Goal: Task Accomplishment & Management: Complete application form

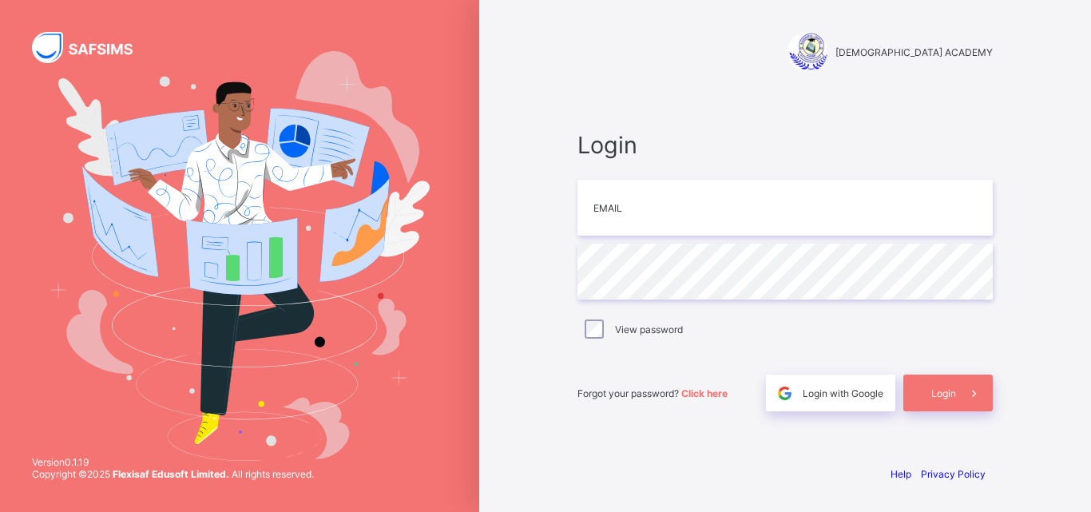
click at [558, 447] on div "RAUDHATUL QUR'AN ACADEMY Login Email Password View password Forgot your passwor…" at bounding box center [785, 256] width 479 height 512
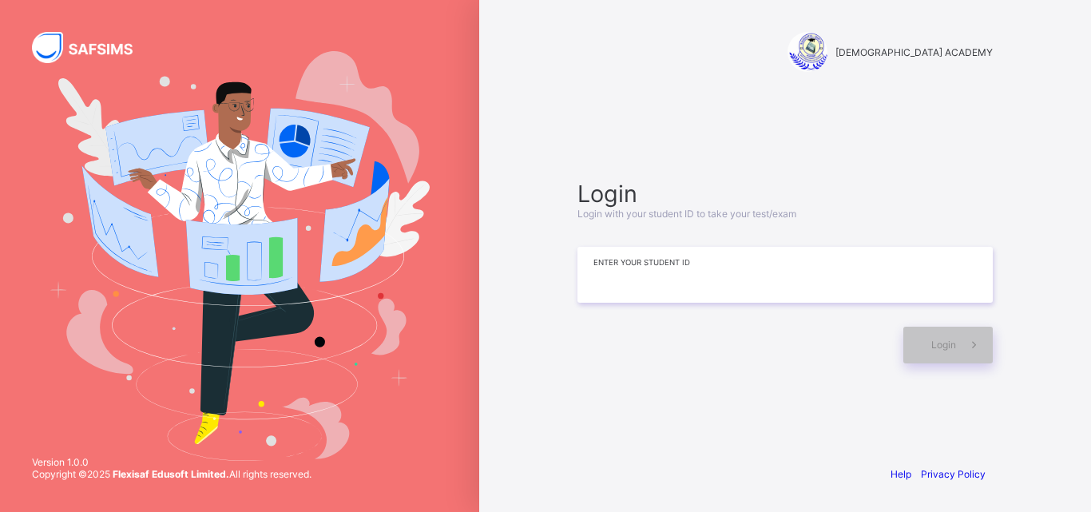
click at [629, 290] on input at bounding box center [785, 275] width 415 height 56
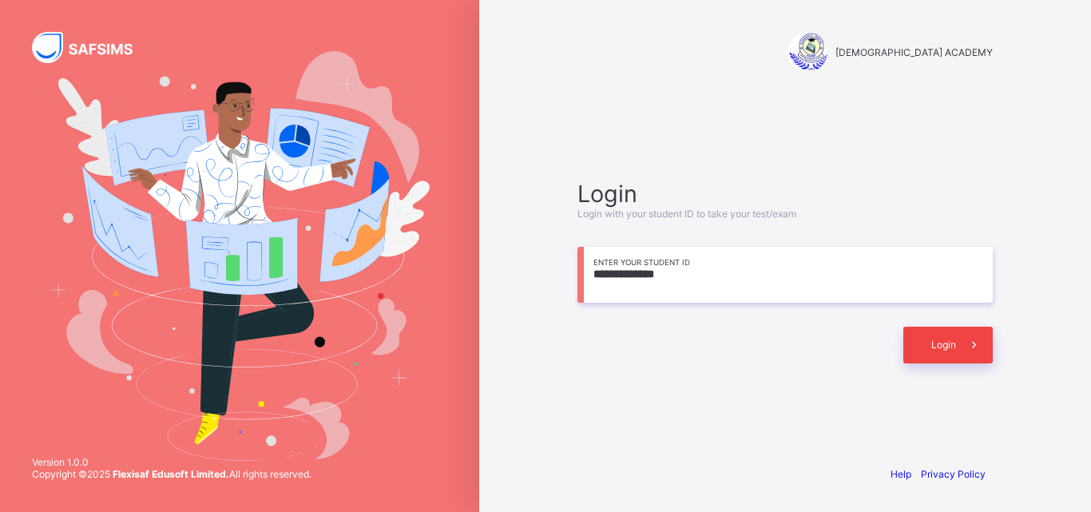
type input "**********"
click at [955, 339] on span "Login" at bounding box center [943, 345] width 25 height 12
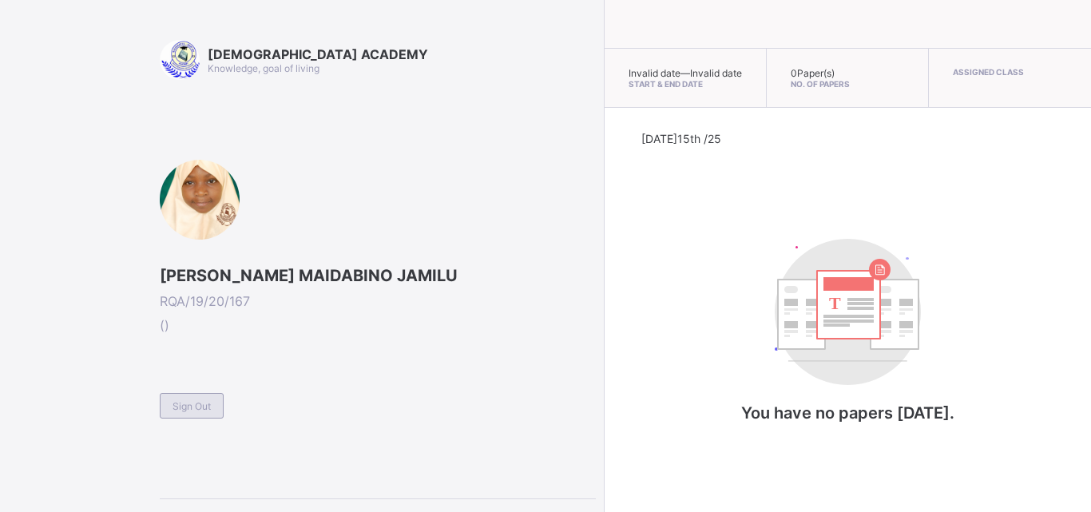
click at [185, 409] on span "Sign Out" at bounding box center [192, 406] width 38 height 12
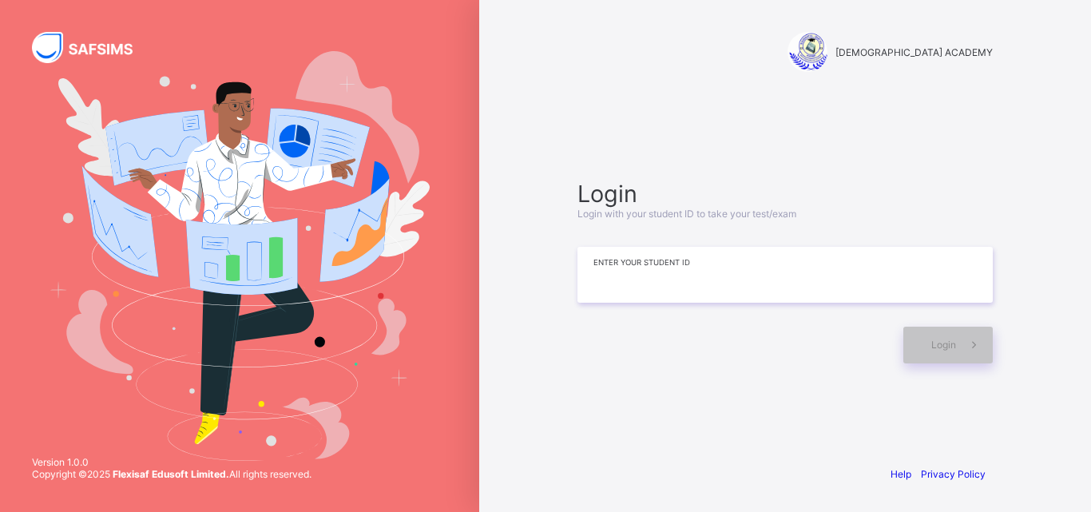
click at [626, 284] on input at bounding box center [785, 275] width 415 height 56
click at [572, 399] on div "Login Login with your student ID to take your test/exam Enter your Student ID L…" at bounding box center [785, 271] width 447 height 298
click at [593, 279] on input at bounding box center [785, 275] width 415 height 56
type input "*"
click at [660, 296] on input at bounding box center [785, 275] width 415 height 56
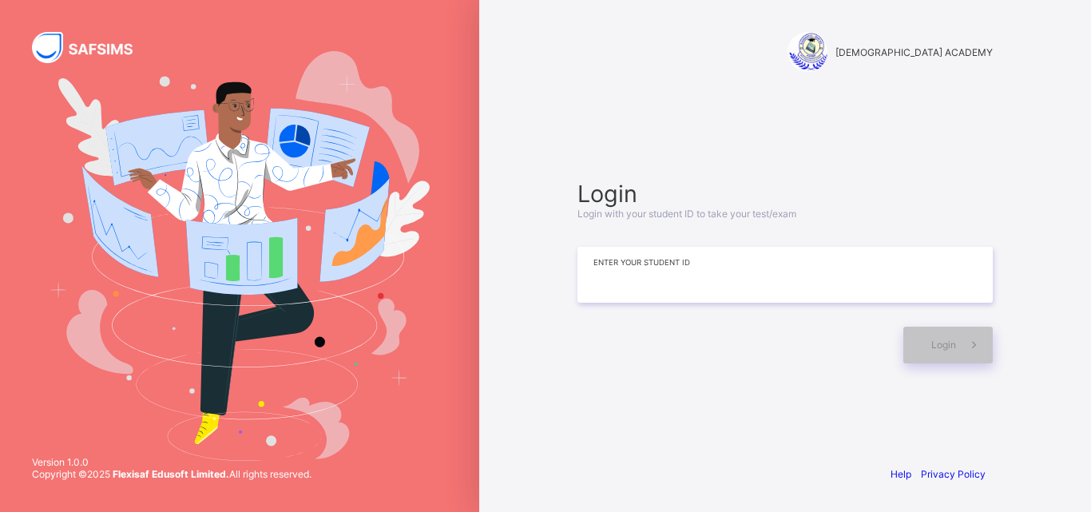
click at [660, 296] on input at bounding box center [785, 275] width 415 height 56
click at [641, 272] on input at bounding box center [785, 275] width 415 height 56
click at [621, 272] on input at bounding box center [785, 275] width 415 height 56
drag, startPoint x: 621, startPoint y: 272, endPoint x: 731, endPoint y: 258, distance: 111.1
click at [731, 258] on input at bounding box center [785, 275] width 415 height 56
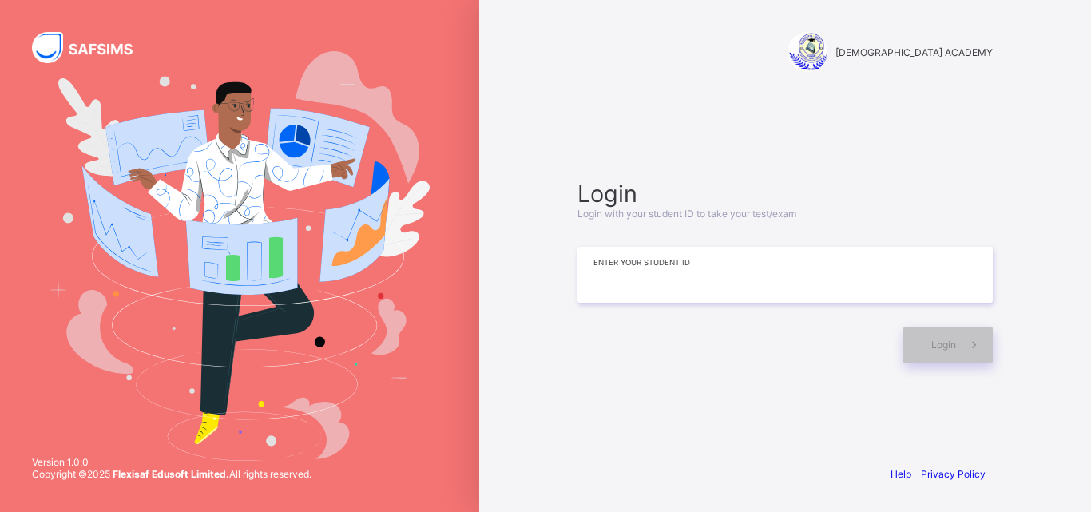
click at [731, 258] on input at bounding box center [785, 275] width 415 height 56
click at [666, 267] on input at bounding box center [785, 275] width 415 height 56
click at [625, 285] on input at bounding box center [785, 275] width 415 height 56
click at [637, 270] on input at bounding box center [785, 275] width 415 height 56
click at [529, 452] on div "RAUDHATUL QUR'AN ACADEMY Login Login with your student ID to take your test/exa…" at bounding box center [785, 256] width 612 height 512
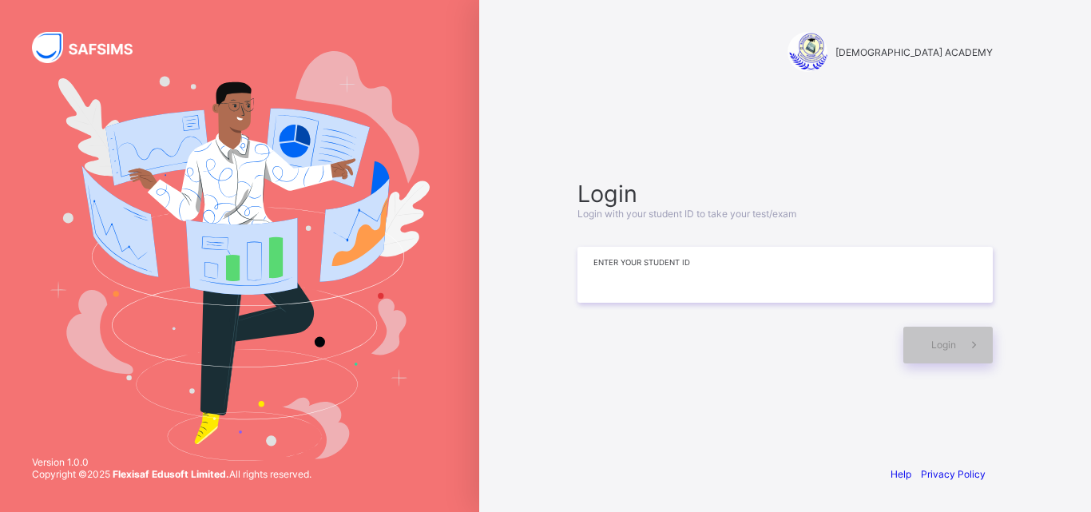
click at [659, 287] on input at bounding box center [785, 275] width 415 height 56
type input "*"
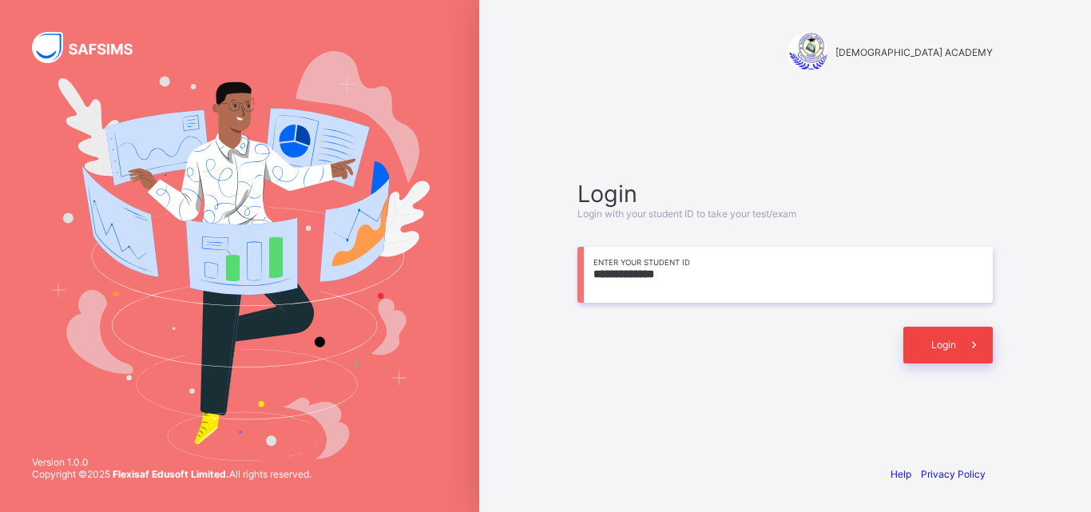
type input "**********"
click at [958, 345] on span at bounding box center [974, 345] width 37 height 37
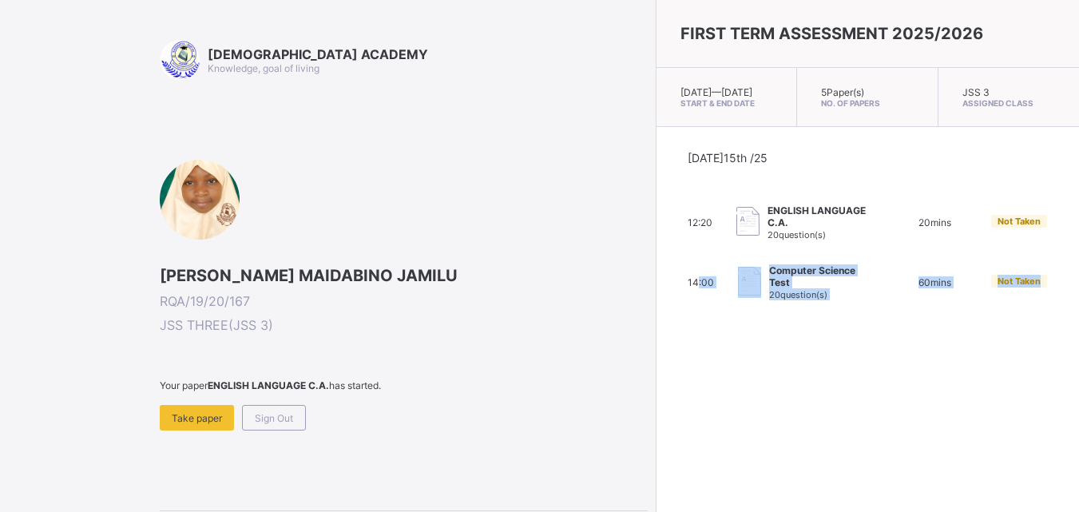
drag, startPoint x: 958, startPoint y: 345, endPoint x: 589, endPoint y: 327, distance: 369.5
click at [656, 327] on div "FIRST TERM ASSESSMENT 2025/2026 Mon, Oct 13th 2025 — Tue, Oct 21st 2025 Start &…" at bounding box center [867, 256] width 423 height 512
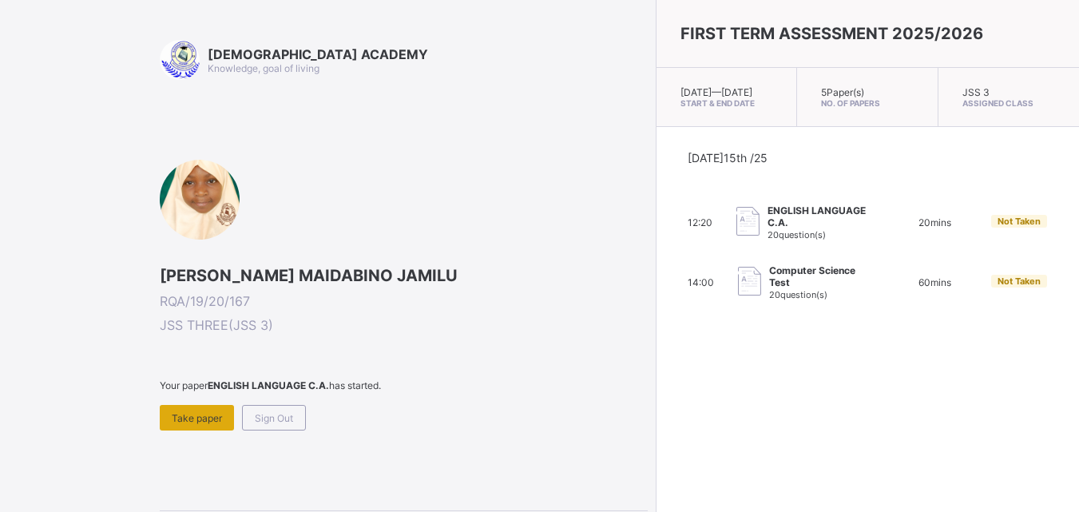
click at [186, 420] on span "Take paper" at bounding box center [197, 418] width 50 height 12
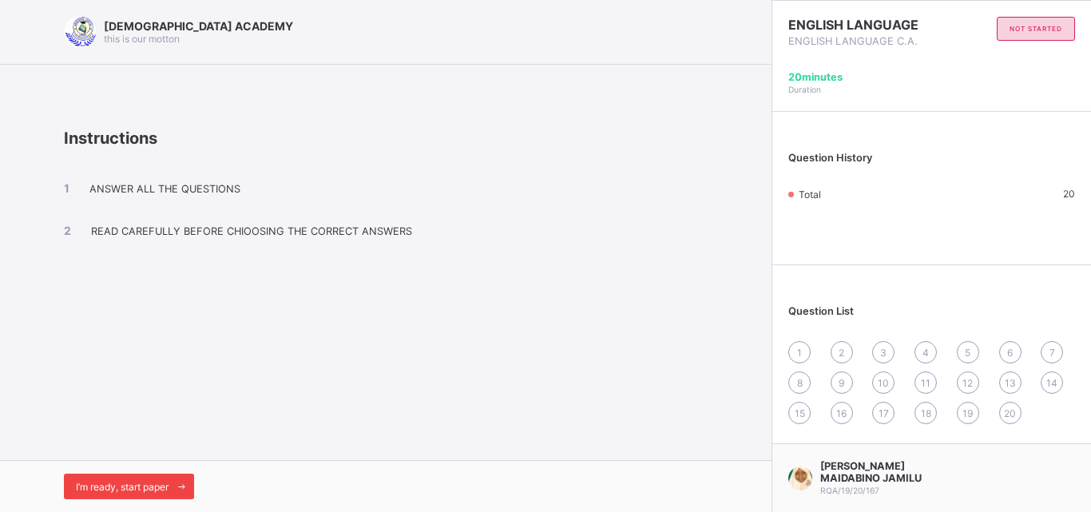
click at [156, 483] on span "I’m ready, start paper" at bounding box center [122, 487] width 93 height 12
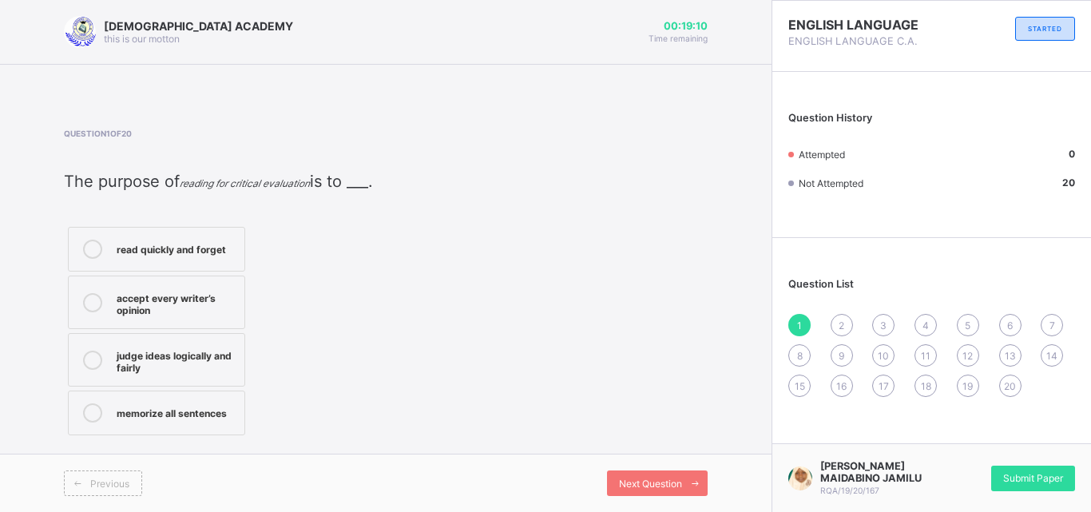
click at [159, 252] on div "read quickly and forget" at bounding box center [177, 248] width 120 height 16
click at [695, 478] on icon at bounding box center [695, 483] width 12 height 10
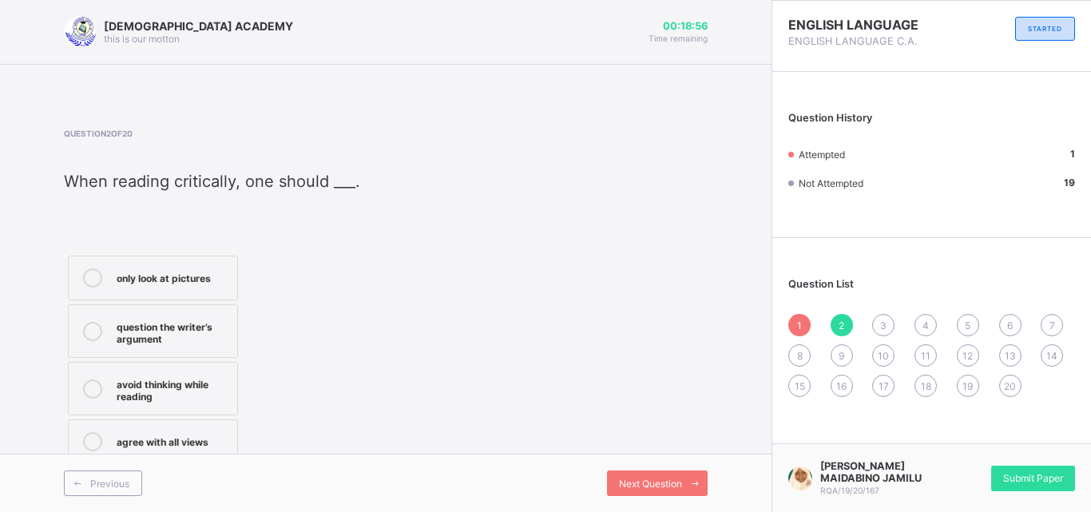
click at [176, 289] on label "only look at pictures" at bounding box center [153, 278] width 170 height 45
click at [637, 478] on span "Next Question" at bounding box center [650, 484] width 63 height 12
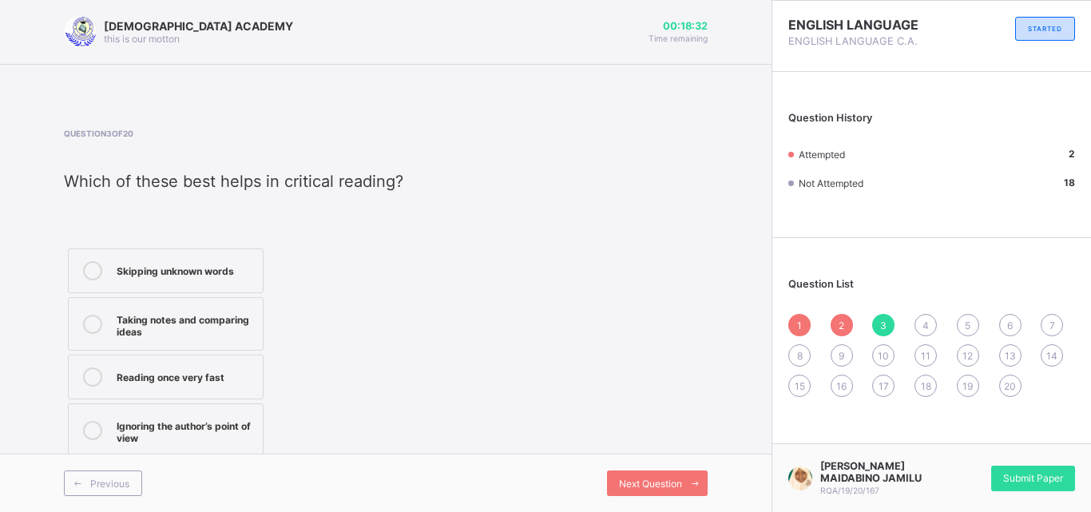
click at [143, 332] on div "Taking notes and comparing ideas" at bounding box center [186, 324] width 138 height 28
click at [621, 483] on span "Next Question" at bounding box center [650, 484] width 63 height 12
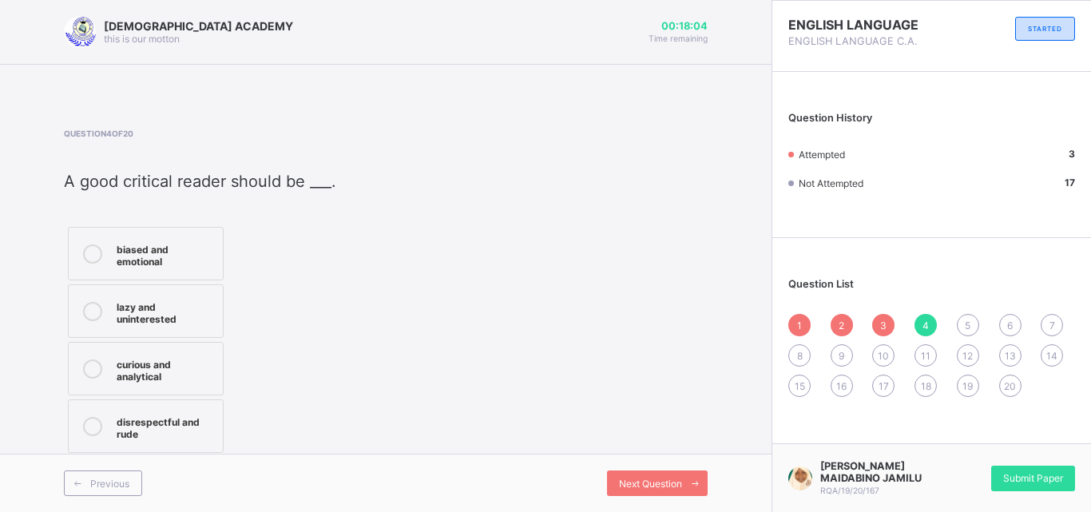
click at [117, 248] on div "biased and emotional" at bounding box center [166, 254] width 98 height 28
click at [641, 483] on span "Next Question" at bounding box center [650, 484] width 63 height 12
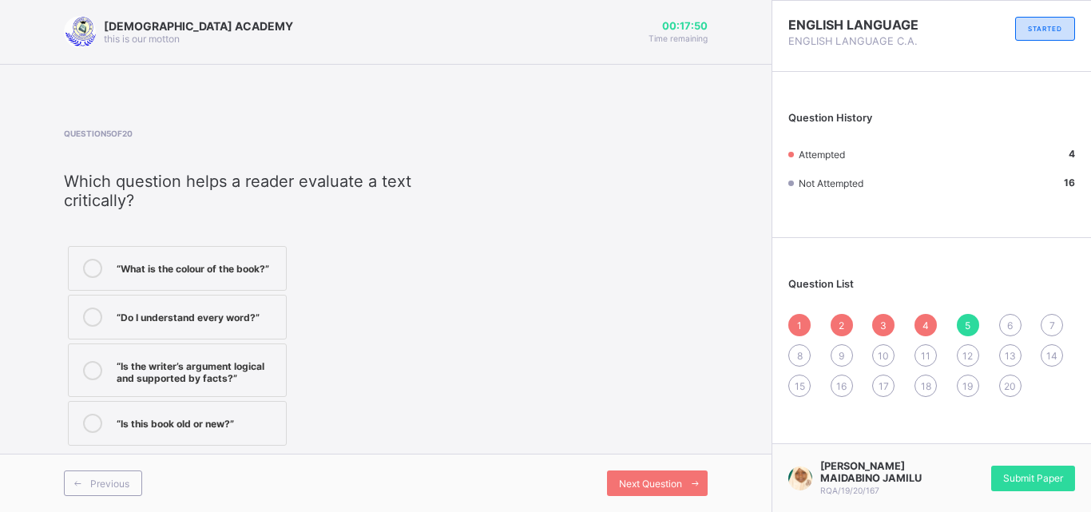
click at [183, 265] on div "“What is the colour of the book?”" at bounding box center [197, 267] width 161 height 16
drag, startPoint x: 183, startPoint y: 265, endPoint x: 134, endPoint y: 382, distance: 126.4
click at [134, 382] on div "“What is the colour of the book?” “Do I understand every word?” “Is the writer’…" at bounding box center [177, 346] width 227 height 208
click at [654, 478] on span "Next Question" at bounding box center [650, 484] width 63 height 12
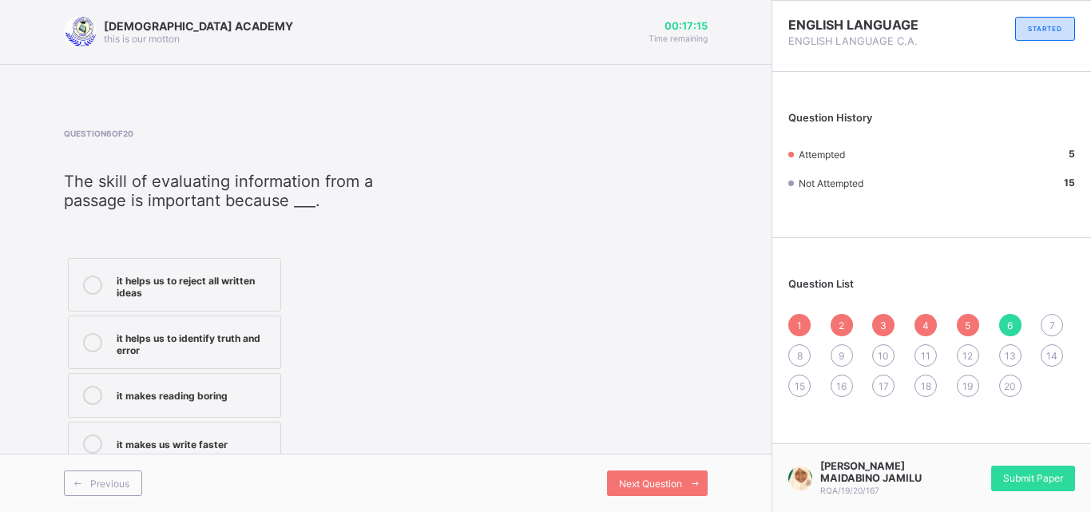
click at [261, 288] on div "it helps us to reject all written ideas" at bounding box center [195, 285] width 156 height 28
click at [667, 483] on span "Next Question" at bounding box center [650, 484] width 63 height 12
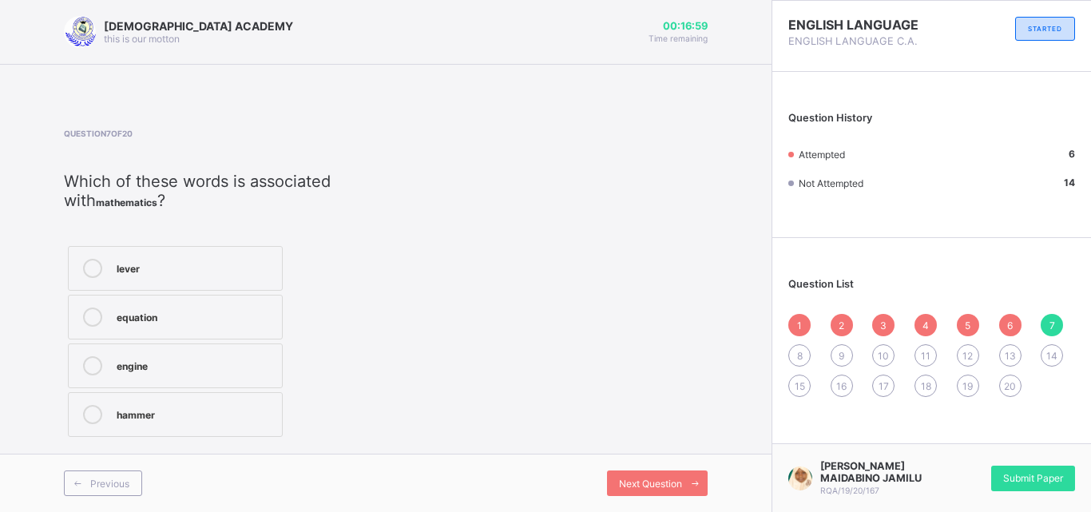
click at [129, 332] on label "equation" at bounding box center [175, 317] width 215 height 45
click at [642, 481] on span "Next Question" at bounding box center [650, 484] width 63 height 12
click at [217, 275] on div "compass" at bounding box center [176, 269] width 119 height 16
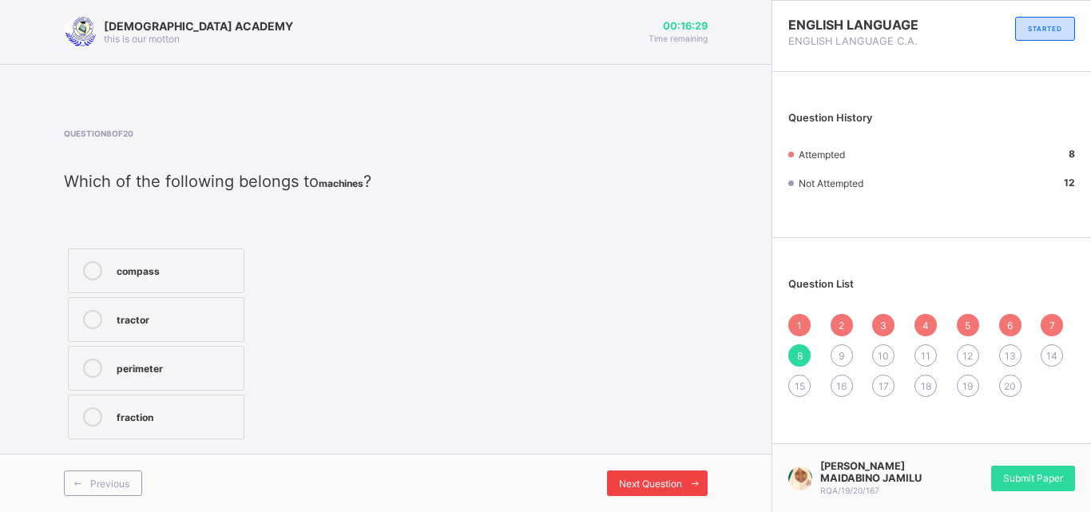
click at [704, 490] on span at bounding box center [695, 483] width 26 height 26
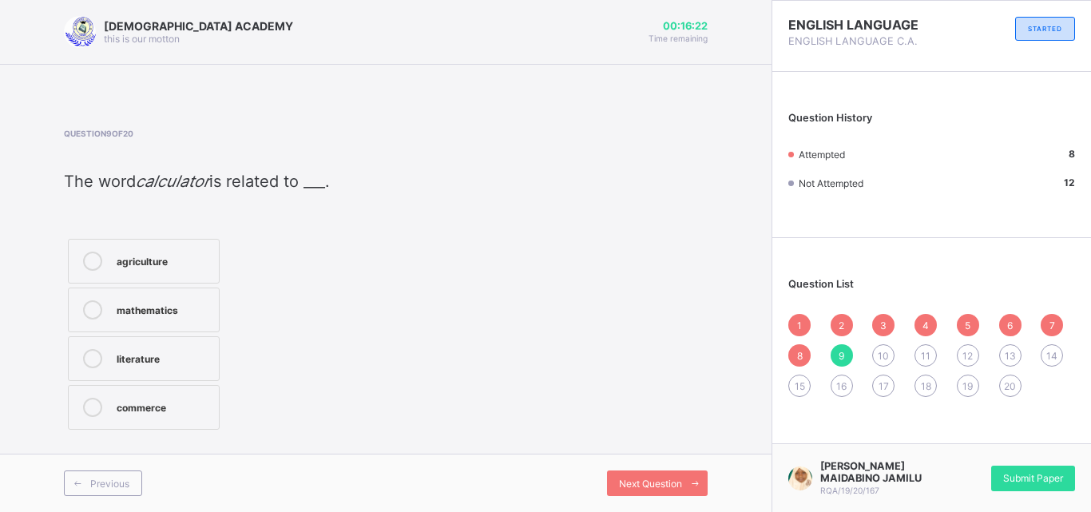
click at [190, 324] on label "mathematics" at bounding box center [144, 310] width 152 height 45
click at [645, 476] on div "Next Question" at bounding box center [657, 483] width 101 height 26
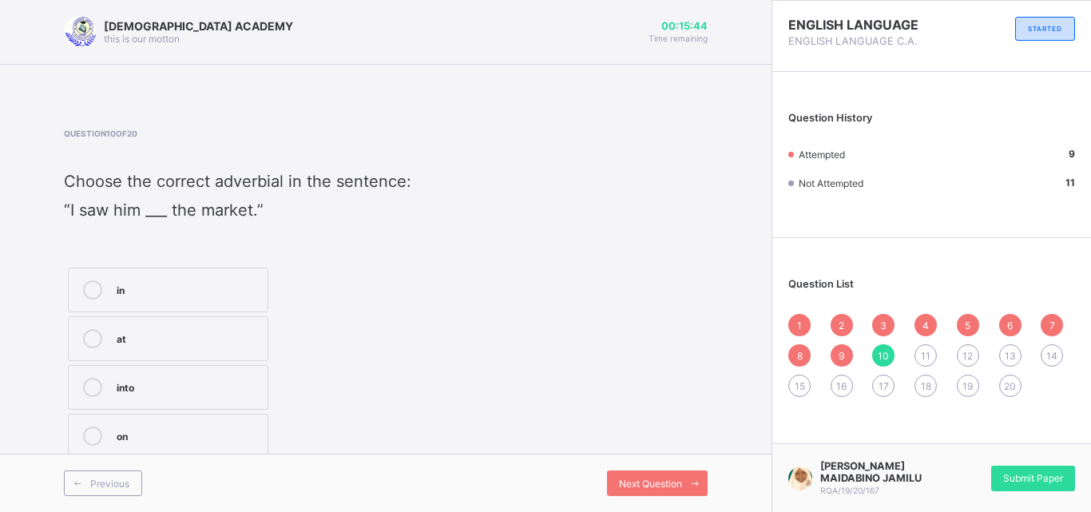
click at [212, 286] on div "in" at bounding box center [188, 288] width 143 height 16
click at [677, 481] on span "Next Question" at bounding box center [650, 484] width 63 height 12
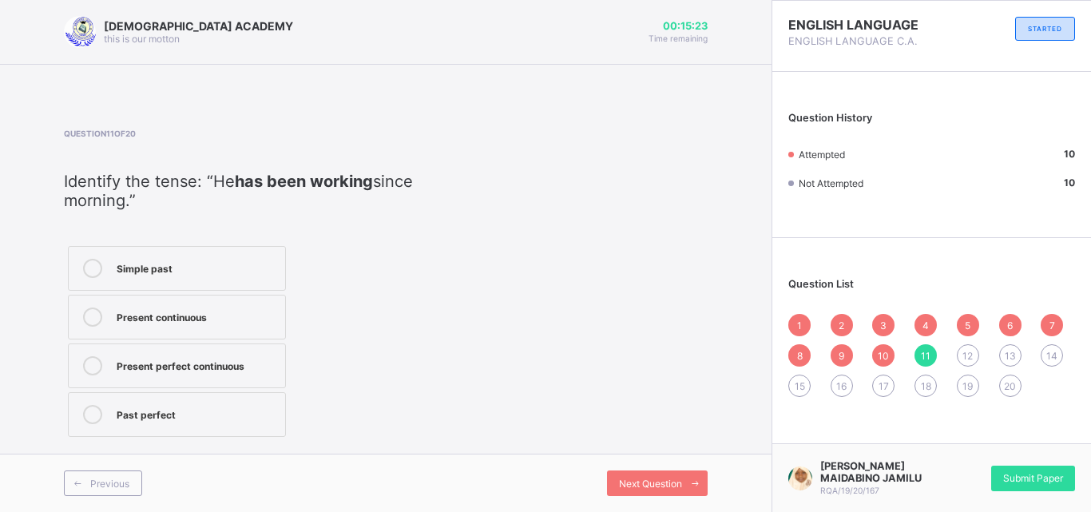
click at [196, 411] on div "Past perfect" at bounding box center [197, 413] width 161 height 16
click at [675, 486] on span "Next Question" at bounding box center [650, 484] width 63 height 12
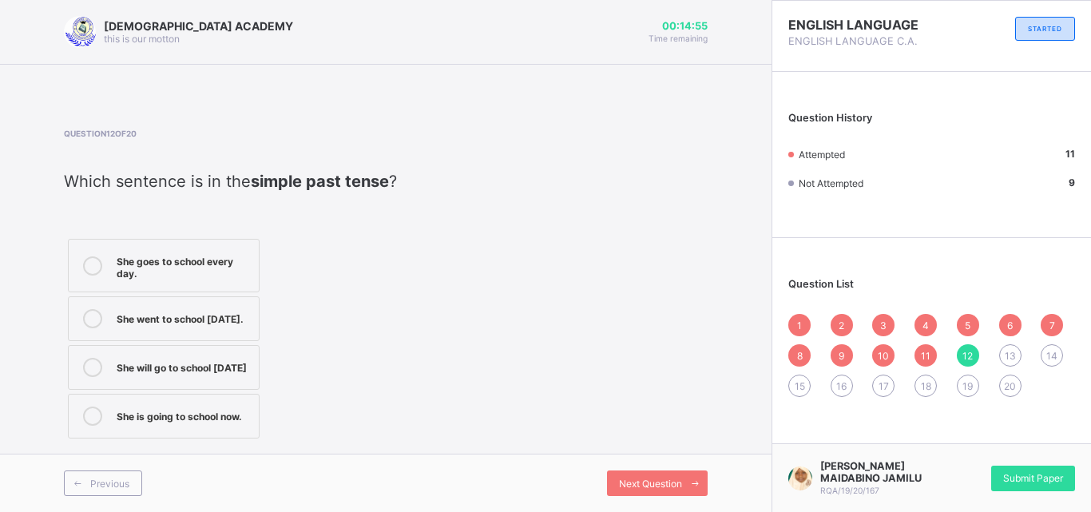
click at [133, 324] on div "She went to school yesterday." at bounding box center [184, 317] width 134 height 16
click at [633, 473] on div "Next Question" at bounding box center [657, 483] width 101 height 26
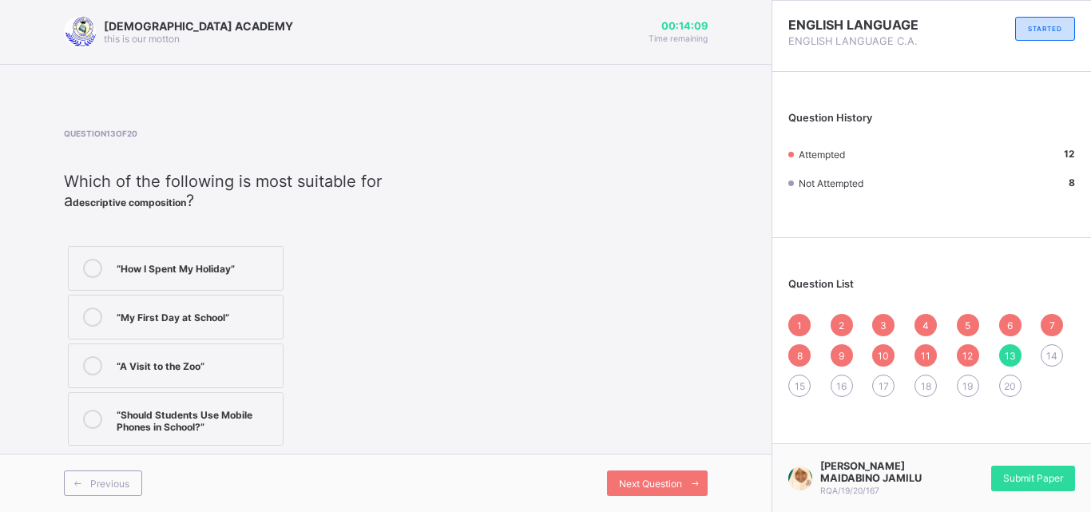
click at [178, 288] on label "“How I Spent My Holiday”" at bounding box center [176, 268] width 216 height 45
click at [643, 476] on div "Next Question" at bounding box center [657, 483] width 101 height 26
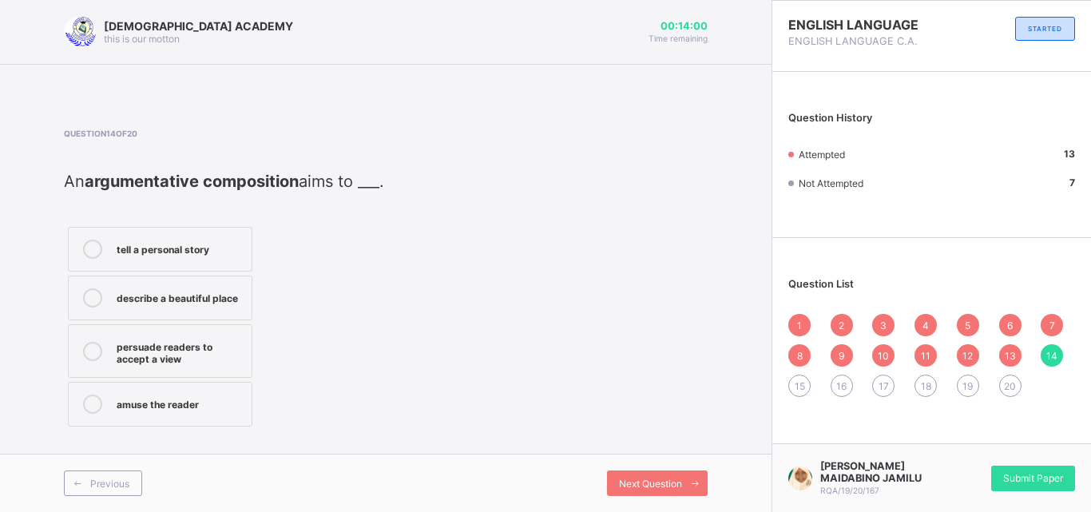
click at [125, 296] on div "describe a beautiful place" at bounding box center [180, 296] width 127 height 16
click at [690, 479] on icon at bounding box center [695, 483] width 12 height 10
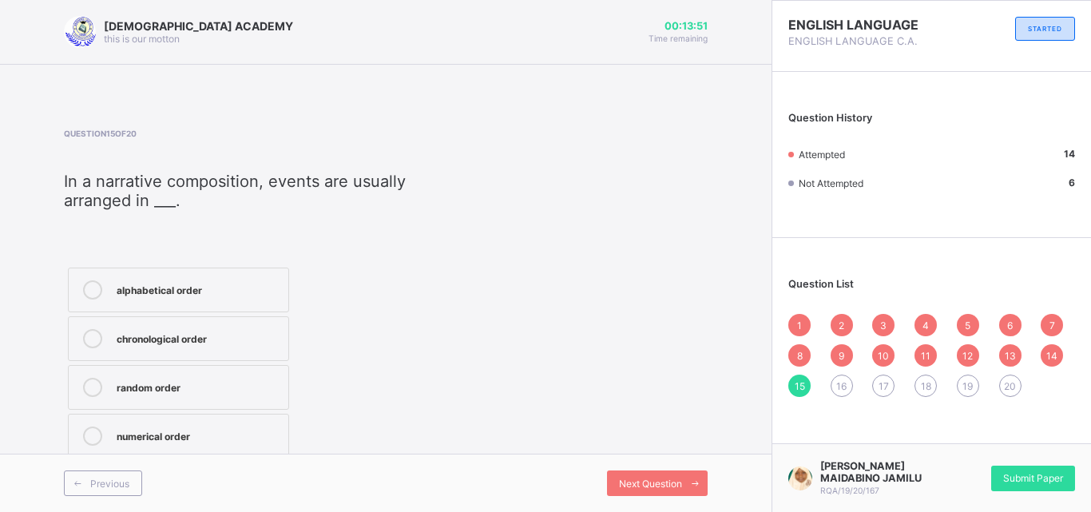
click at [255, 274] on label "alphabetical order" at bounding box center [178, 290] width 221 height 45
click at [653, 483] on span "Next Question" at bounding box center [650, 484] width 63 height 12
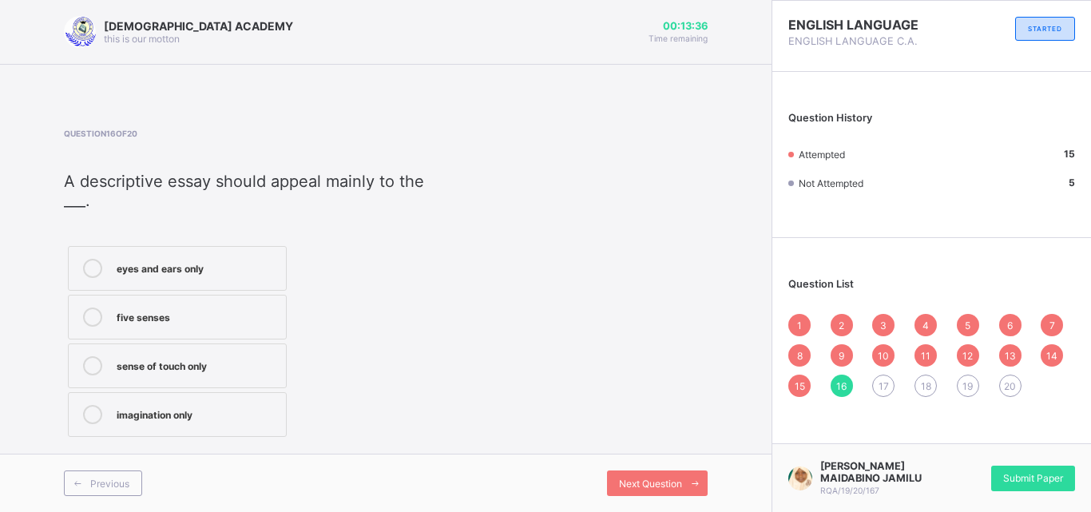
click at [276, 368] on div "sense of touch only" at bounding box center [197, 364] width 161 height 16
click at [644, 490] on div "Next Question" at bounding box center [657, 483] width 101 height 26
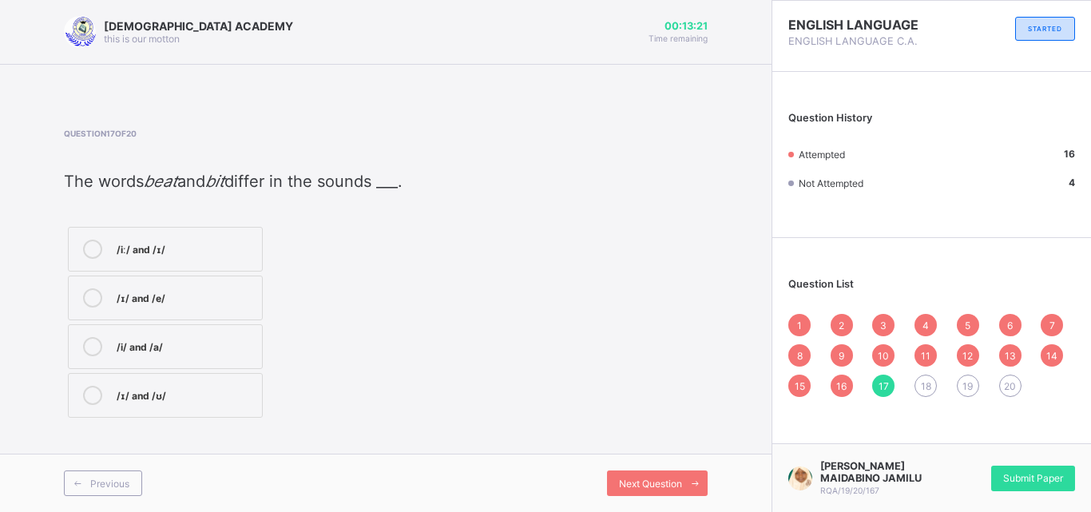
click at [207, 296] on div "/ɪ/ and /e/" at bounding box center [185, 296] width 137 height 16
click at [688, 480] on span at bounding box center [695, 483] width 26 height 26
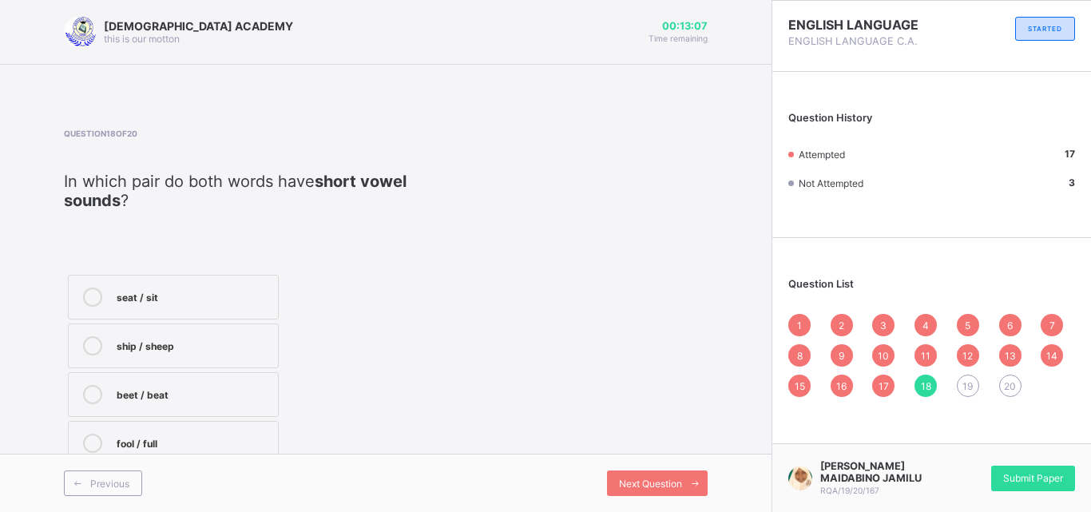
click at [163, 309] on label "seat / sit" at bounding box center [173, 297] width 211 height 45
click at [673, 484] on span "Next Question" at bounding box center [650, 484] width 63 height 12
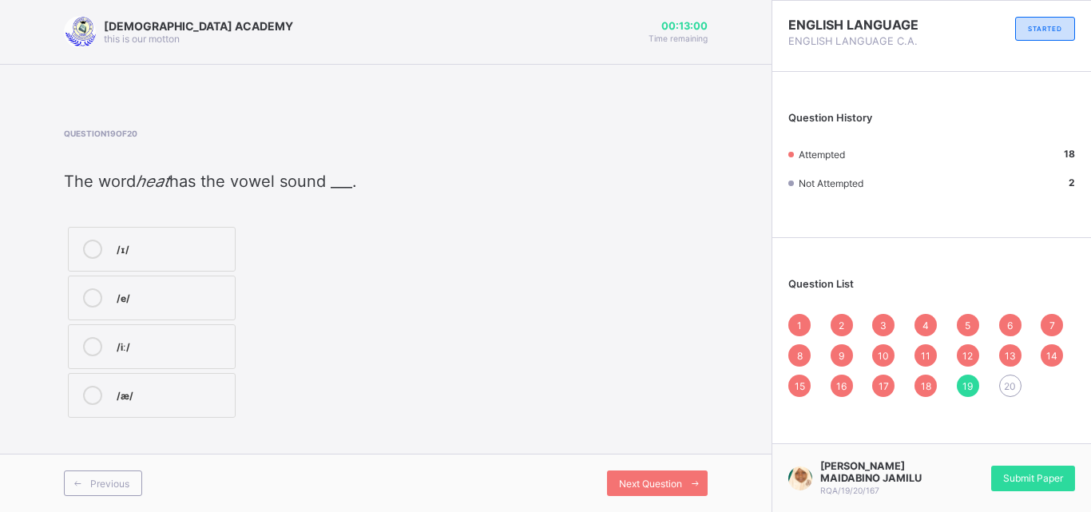
click at [173, 410] on label "/æ/" at bounding box center [152, 395] width 168 height 45
click at [658, 478] on span "Next Question" at bounding box center [650, 484] width 63 height 12
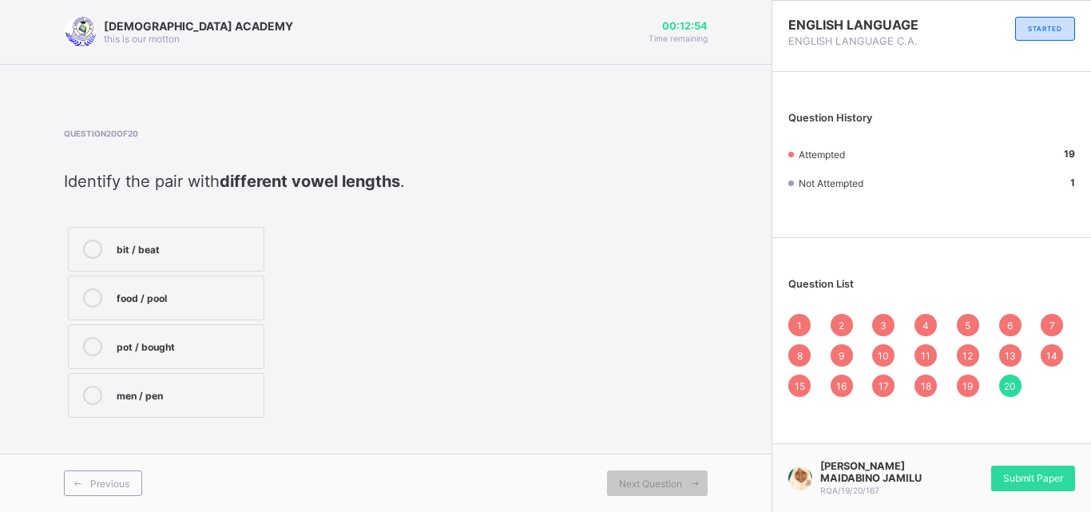
click at [229, 250] on div "bit / beat" at bounding box center [186, 248] width 139 height 16
click at [796, 327] on div "1" at bounding box center [799, 325] width 22 height 22
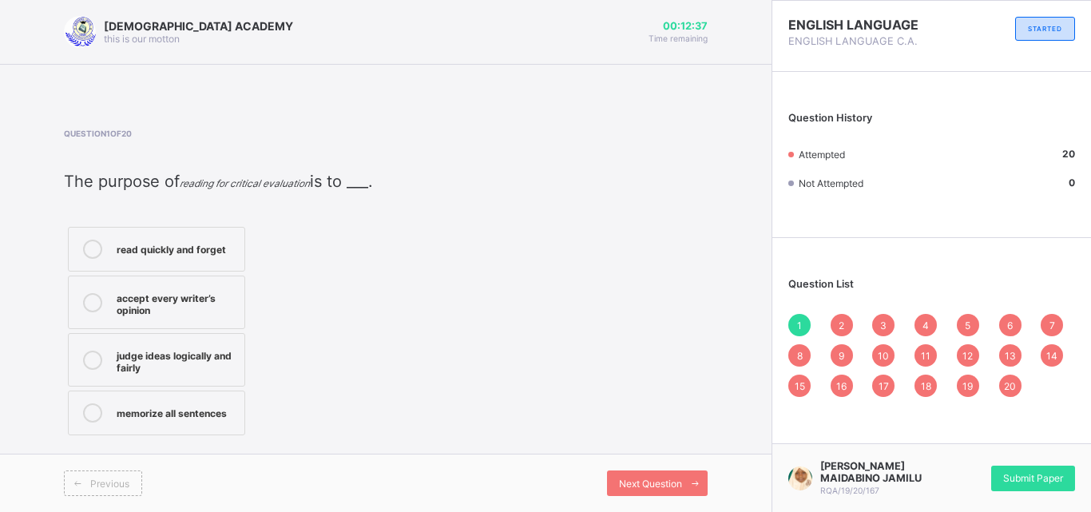
click at [133, 406] on div "memorize all sentences" at bounding box center [177, 411] width 120 height 16
click at [849, 324] on div "2" at bounding box center [842, 325] width 22 height 22
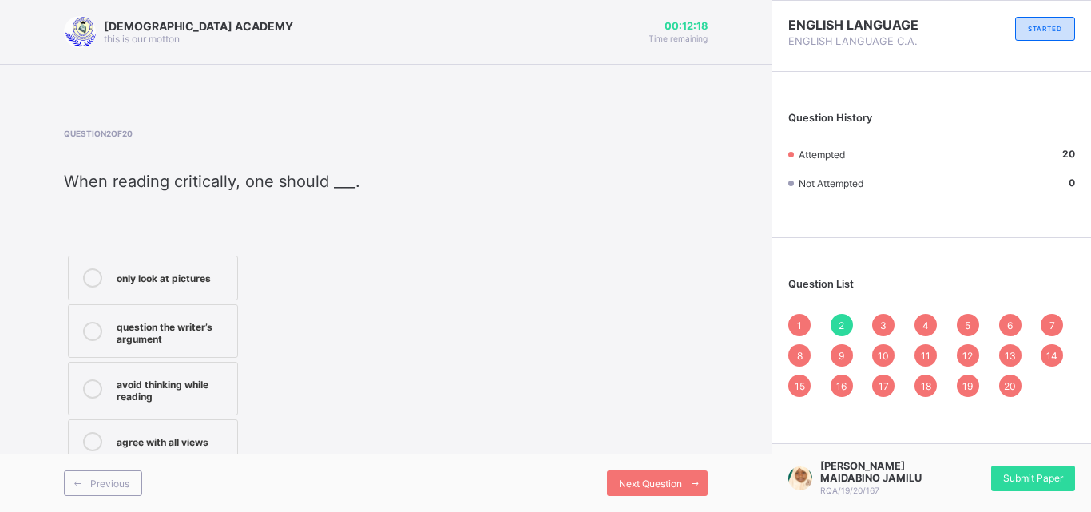
click at [530, 288] on div "Question 2 of 20 When reading critically, one should ___. ​ only look at pictur…" at bounding box center [386, 298] width 644 height 339
click at [208, 384] on div "avoid thinking while reading" at bounding box center [173, 389] width 113 height 28
click at [628, 478] on span "Next Question" at bounding box center [650, 484] width 63 height 12
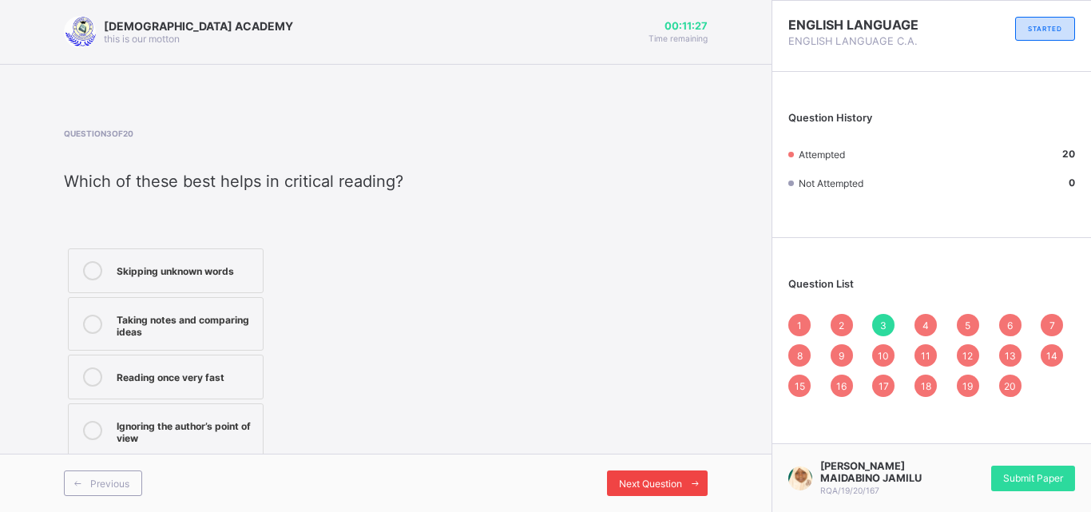
click at [623, 482] on span "Next Question" at bounding box center [650, 484] width 63 height 12
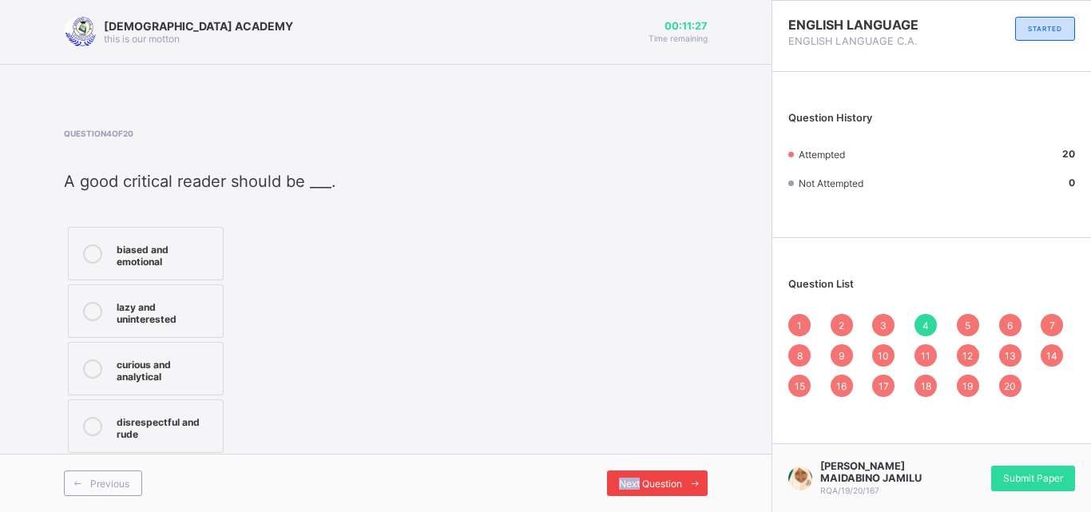
click at [623, 482] on span "Next Question" at bounding box center [650, 484] width 63 height 12
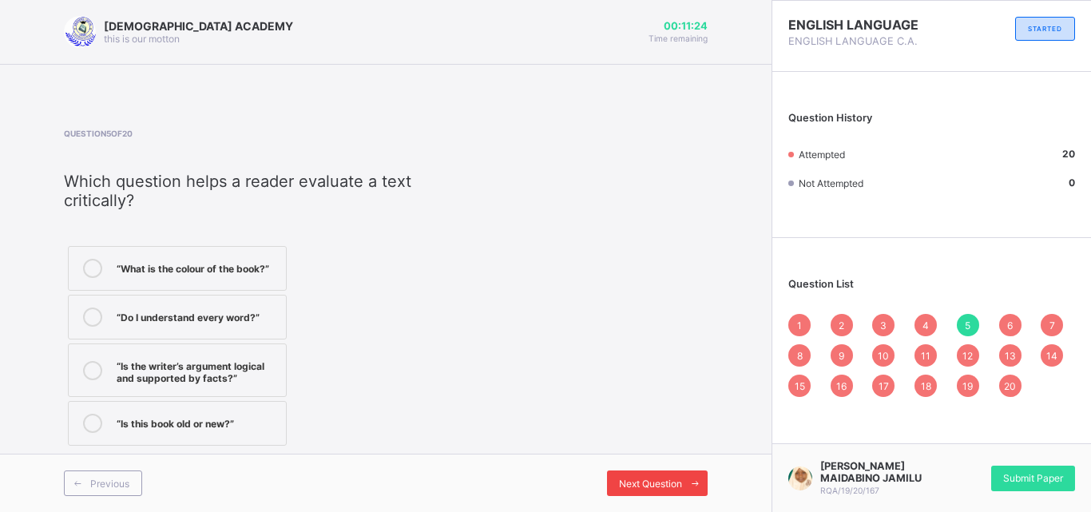
click at [653, 489] on span "Next Question" at bounding box center [650, 484] width 63 height 12
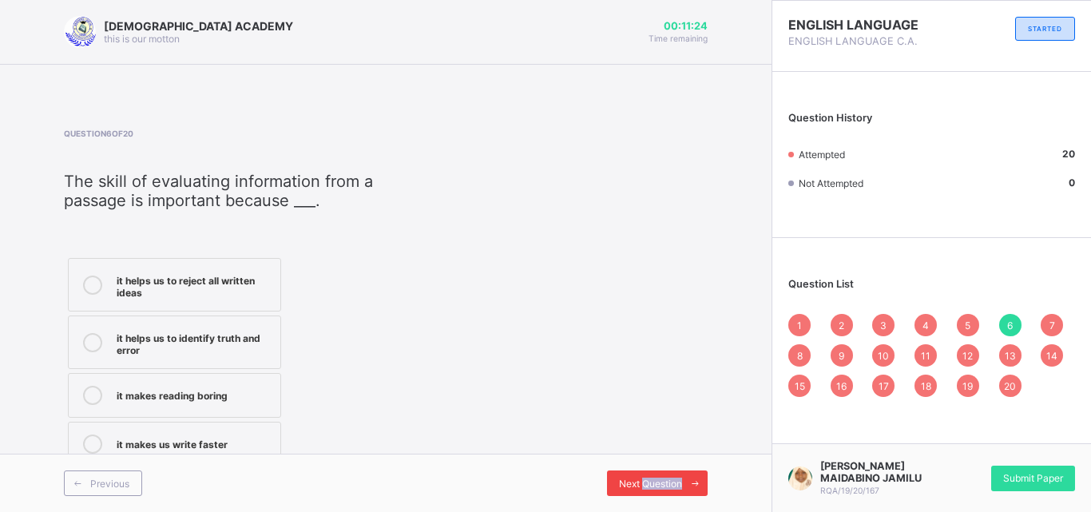
click at [653, 489] on span "Next Question" at bounding box center [650, 484] width 63 height 12
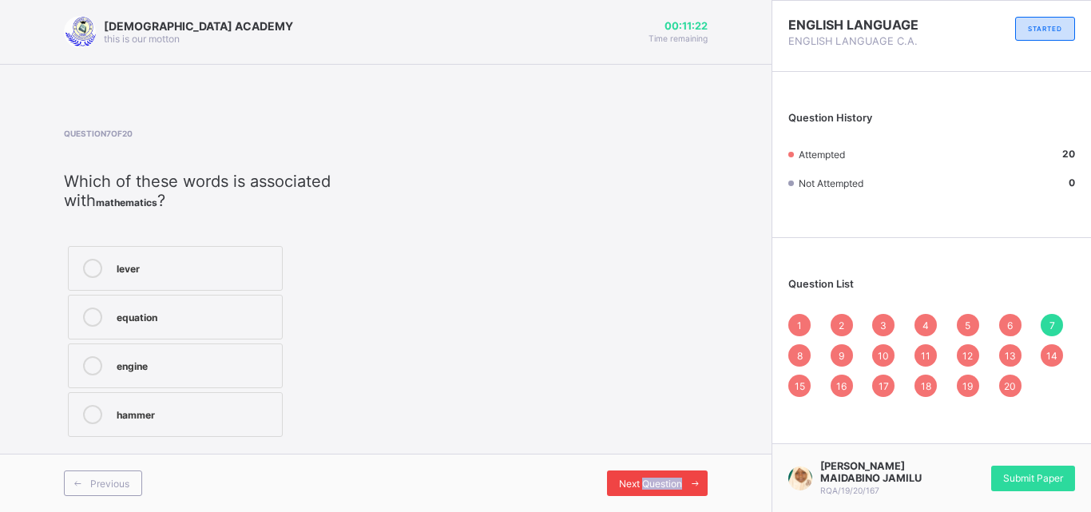
click at [653, 489] on span "Next Question" at bounding box center [650, 484] width 63 height 12
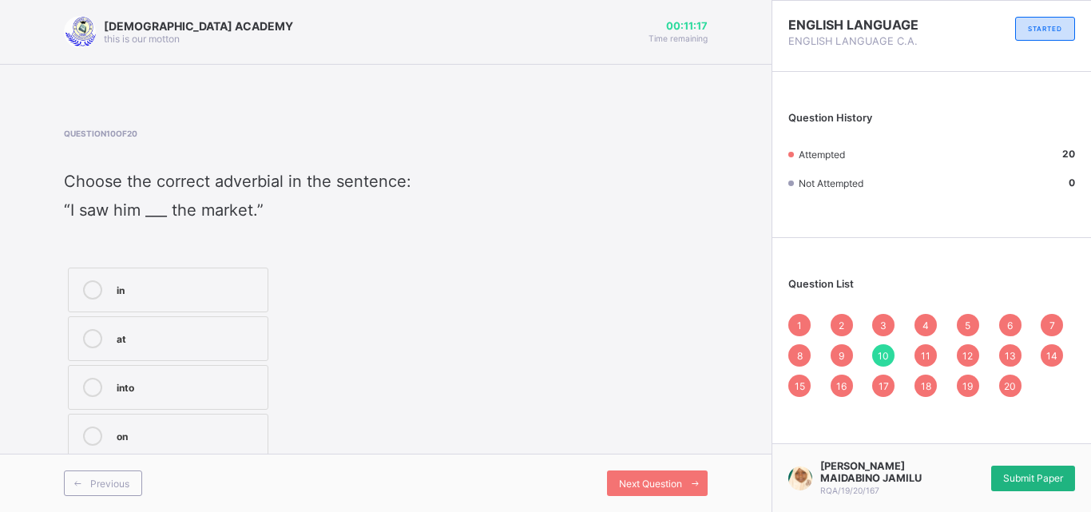
click at [1028, 473] on span "Submit Paper" at bounding box center [1033, 478] width 60 height 12
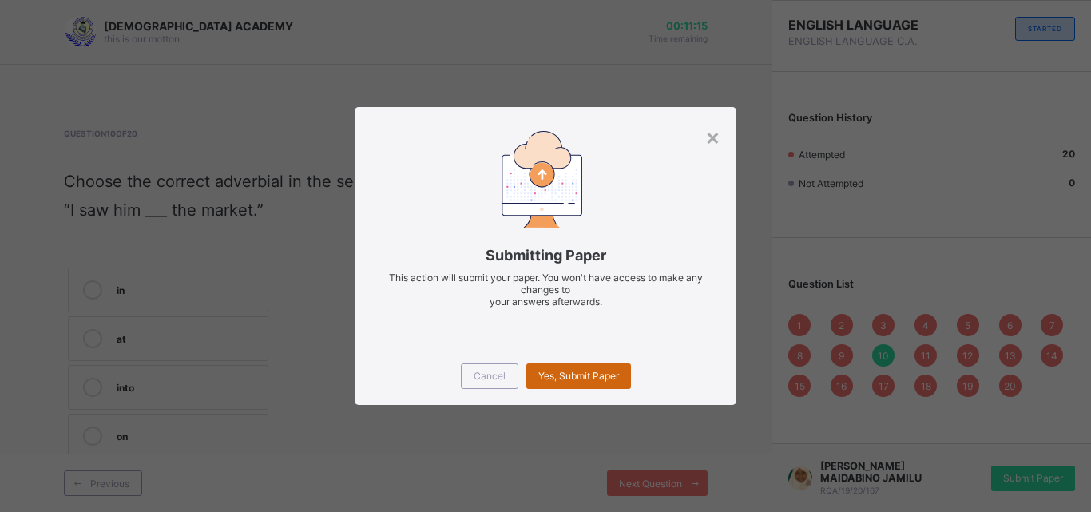
click at [552, 370] on span "Yes, Submit Paper" at bounding box center [578, 376] width 81 height 12
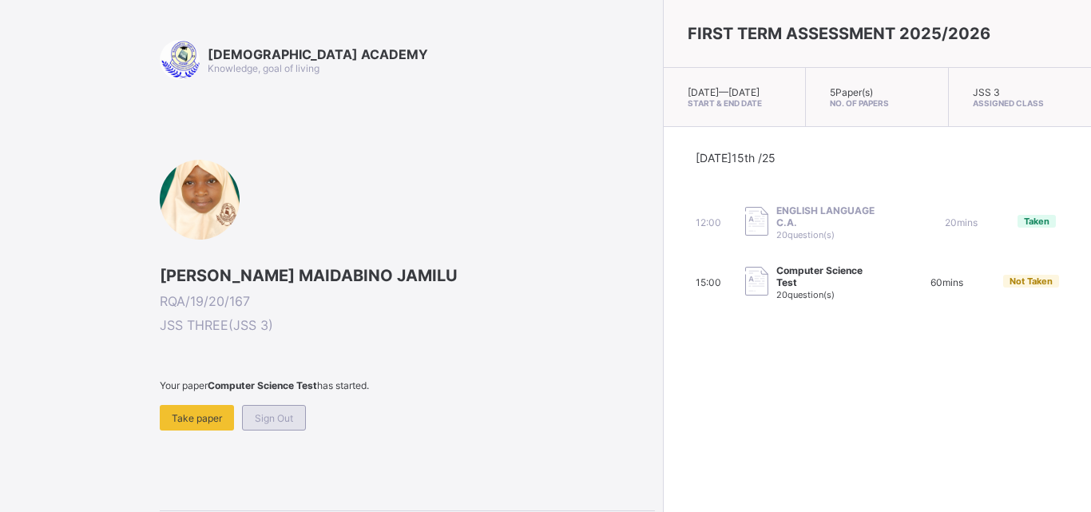
click at [267, 413] on span "Sign Out" at bounding box center [274, 418] width 38 height 12
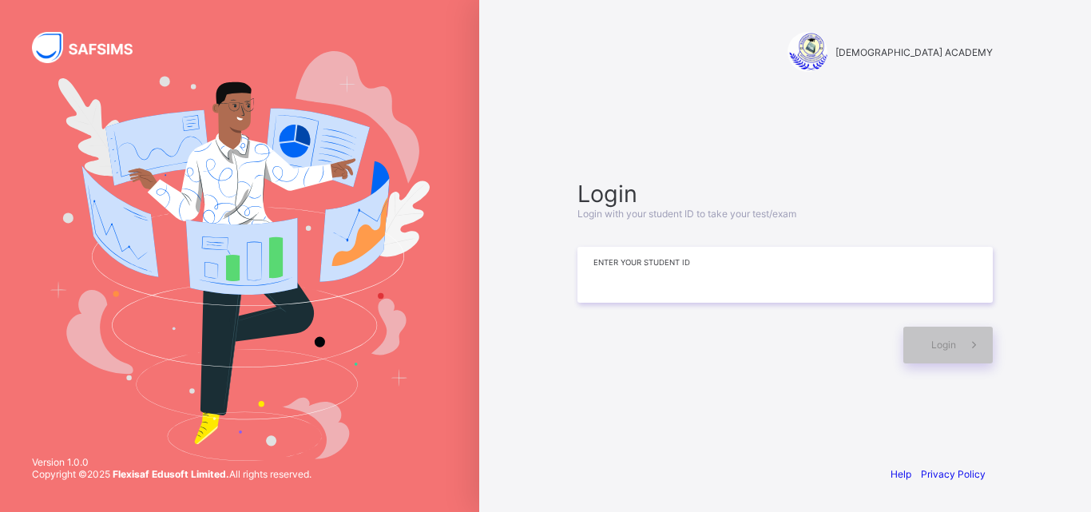
click at [601, 285] on input at bounding box center [785, 275] width 415 height 56
type input "*"
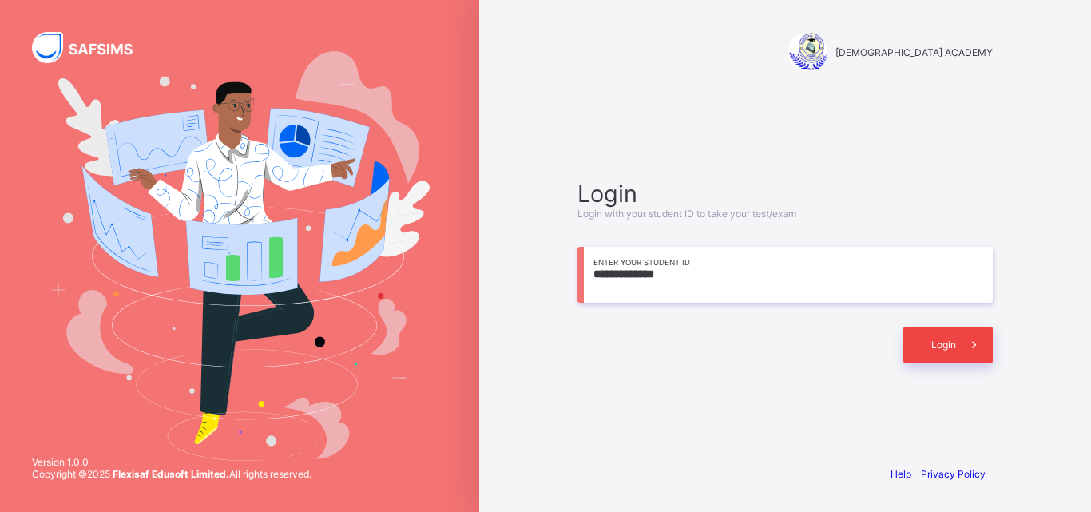
type input "**********"
click at [918, 334] on div "Login" at bounding box center [947, 345] width 89 height 37
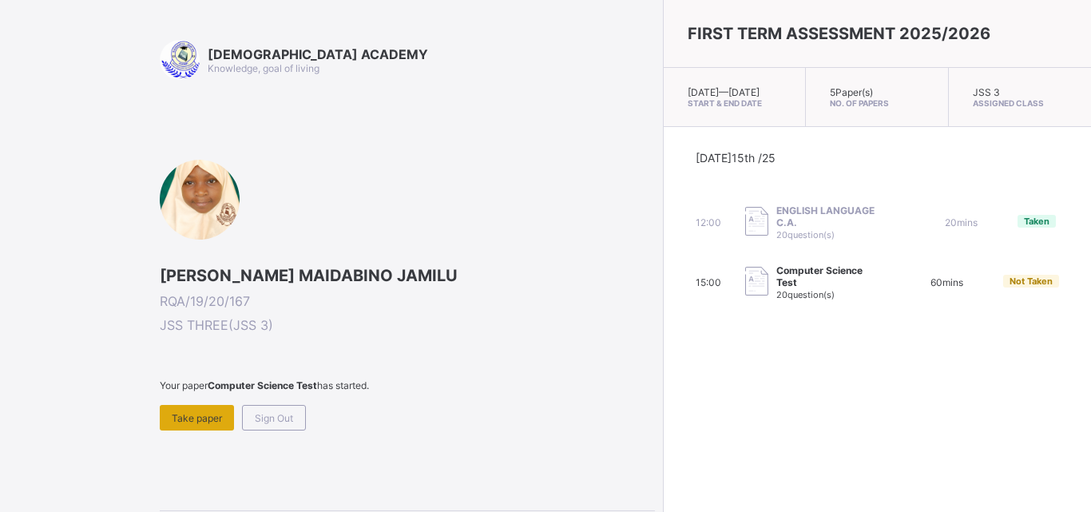
click at [212, 425] on div "Take paper" at bounding box center [197, 418] width 74 height 26
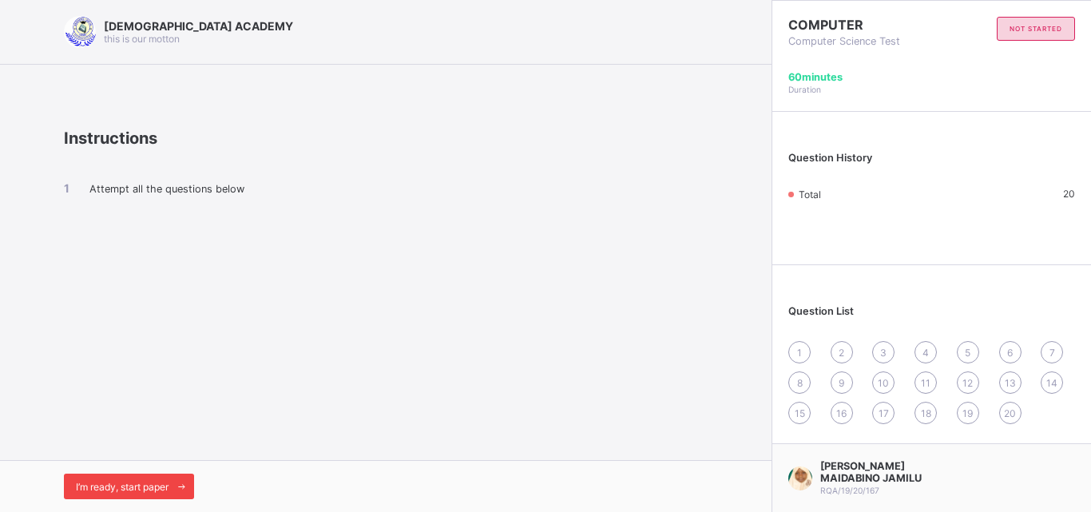
click at [119, 485] on span "I’m ready, start paper" at bounding box center [122, 487] width 93 height 12
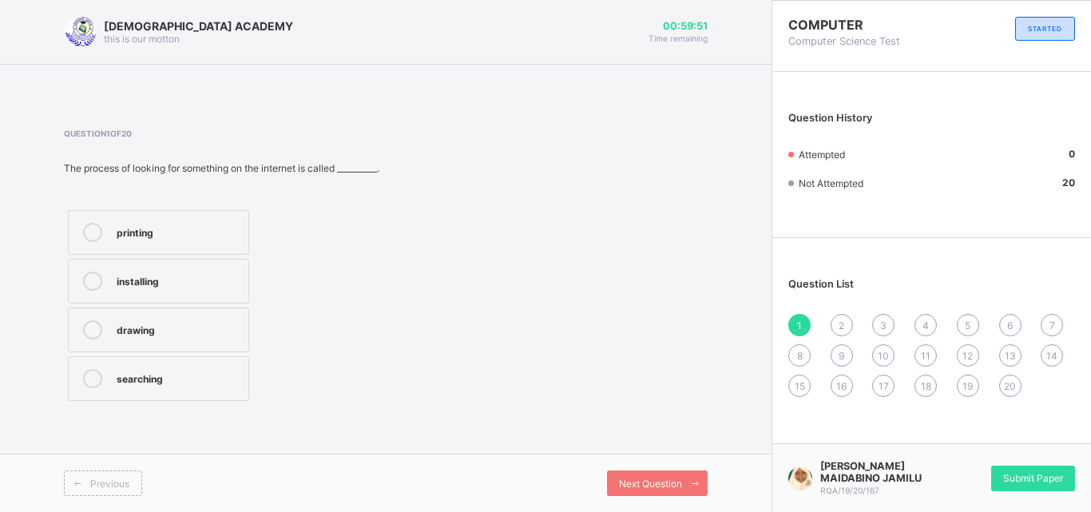
click at [169, 388] on label "searching" at bounding box center [158, 378] width 181 height 45
click at [648, 488] on span "Next Question" at bounding box center [650, 484] width 63 height 12
click at [233, 324] on div "video" at bounding box center [179, 328] width 125 height 16
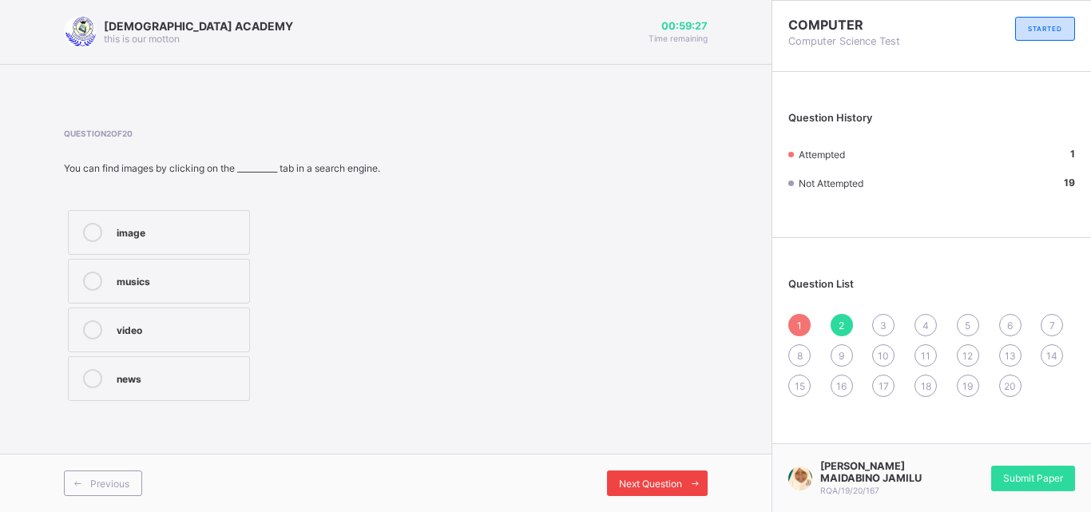
click at [668, 479] on span "Next Question" at bounding box center [650, 484] width 63 height 12
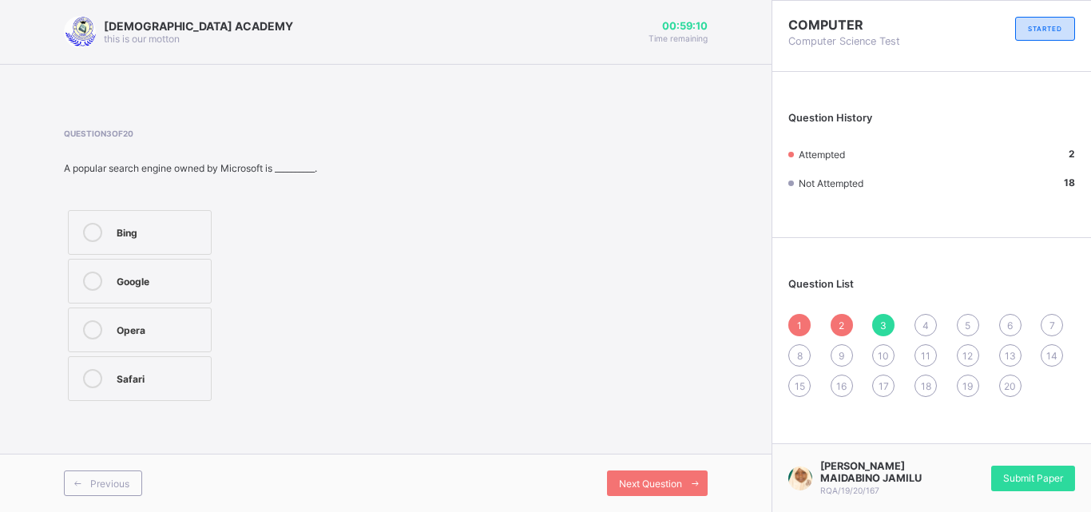
click at [164, 288] on div "Google" at bounding box center [160, 281] width 86 height 19
click at [662, 479] on span "Next Question" at bounding box center [650, 484] width 63 height 12
click at [175, 389] on label "search engine" at bounding box center [138, 378] width 141 height 45
click at [610, 492] on div "Next Question" at bounding box center [657, 483] width 101 height 26
click at [189, 391] on div "an internet connection" at bounding box center [155, 383] width 77 height 28
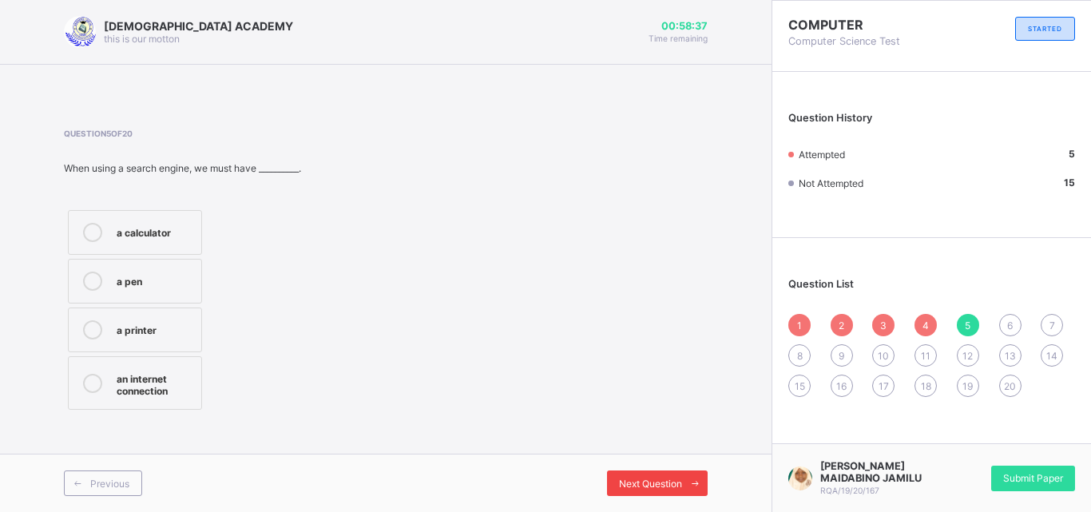
click at [652, 478] on span "Next Question" at bounding box center [650, 484] width 63 height 12
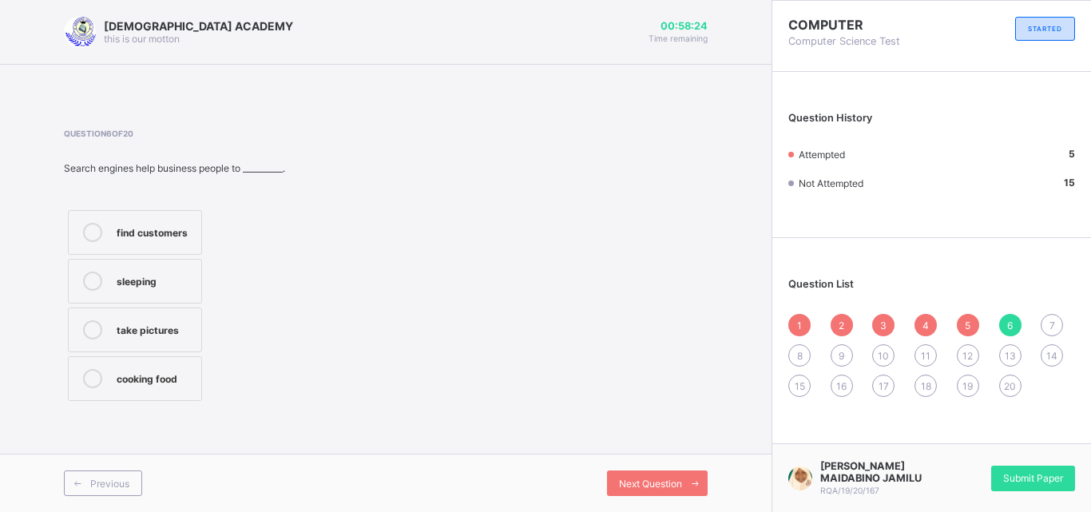
click at [150, 215] on label "find customers" at bounding box center [135, 232] width 134 height 45
click at [677, 482] on span "Next Question" at bounding box center [650, 484] width 63 height 12
click at [176, 317] on label "Youtube" at bounding box center [135, 330] width 134 height 45
click at [653, 479] on span "Next Question" at bounding box center [650, 484] width 63 height 12
click at [203, 328] on div "get information fast" at bounding box center [163, 334] width 92 height 28
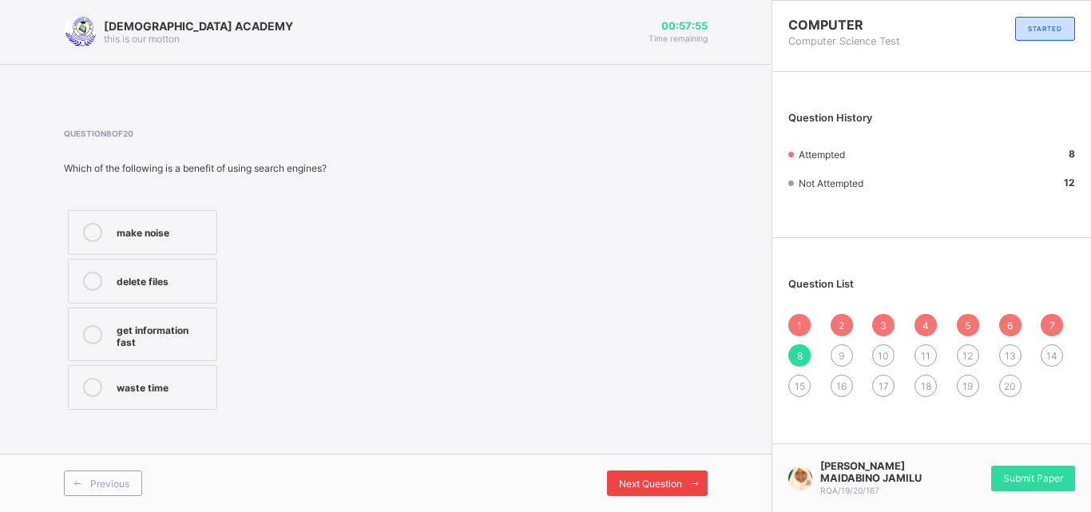
click at [665, 472] on div "Next Question" at bounding box center [657, 483] width 101 height 26
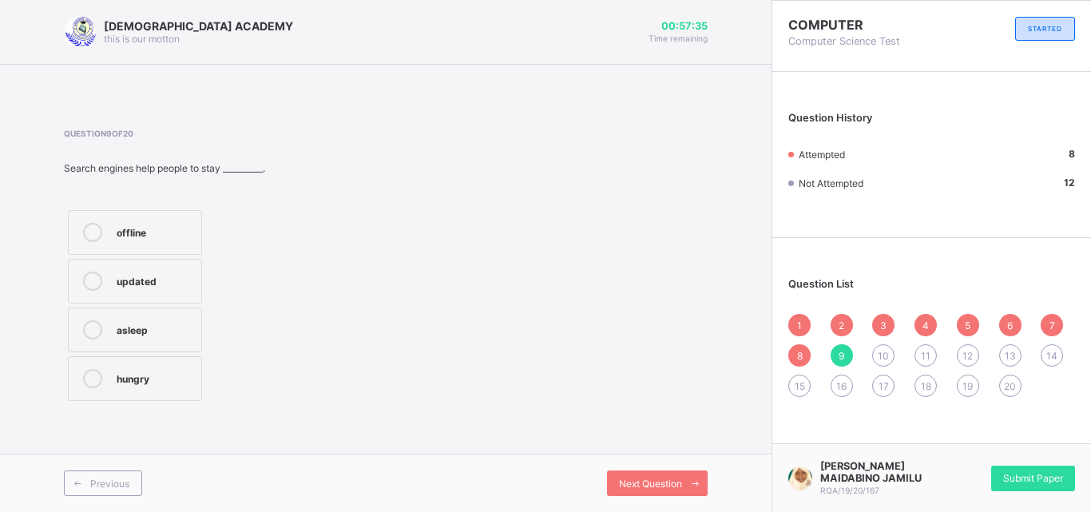
click at [189, 282] on div "updated" at bounding box center [155, 280] width 77 height 16
click at [695, 485] on icon at bounding box center [695, 483] width 12 height 10
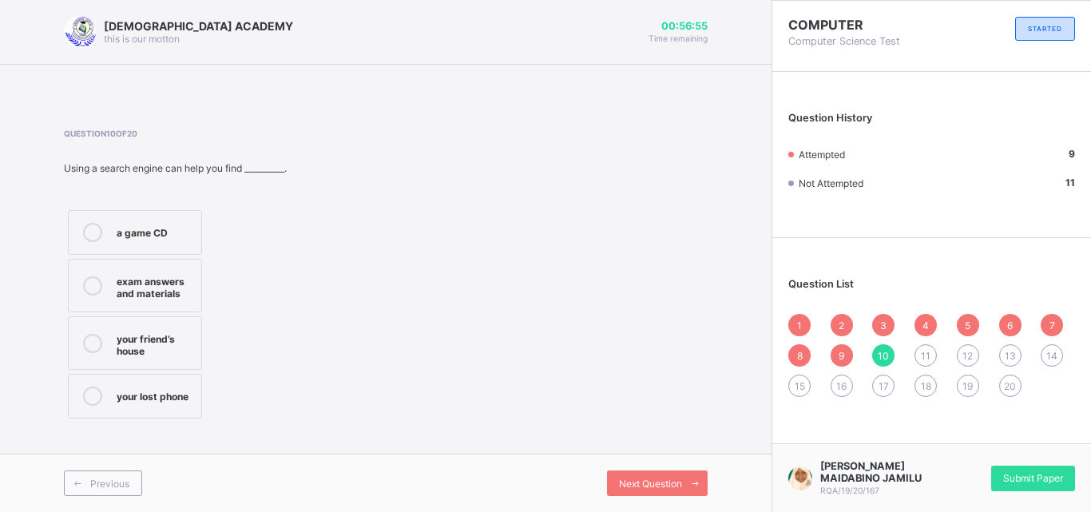
click at [161, 269] on label "exam answers and materials" at bounding box center [135, 286] width 134 height 54
click at [676, 470] on div "Next Question" at bounding box center [657, 483] width 101 height 26
click at [141, 272] on div "find information on the internet" at bounding box center [155, 286] width 77 height 28
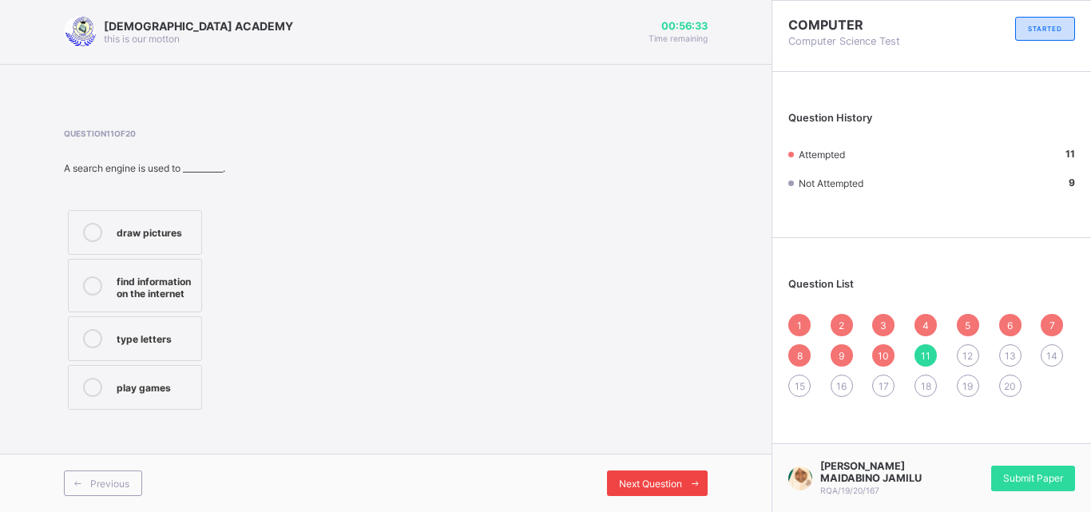
click at [695, 486] on icon at bounding box center [695, 483] width 12 height 10
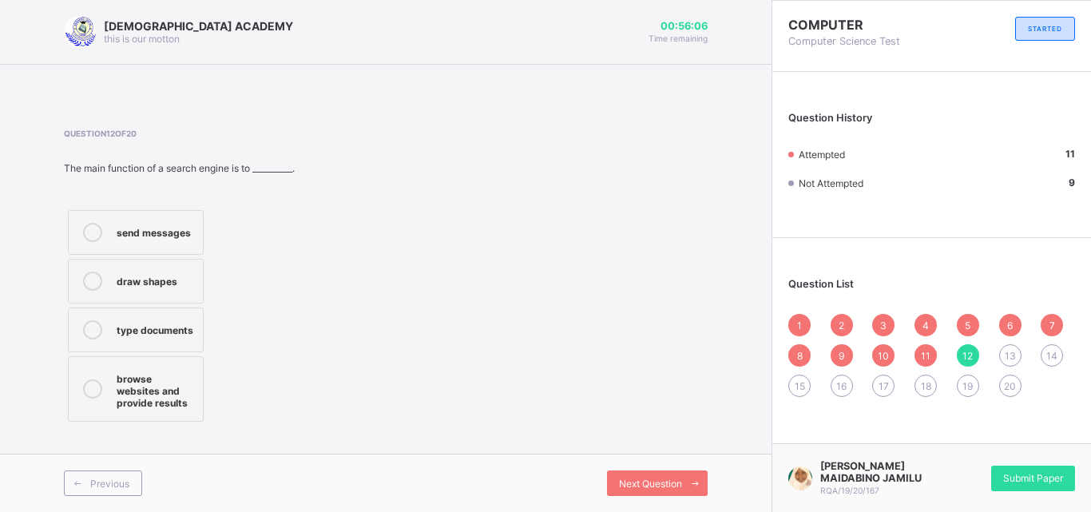
click at [134, 403] on div "browse websites and provide results" at bounding box center [156, 389] width 78 height 40
click at [683, 482] on span at bounding box center [695, 483] width 26 height 26
click at [205, 329] on div "address bar" at bounding box center [183, 328] width 132 height 16
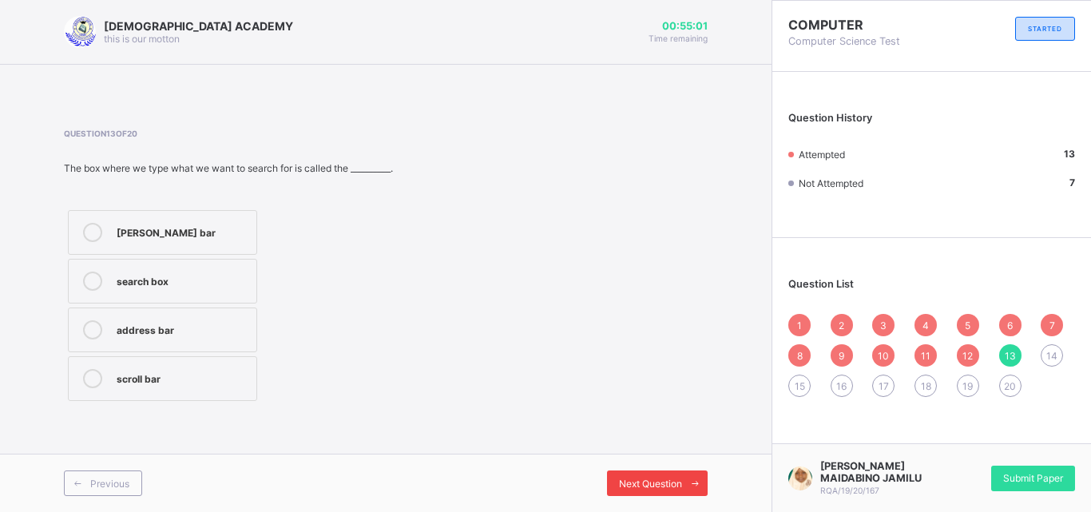
click at [647, 483] on span "Next Question" at bounding box center [650, 484] width 63 height 12
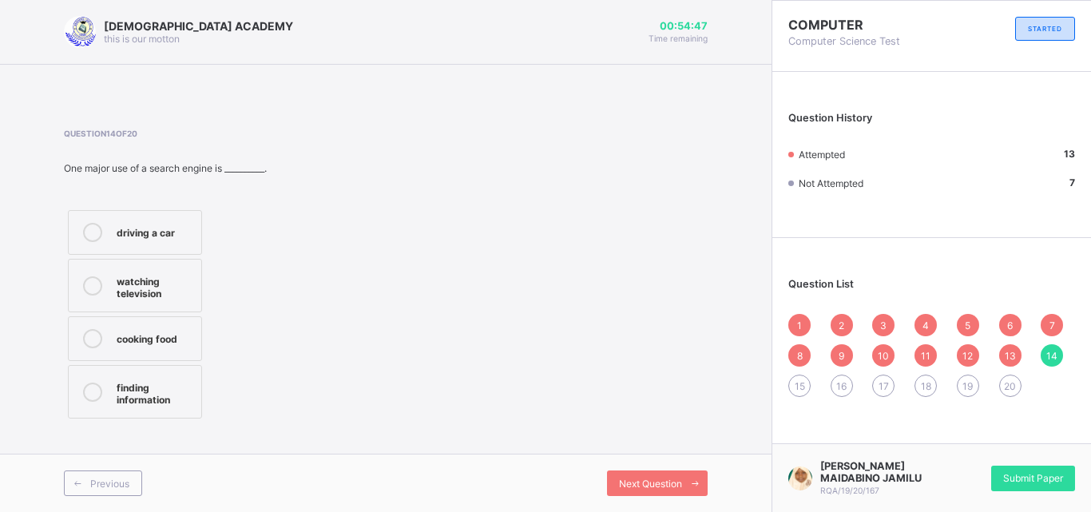
click at [161, 409] on label "finding information" at bounding box center [135, 392] width 134 height 54
click at [682, 492] on span at bounding box center [695, 483] width 26 height 26
click at [143, 348] on label "fuel price" at bounding box center [135, 338] width 134 height 45
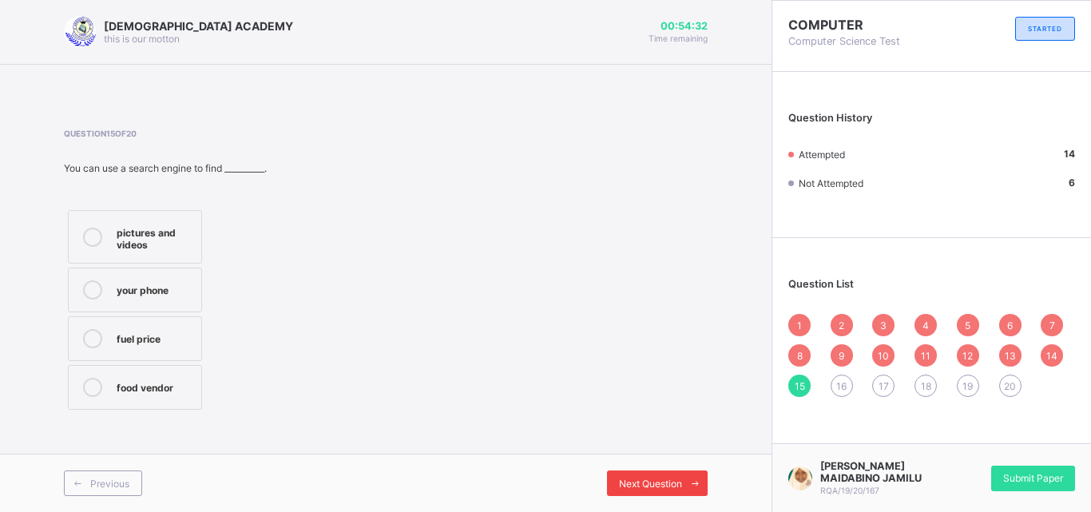
click at [649, 470] on div "Next Question" at bounding box center [657, 483] width 101 height 26
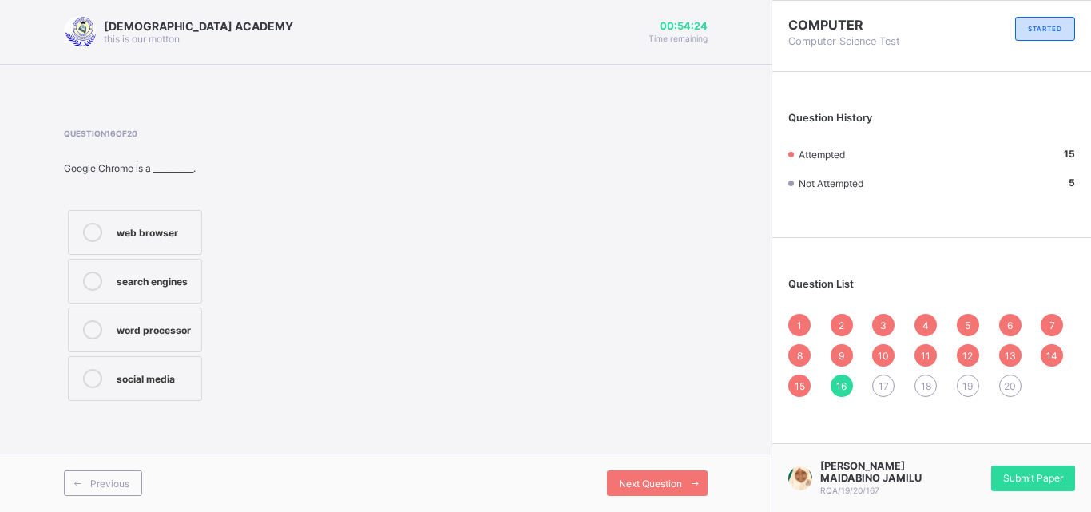
click at [175, 244] on label "web browser" at bounding box center [135, 232] width 134 height 45
click at [649, 475] on div "Next Question" at bounding box center [657, 483] width 101 height 26
click at [170, 388] on div "research and learning" at bounding box center [155, 383] width 77 height 28
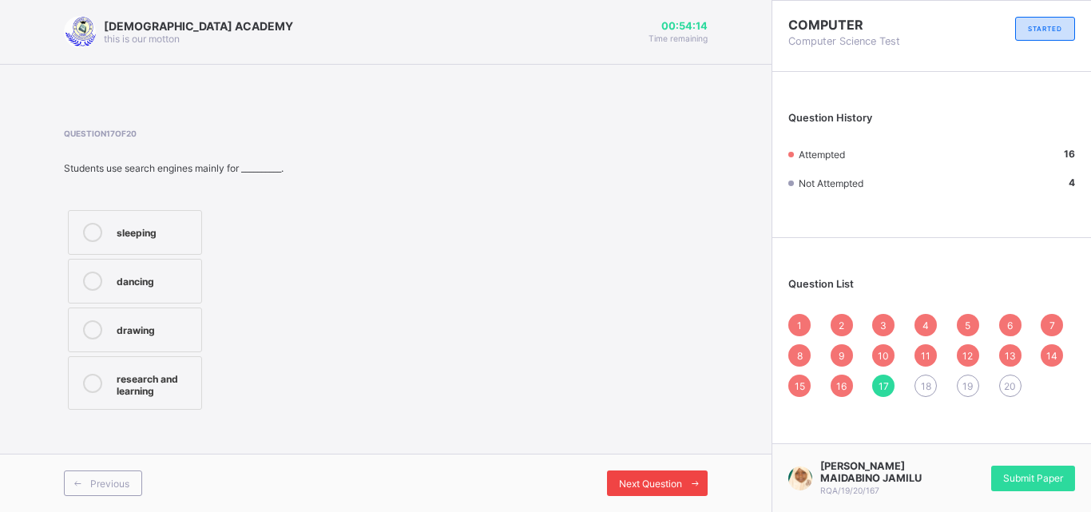
click at [673, 484] on span "Next Question" at bounding box center [650, 484] width 63 height 12
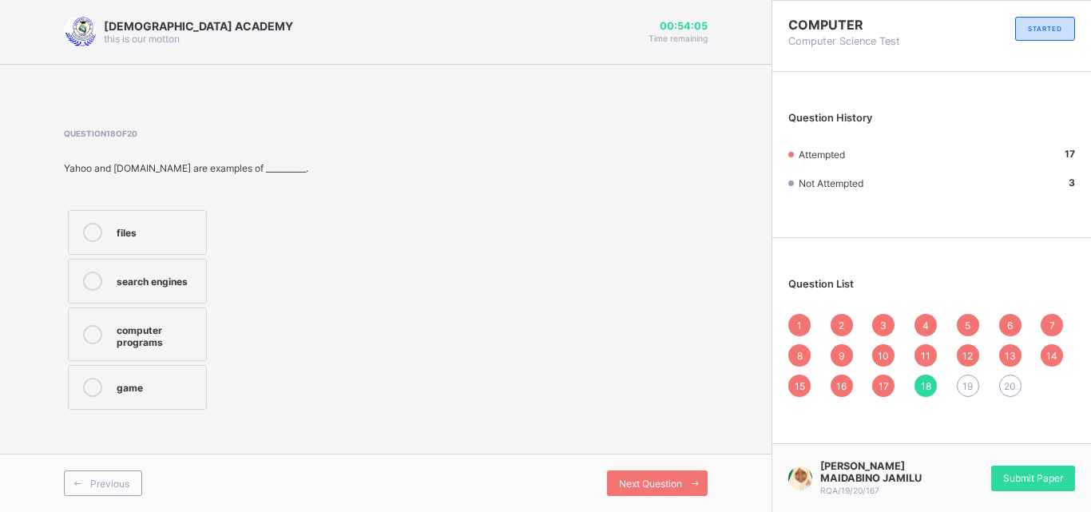
click at [181, 274] on div "search engines" at bounding box center [157, 280] width 81 height 16
click at [657, 488] on span "Next Question" at bounding box center [650, 484] width 63 height 12
click at [173, 210] on label "Bing" at bounding box center [135, 232] width 134 height 45
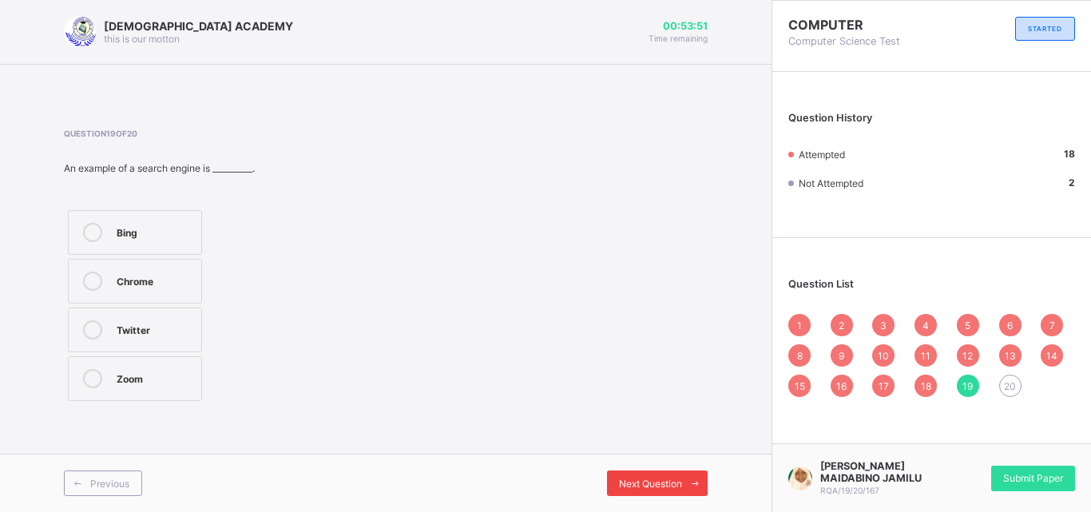
click at [675, 474] on div "Next Question" at bounding box center [657, 483] width 101 height 26
click at [186, 233] on div "Google" at bounding box center [155, 231] width 77 height 16
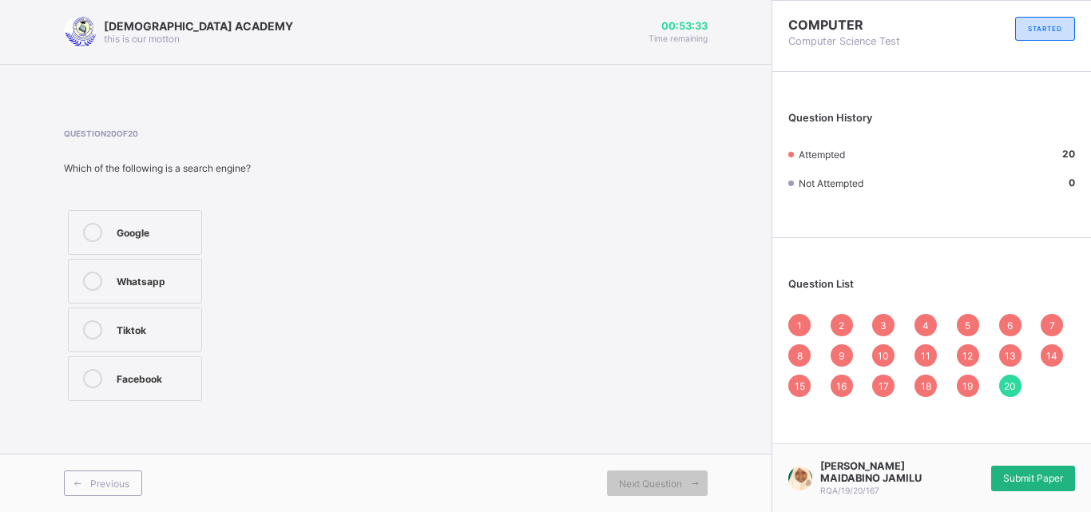
click at [1029, 485] on div "Submit Paper" at bounding box center [1033, 479] width 84 height 26
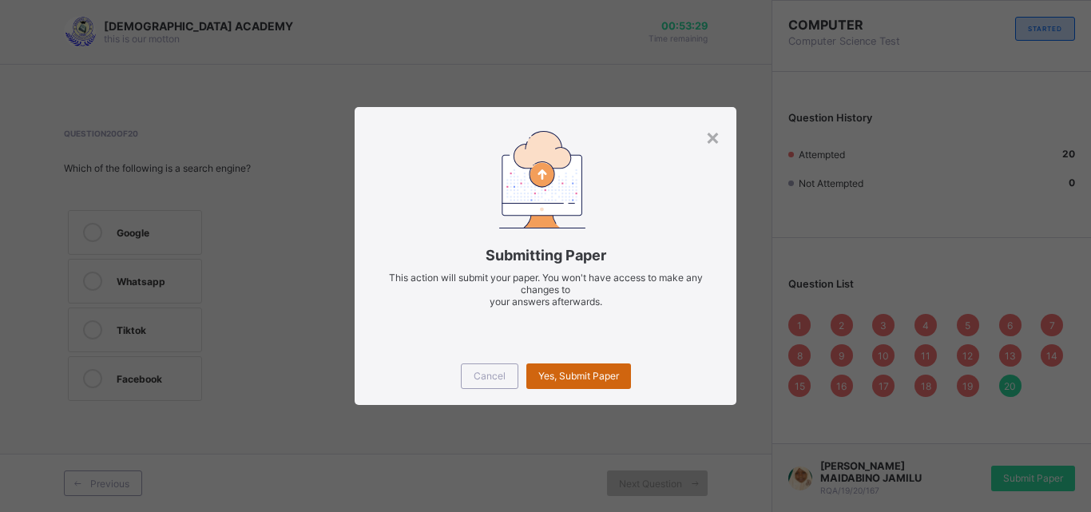
click at [564, 370] on span "Yes, Submit Paper" at bounding box center [578, 376] width 81 height 12
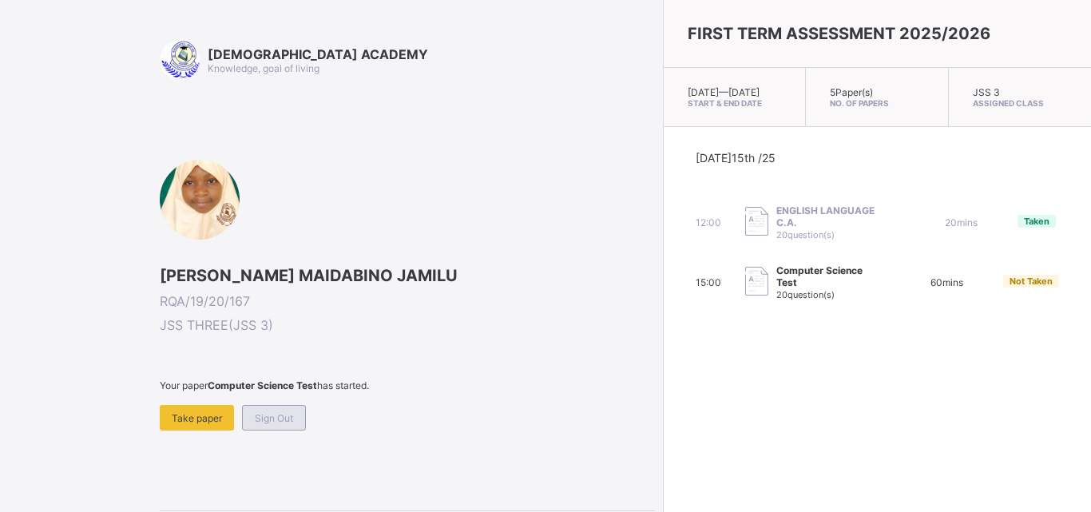
click at [280, 417] on span "Sign Out" at bounding box center [274, 418] width 38 height 12
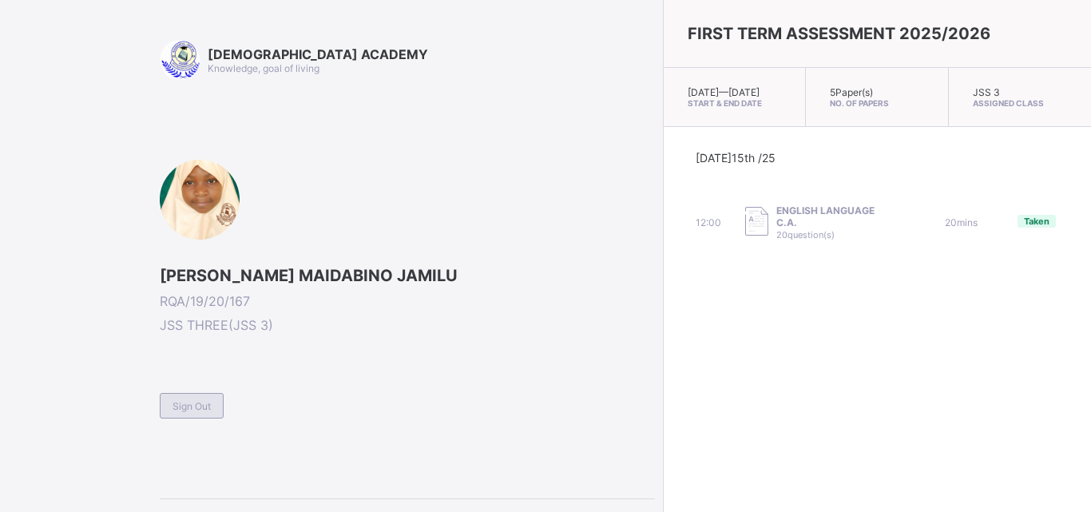
click at [204, 400] on span "Sign Out" at bounding box center [192, 406] width 38 height 12
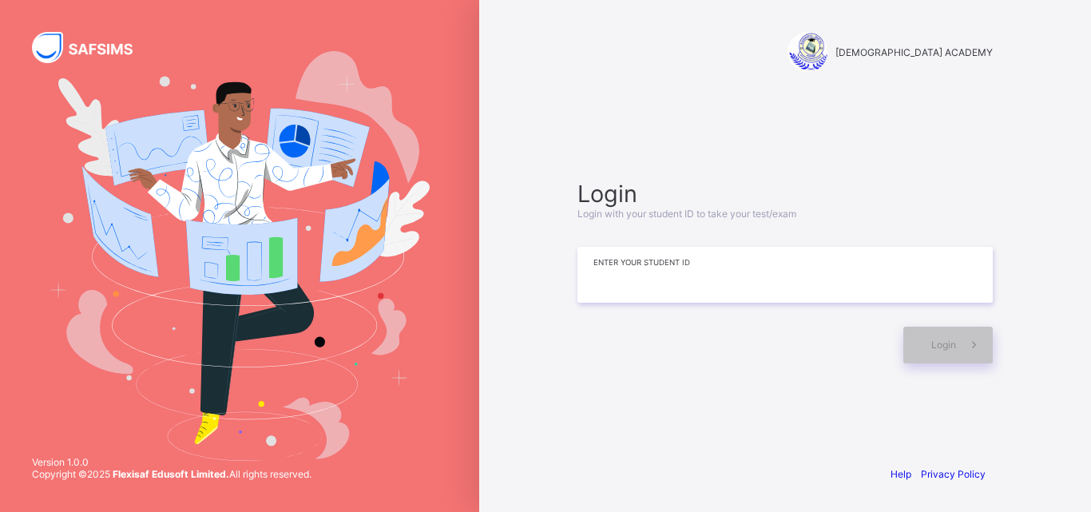
click at [605, 289] on input at bounding box center [785, 275] width 415 height 56
type input "*"
click at [605, 289] on input at bounding box center [785, 275] width 415 height 56
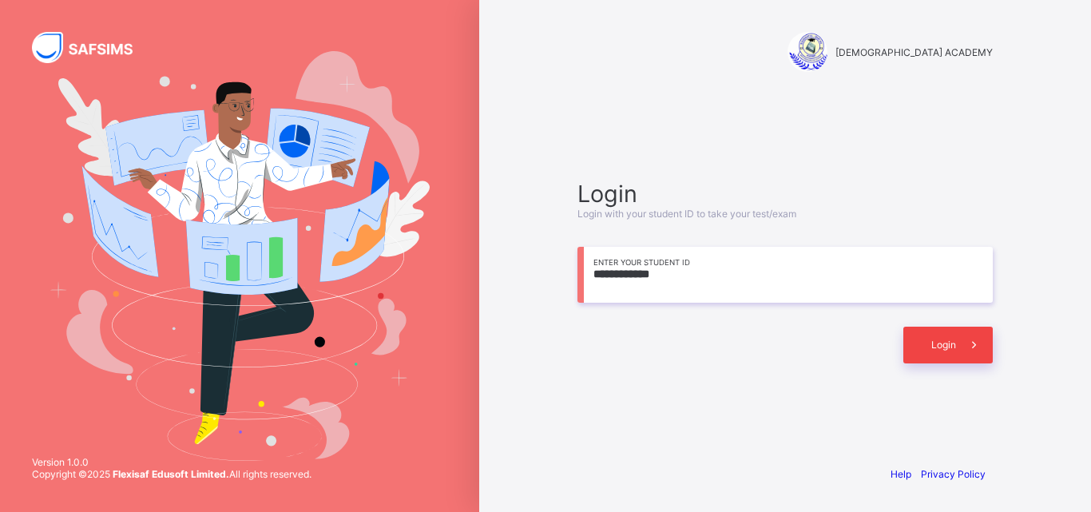
type input "**********"
click at [927, 353] on div "Login" at bounding box center [947, 345] width 89 height 37
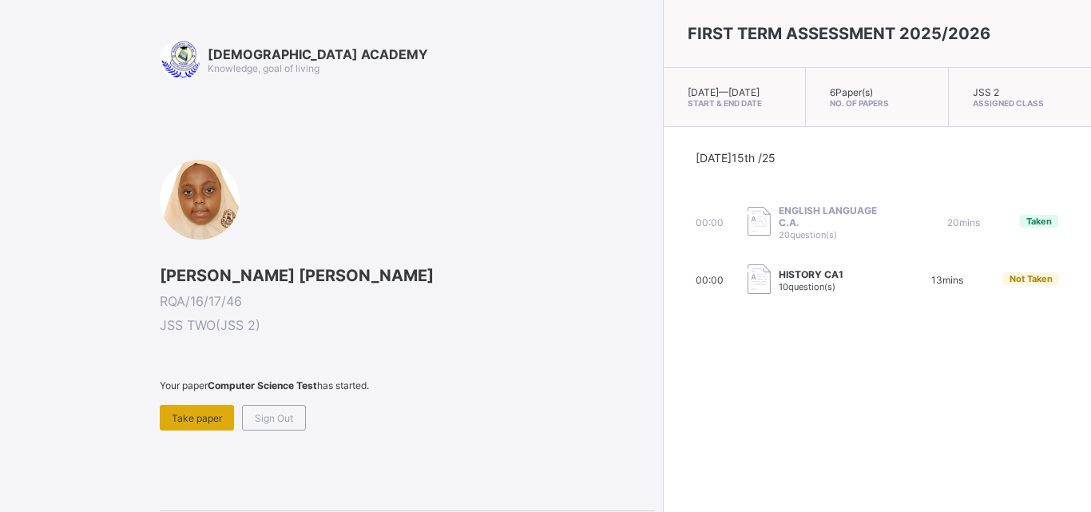
click at [165, 415] on div "Take paper" at bounding box center [197, 418] width 74 height 26
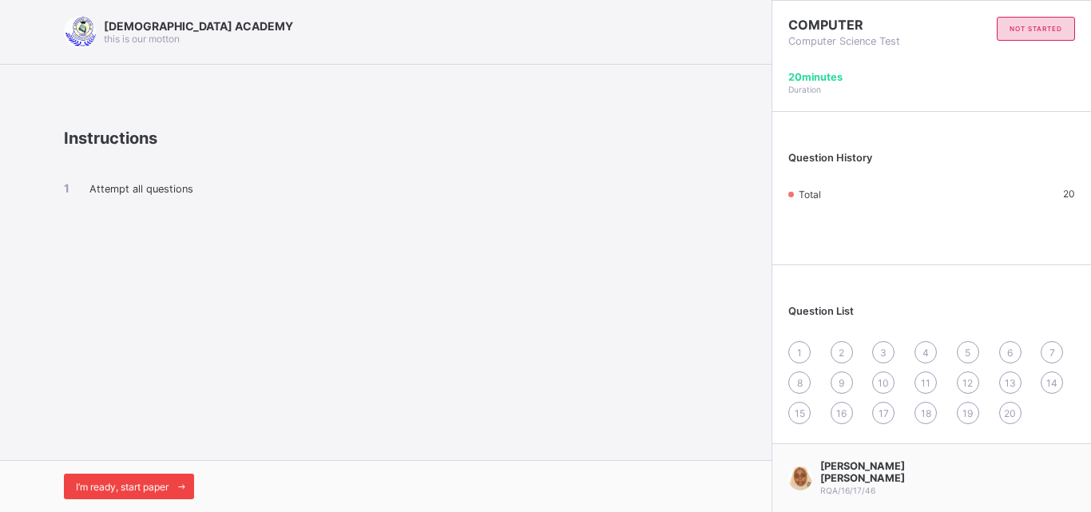
click at [86, 490] on span "I’m ready, start paper" at bounding box center [122, 487] width 93 height 12
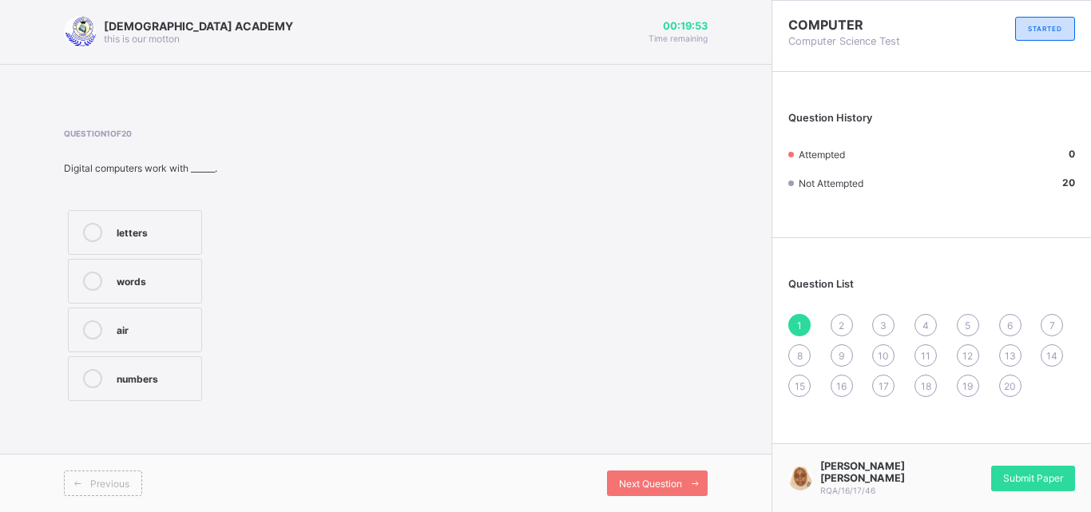
click at [154, 395] on label "numbers" at bounding box center [135, 378] width 134 height 45
click at [612, 486] on div "Next Question" at bounding box center [657, 483] width 101 height 26
click at [150, 317] on label "in put" at bounding box center [135, 330] width 134 height 45
click at [621, 478] on span "Next Question" at bounding box center [650, 484] width 63 height 12
click at [147, 297] on label "in put" at bounding box center [135, 281] width 134 height 45
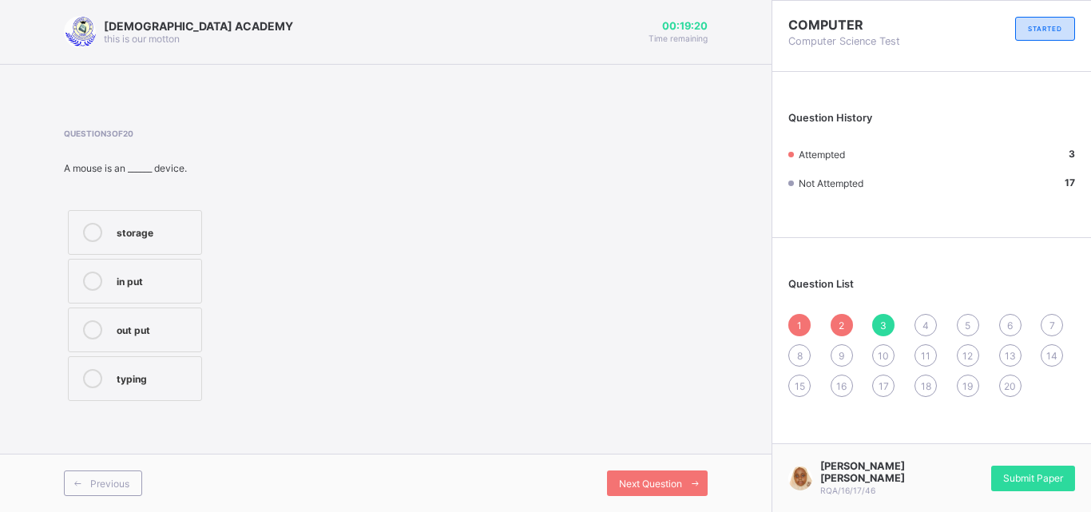
click at [156, 335] on div "out put" at bounding box center [155, 328] width 77 height 16
click at [626, 479] on span "Next Question" at bounding box center [650, 484] width 63 height 12
click at [122, 233] on div "C. P. U" at bounding box center [155, 231] width 77 height 16
click at [672, 493] on div "Next Question" at bounding box center [657, 483] width 101 height 26
drag, startPoint x: 163, startPoint y: 288, endPoint x: 116, endPoint y: 298, distance: 48.3
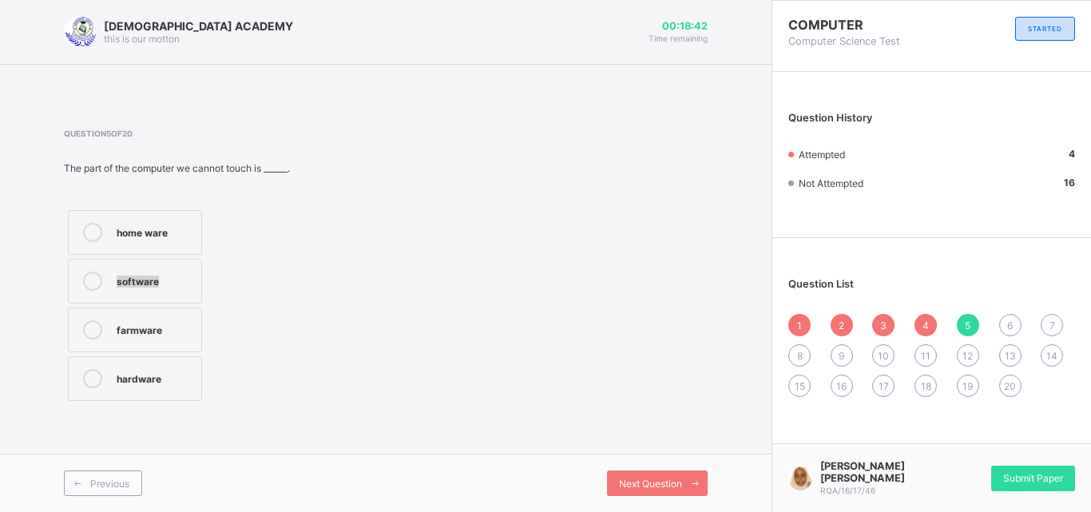
click at [116, 298] on label "software" at bounding box center [135, 281] width 134 height 45
click at [621, 496] on div "Previous Next Question" at bounding box center [386, 483] width 772 height 58
click at [644, 472] on div "Next Question" at bounding box center [657, 483] width 101 height 26
drag, startPoint x: 228, startPoint y: 362, endPoint x: 162, endPoint y: 251, distance: 128.9
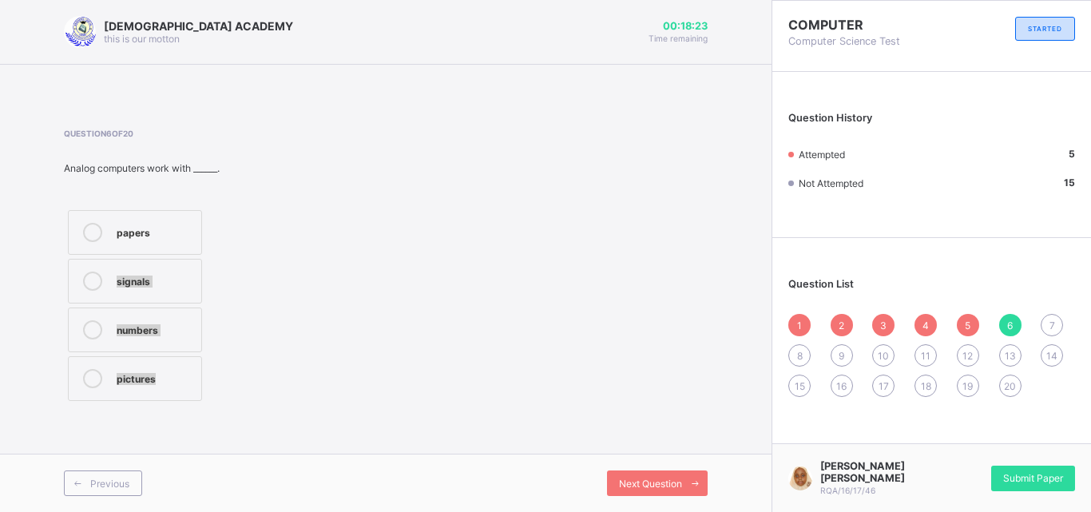
click at [162, 251] on div "papers signals numbers pictures" at bounding box center [182, 305] width 236 height 199
click at [162, 251] on label "papers" at bounding box center [135, 232] width 134 height 45
click at [144, 281] on div "signals" at bounding box center [155, 280] width 77 height 16
click at [648, 488] on span "Next Question" at bounding box center [650, 484] width 63 height 12
click at [161, 407] on label "storing files" at bounding box center [135, 387] width 134 height 45
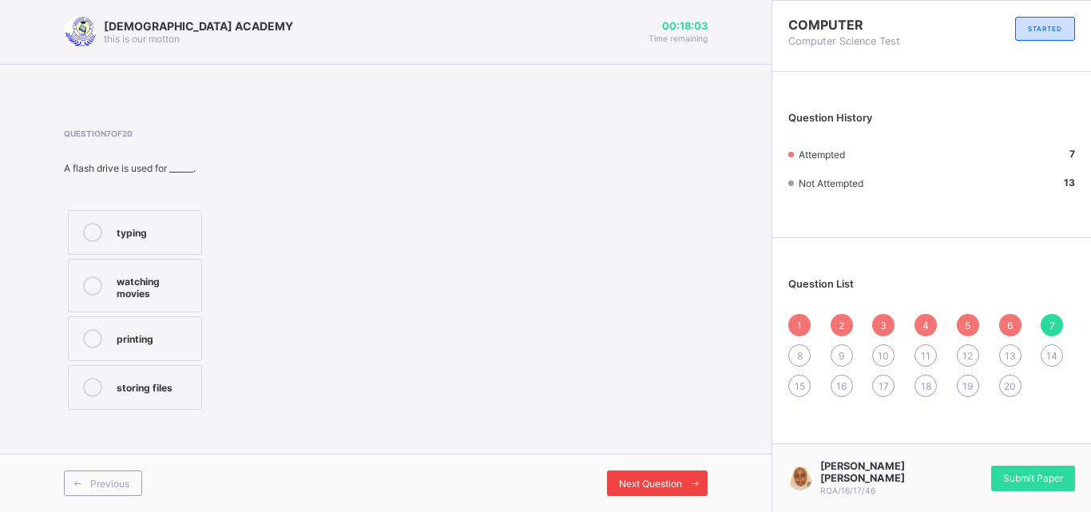
click at [687, 481] on span at bounding box center [695, 483] width 26 height 26
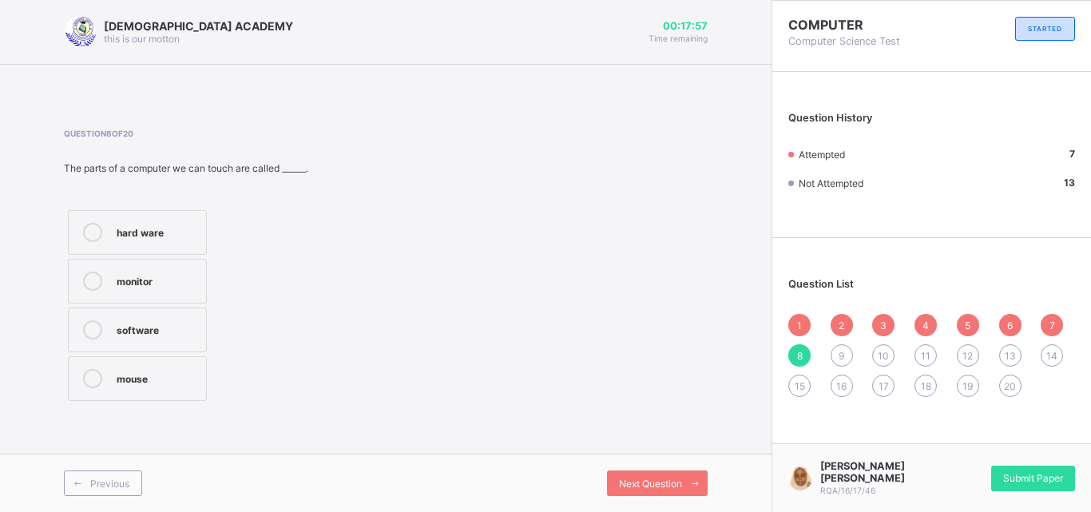
click at [156, 342] on label "software" at bounding box center [137, 330] width 139 height 45
click at [649, 486] on span "Next Question" at bounding box center [650, 484] width 63 height 12
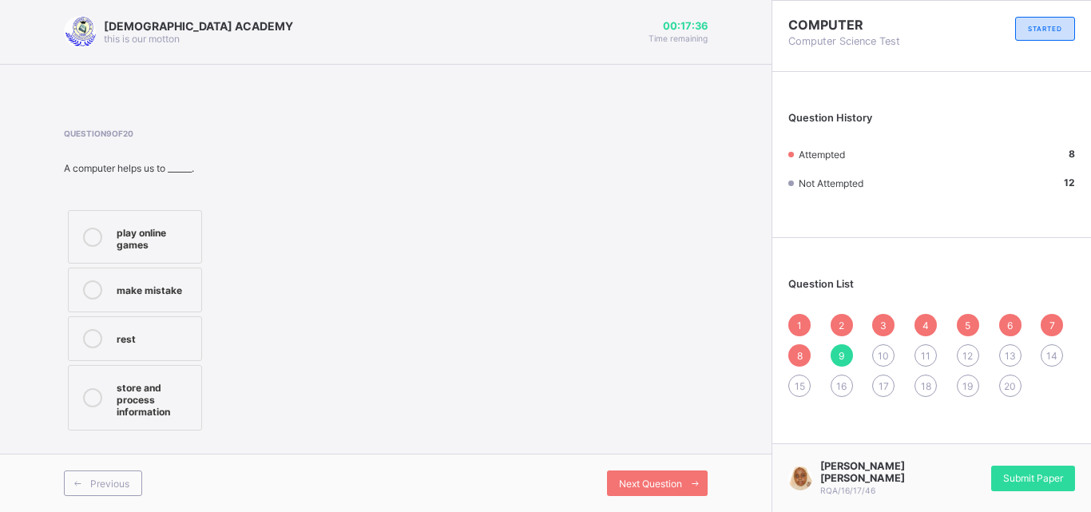
click at [157, 383] on div "store and process information" at bounding box center [155, 398] width 77 height 40
click at [637, 486] on span "Next Question" at bounding box center [650, 484] width 63 height 12
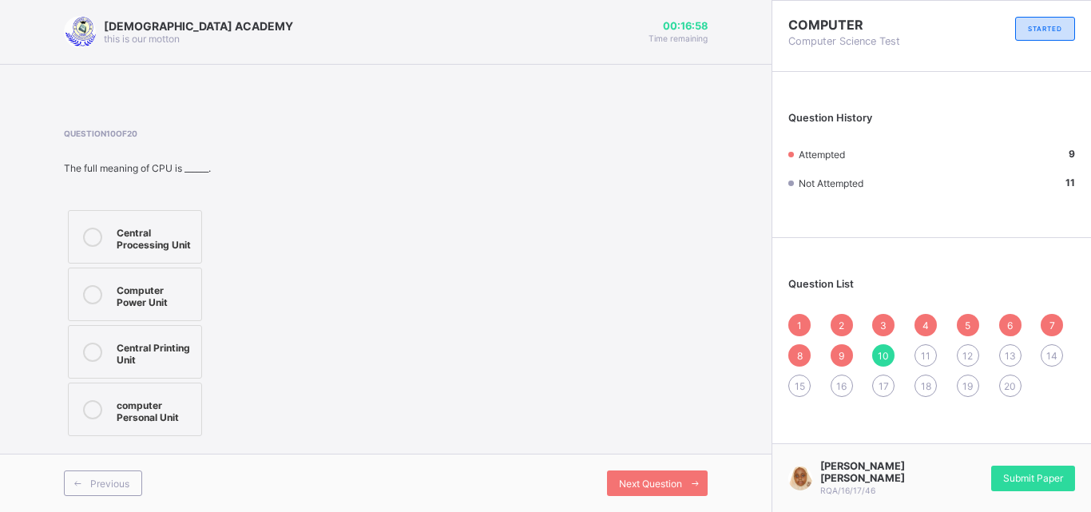
click at [149, 263] on label "Central Processing Unit" at bounding box center [135, 237] width 134 height 54
click at [655, 488] on span "Next Question" at bounding box center [650, 484] width 63 height 12
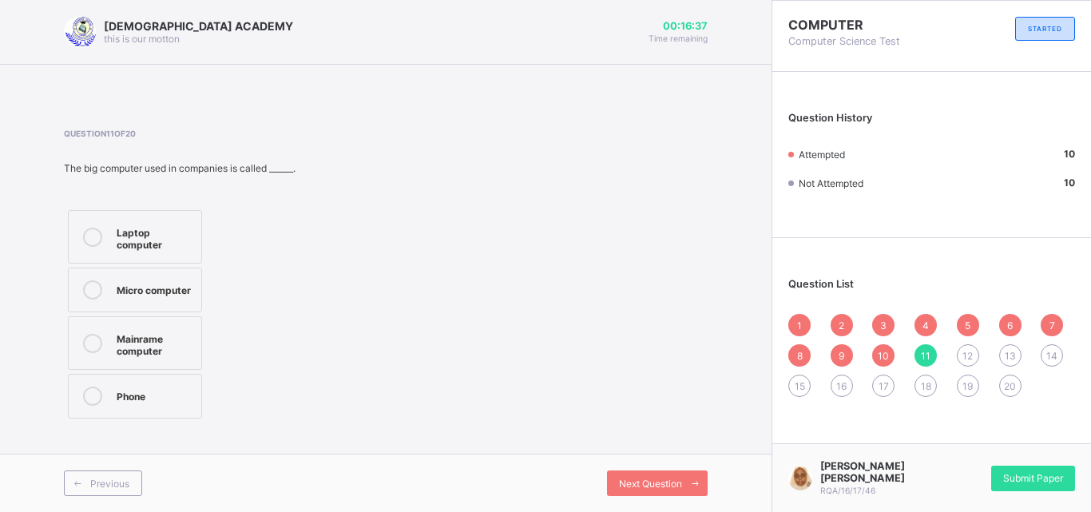
click at [110, 356] on label "Mainrame computer" at bounding box center [135, 343] width 134 height 54
click at [697, 476] on span at bounding box center [695, 483] width 26 height 26
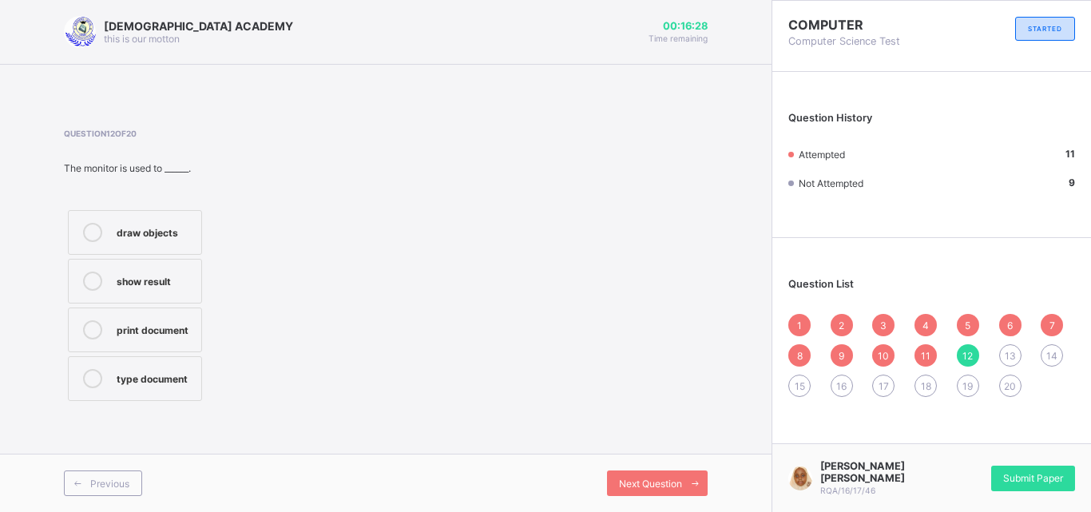
click at [149, 391] on label "type document" at bounding box center [135, 378] width 134 height 45
click at [197, 299] on label "show result" at bounding box center [135, 281] width 134 height 45
click at [637, 485] on span "Next Question" at bounding box center [650, 484] width 63 height 12
click at [150, 226] on div "typing" at bounding box center [155, 231] width 77 height 16
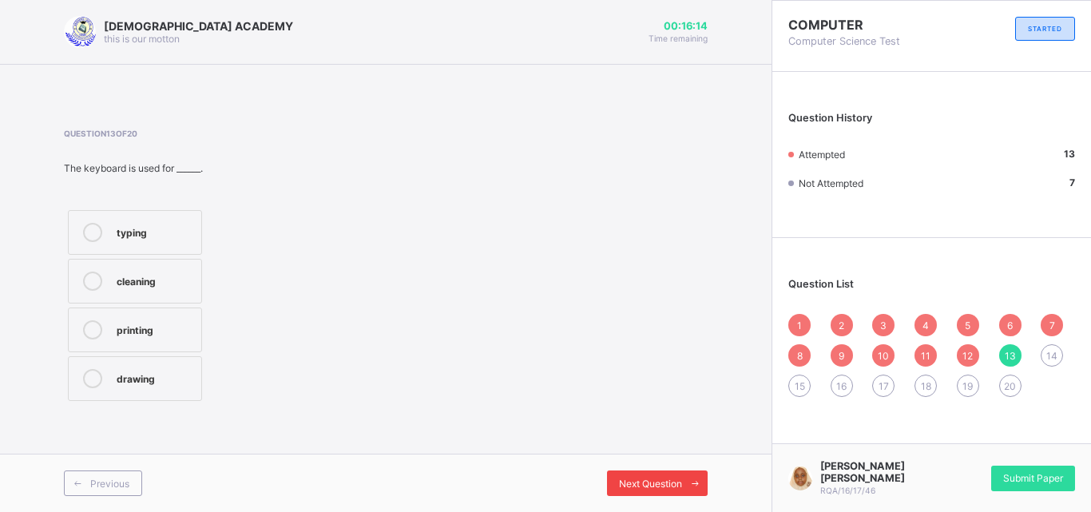
click at [633, 490] on div "Next Question" at bounding box center [657, 483] width 101 height 26
click at [197, 182] on div "Question 14 of 20 Computers help us to work ______. slow fast careless wrongly" at bounding box center [182, 267] width 236 height 276
click at [97, 291] on label "fast" at bounding box center [135, 281] width 134 height 45
click at [653, 492] on div "Next Question" at bounding box center [657, 483] width 101 height 26
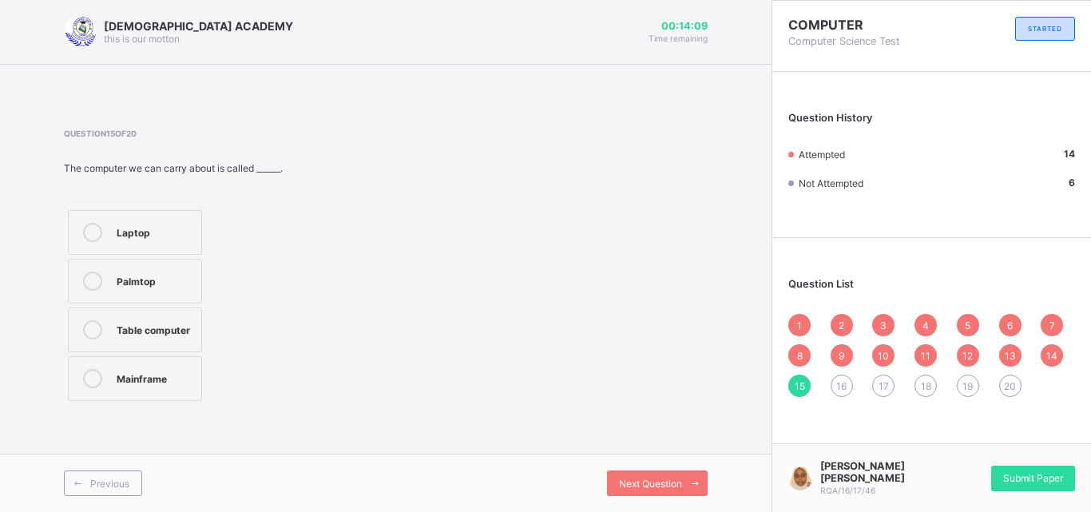
click at [126, 235] on div "Laptop" at bounding box center [155, 231] width 77 height 16
click at [622, 476] on div "Next Question" at bounding box center [657, 483] width 101 height 26
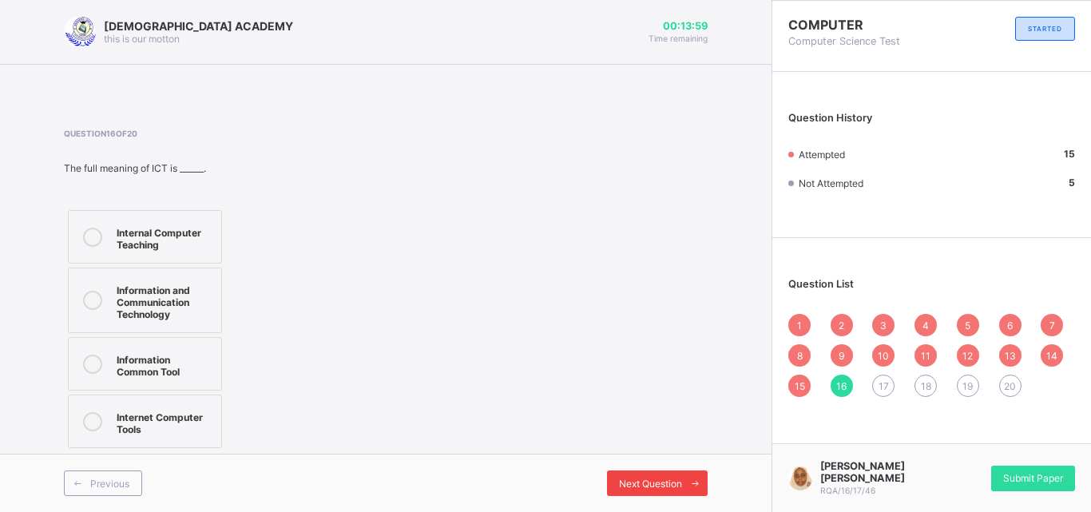
click at [622, 476] on div "Next Question" at bounding box center [657, 483] width 101 height 26
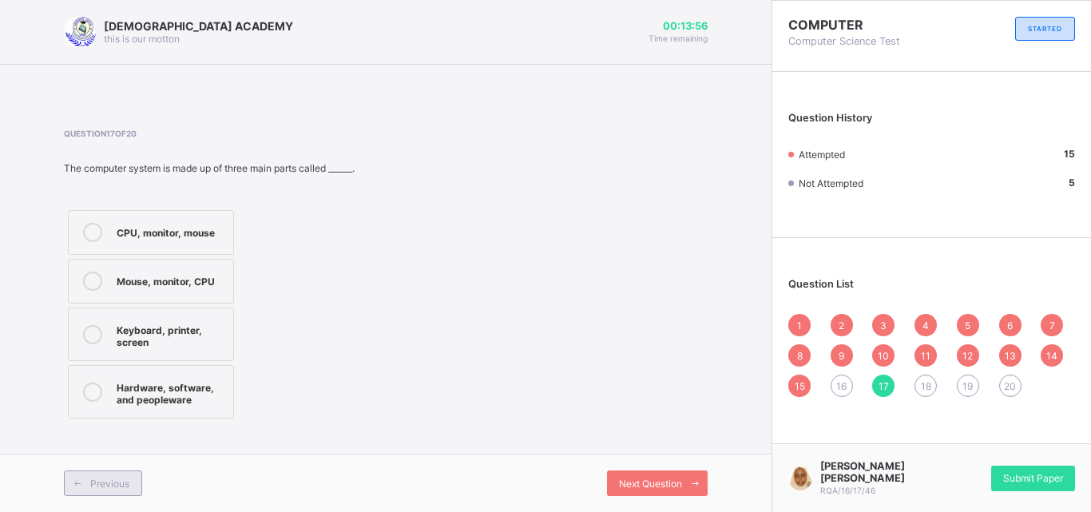
click at [110, 478] on span "Previous" at bounding box center [109, 484] width 39 height 12
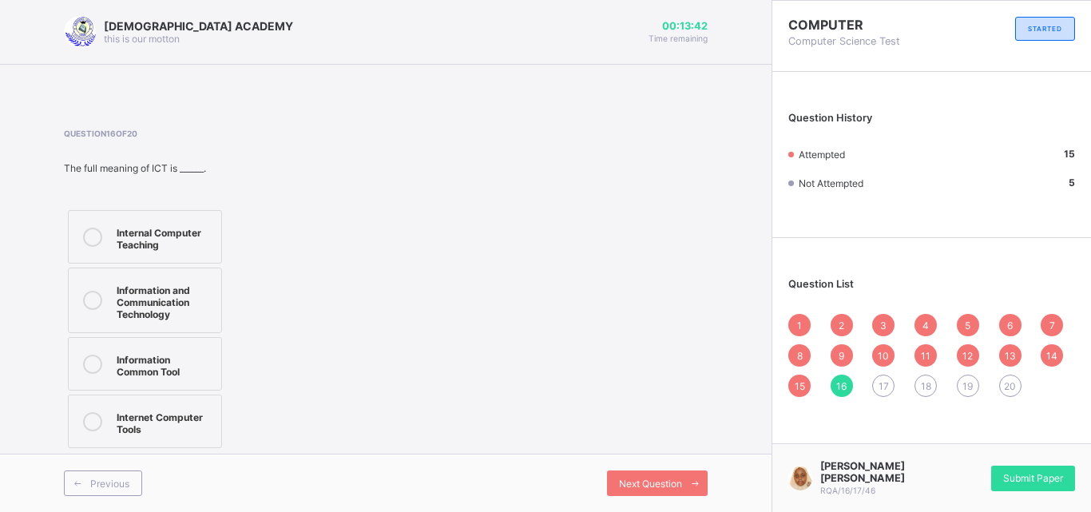
click at [121, 324] on label "Information and Communication Technology" at bounding box center [145, 301] width 154 height 66
click at [619, 478] on span "Next Question" at bounding box center [650, 484] width 63 height 12
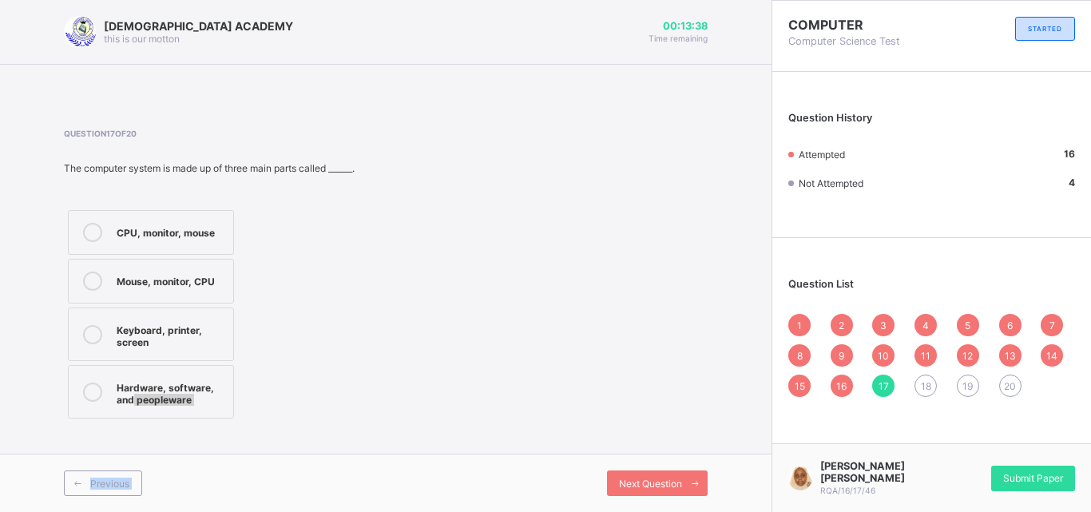
drag, startPoint x: 618, startPoint y: 478, endPoint x: 504, endPoint y: 354, distance: 169.0
click at [504, 354] on div "RAUDHATUL QUR'AN ACADEMY this is our motton 00:13:38 Time remaining Question 17…" at bounding box center [386, 256] width 772 height 512
click at [440, 257] on div "Question 17 of 20 The computer system is made up of three main parts called ___…" at bounding box center [386, 276] width 644 height 294
click at [147, 420] on div "CPU, monitor, mouse Mouse, monitor, CPU Keyboard, printer, screen Hardware, sof…" at bounding box center [151, 314] width 174 height 216
click at [145, 417] on div "CPU, monitor, mouse Mouse, monitor, CPU Keyboard, printer, screen Hardware, sof…" at bounding box center [151, 314] width 174 height 216
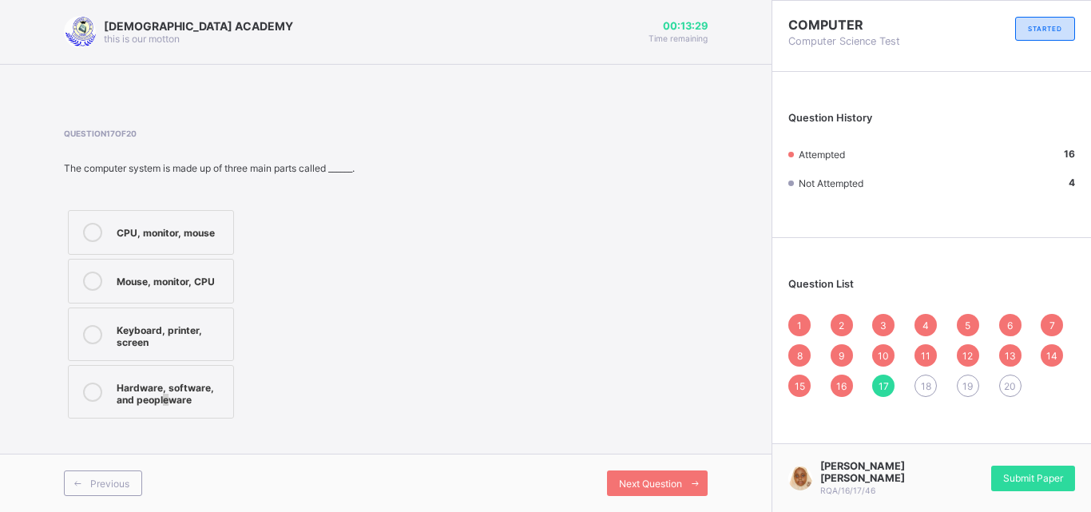
click at [145, 417] on label "Hardware, software, and peopleware" at bounding box center [151, 392] width 166 height 54
click at [642, 470] on div "Next Question" at bounding box center [657, 483] width 101 height 26
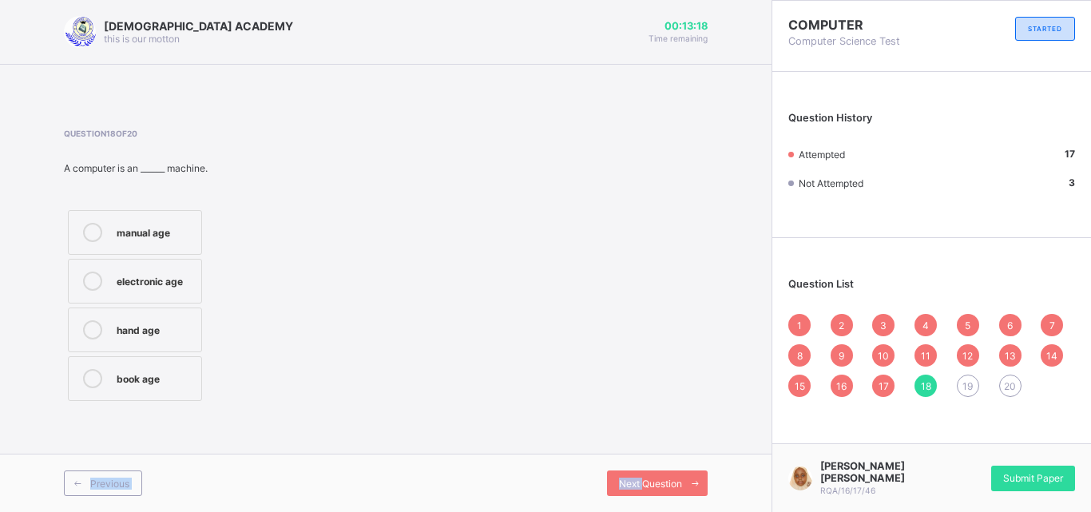
drag, startPoint x: 642, startPoint y: 470, endPoint x: 320, endPoint y: 418, distance: 326.2
click at [320, 418] on div "RAUDHATUL QUR'AN ACADEMY this is our motton 00:13:18 Time remaining Question 18…" at bounding box center [386, 256] width 772 height 512
click at [177, 274] on div "electronic age" at bounding box center [155, 280] width 77 height 16
click at [642, 478] on span "Next Question" at bounding box center [650, 484] width 63 height 12
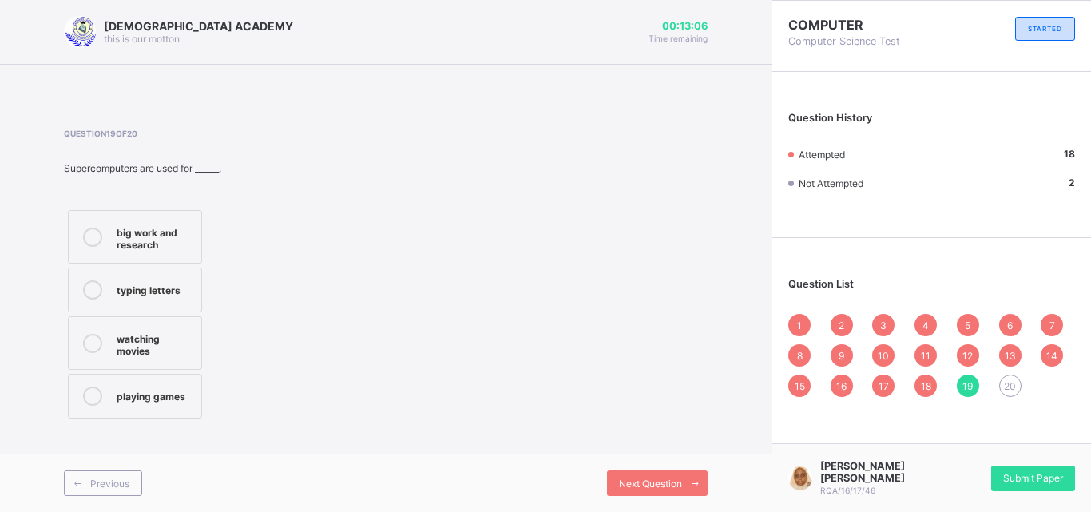
click at [167, 230] on div "big work and research" at bounding box center [155, 237] width 77 height 28
click at [638, 486] on span "Next Question" at bounding box center [650, 484] width 63 height 12
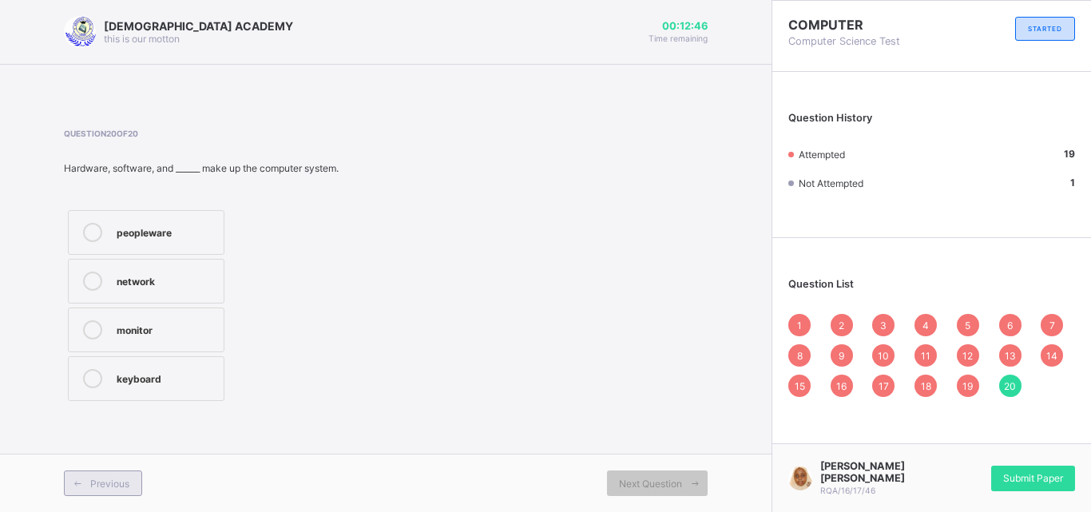
click at [109, 474] on div "Previous" at bounding box center [103, 483] width 78 height 26
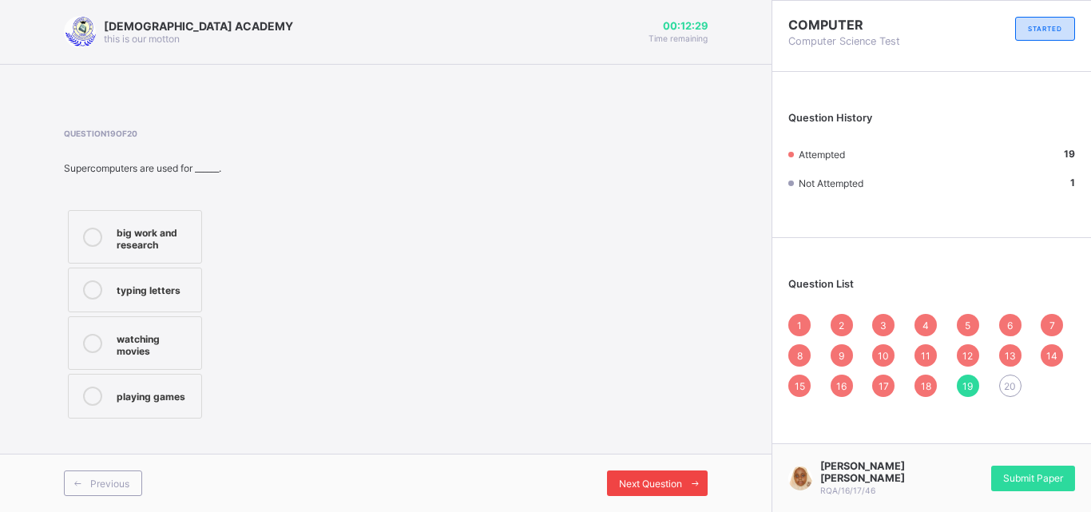
click at [633, 481] on span "Next Question" at bounding box center [650, 484] width 63 height 12
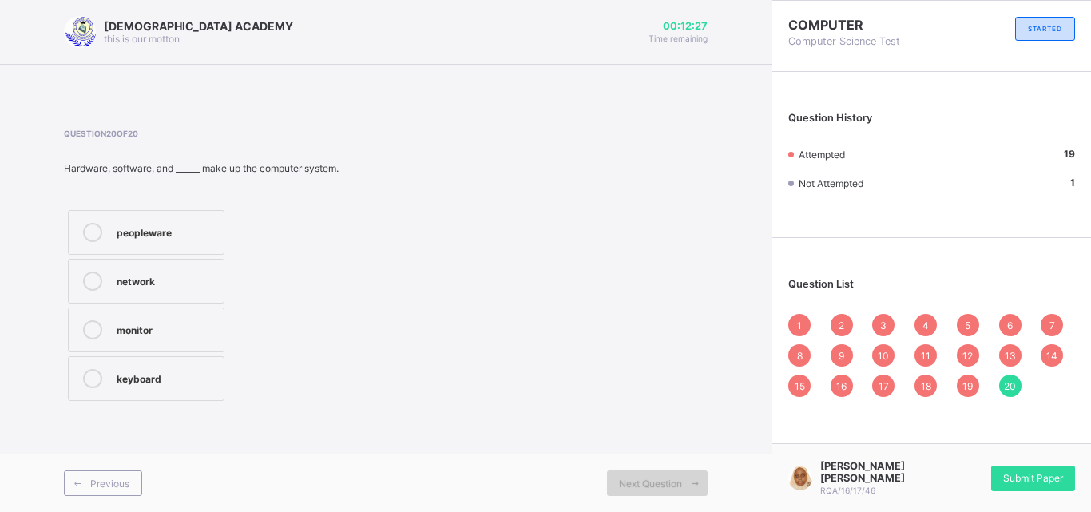
click at [633, 481] on span "Next Question" at bounding box center [650, 484] width 63 height 12
drag, startPoint x: 633, startPoint y: 481, endPoint x: 184, endPoint y: 228, distance: 515.7
click at [184, 228] on div "RAUDHATUL QUR'AN ACADEMY this is our motton 00:12:20 Time remaining Question 20…" at bounding box center [386, 256] width 772 height 512
click at [184, 228] on div "peopleware" at bounding box center [166, 231] width 99 height 16
click at [1010, 487] on div "Submit Paper" at bounding box center [1033, 479] width 84 height 26
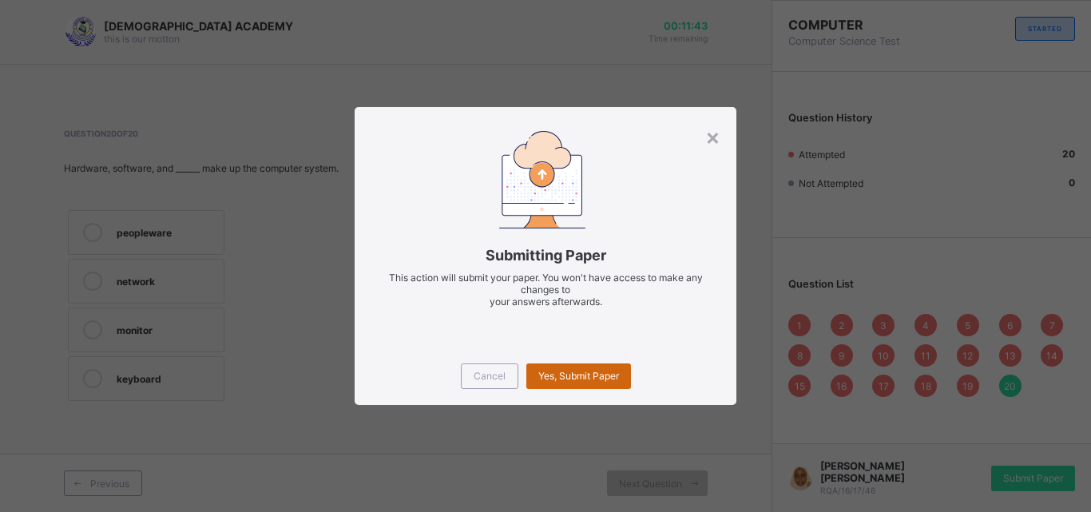
click at [596, 370] on span "Yes, Submit Paper" at bounding box center [578, 376] width 81 height 12
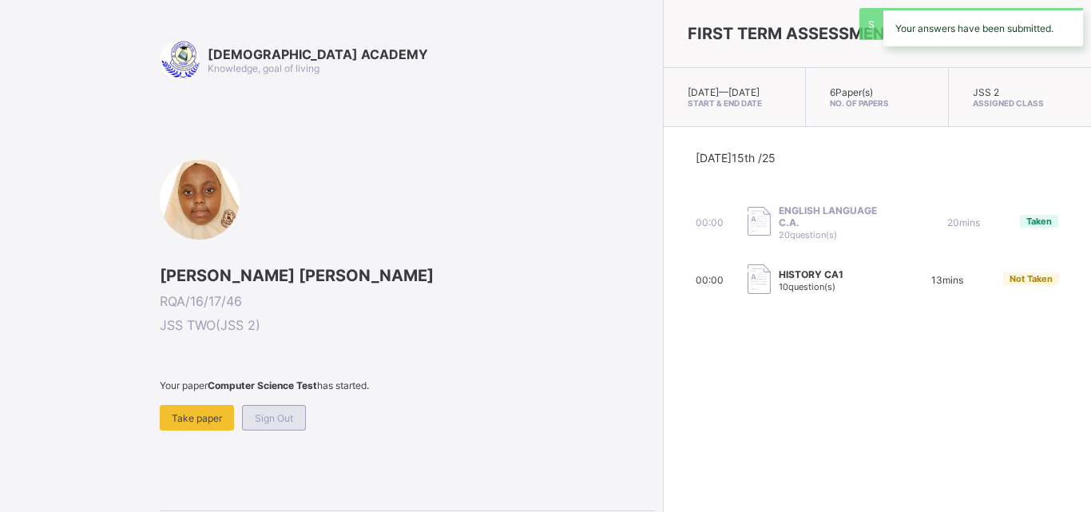
click at [267, 417] on span "Sign Out" at bounding box center [274, 418] width 38 height 12
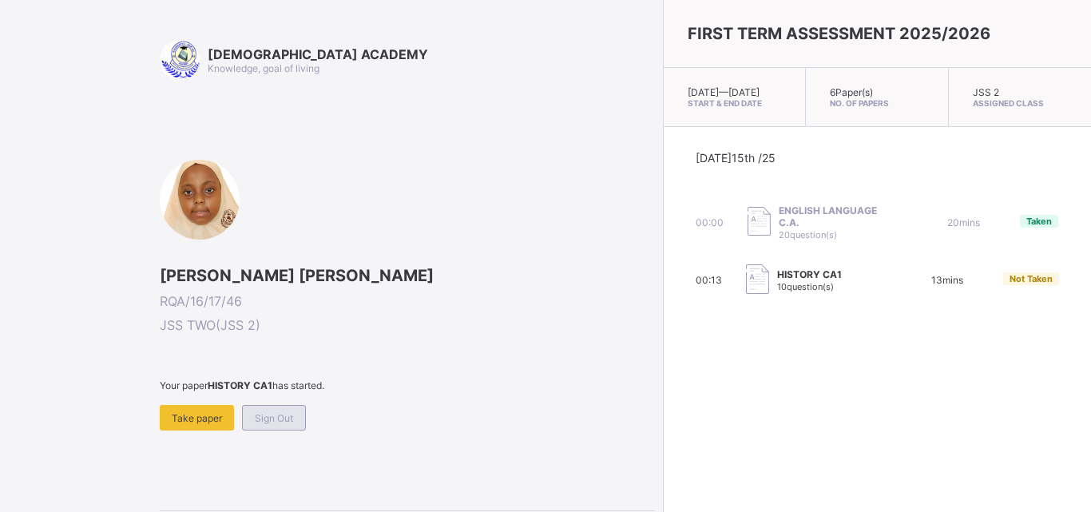
click at [280, 422] on span "Sign Out" at bounding box center [274, 418] width 38 height 12
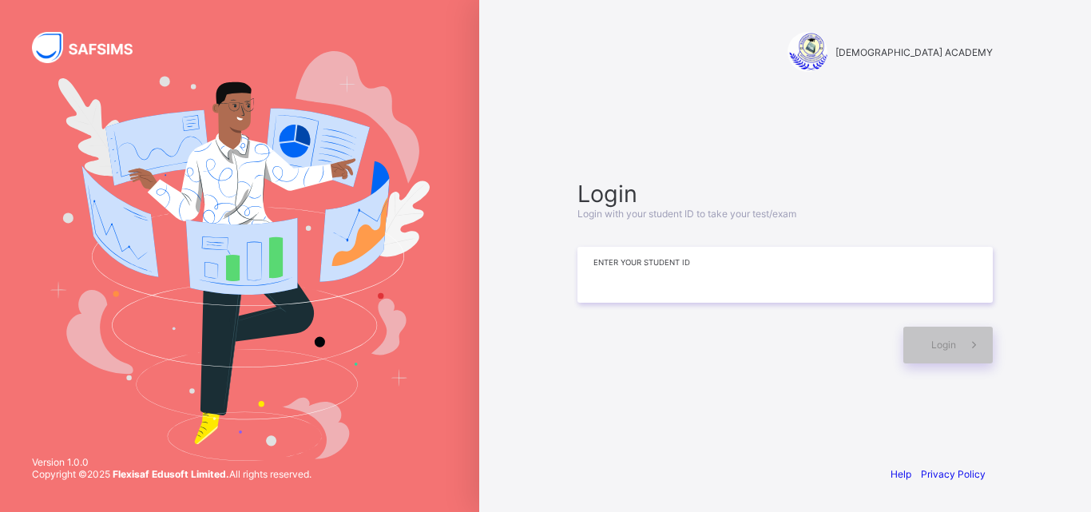
click at [581, 268] on input at bounding box center [785, 275] width 415 height 56
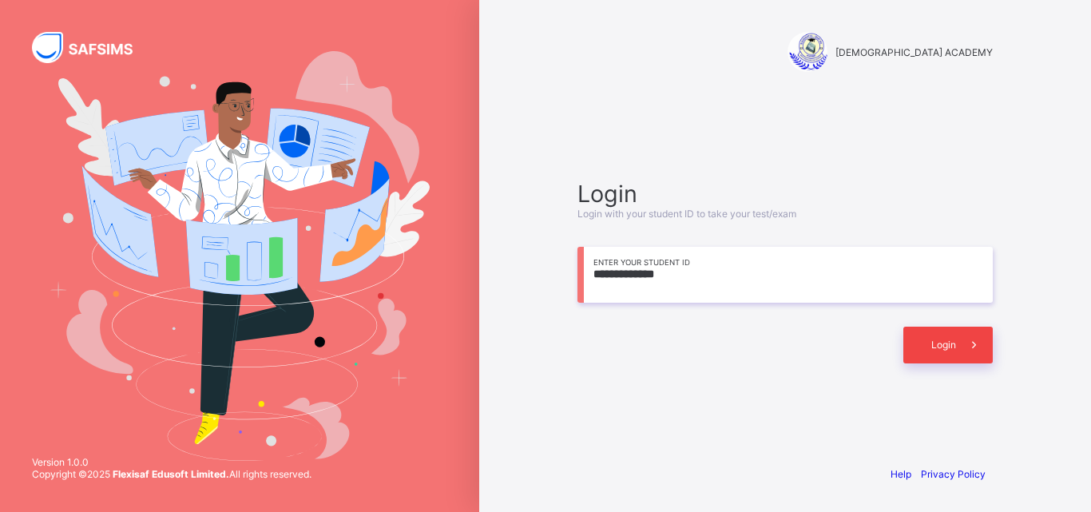
click at [956, 348] on span at bounding box center [974, 345] width 37 height 37
click at [672, 276] on input "**********" at bounding box center [785, 275] width 415 height 56
type input "*"
drag, startPoint x: 672, startPoint y: 276, endPoint x: 935, endPoint y: 342, distance: 271.6
click at [935, 342] on div "**********" at bounding box center [785, 272] width 415 height 184
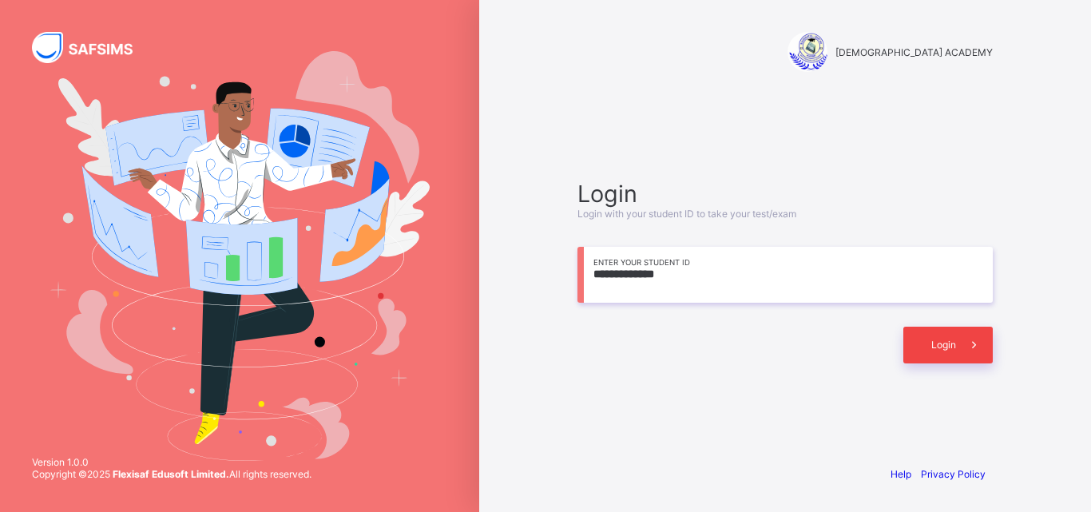
type input "**********"
click at [935, 342] on span "Login" at bounding box center [943, 345] width 25 height 12
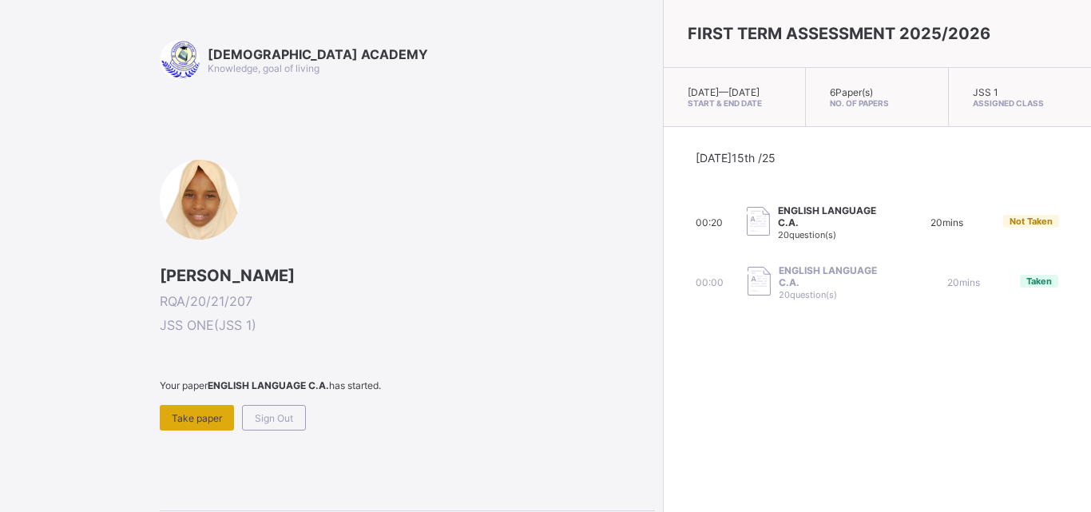
click at [209, 417] on span "Take paper" at bounding box center [197, 418] width 50 height 12
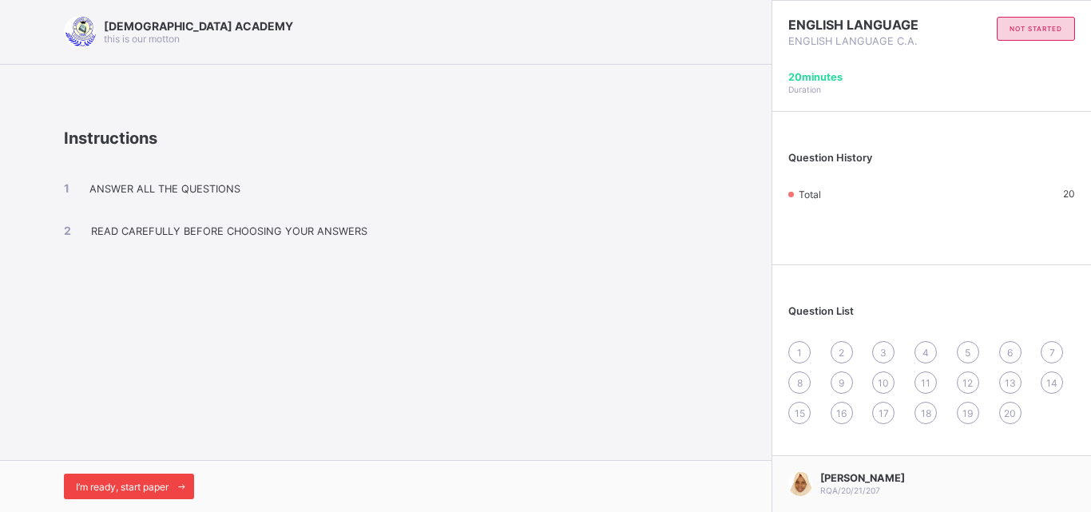
click at [161, 494] on div "I’m ready, start paper" at bounding box center [129, 487] width 130 height 26
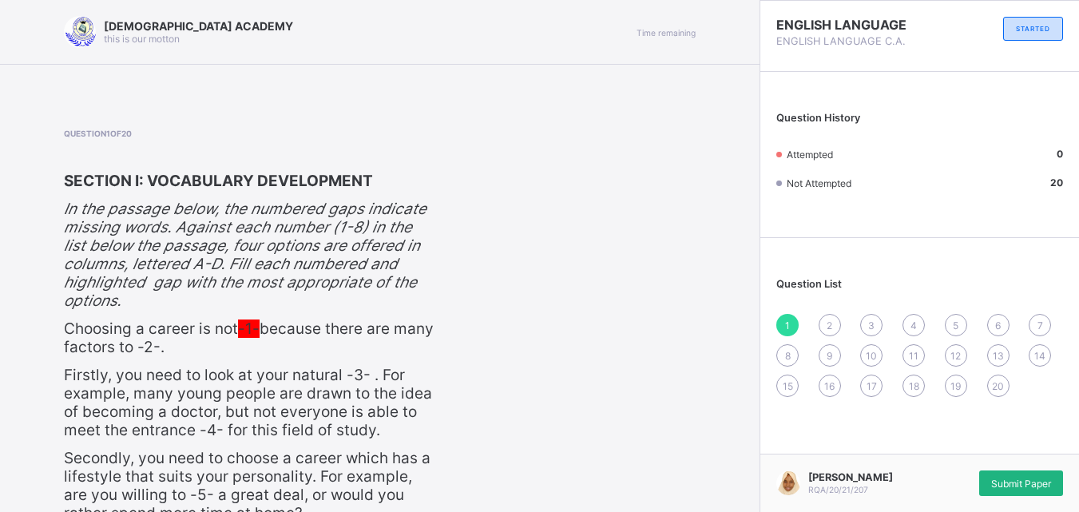
click at [1046, 483] on span "Submit Paper" at bounding box center [1021, 484] width 60 height 12
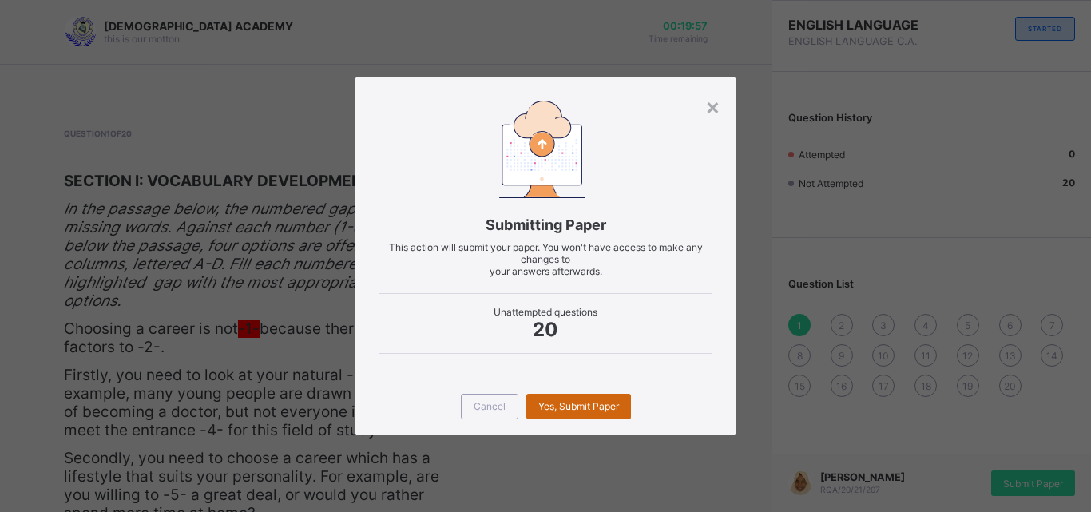
click at [597, 401] on span "Yes, Submit Paper" at bounding box center [578, 406] width 81 height 12
click at [561, 407] on span "Yes, Submit Paper" at bounding box center [578, 406] width 81 height 12
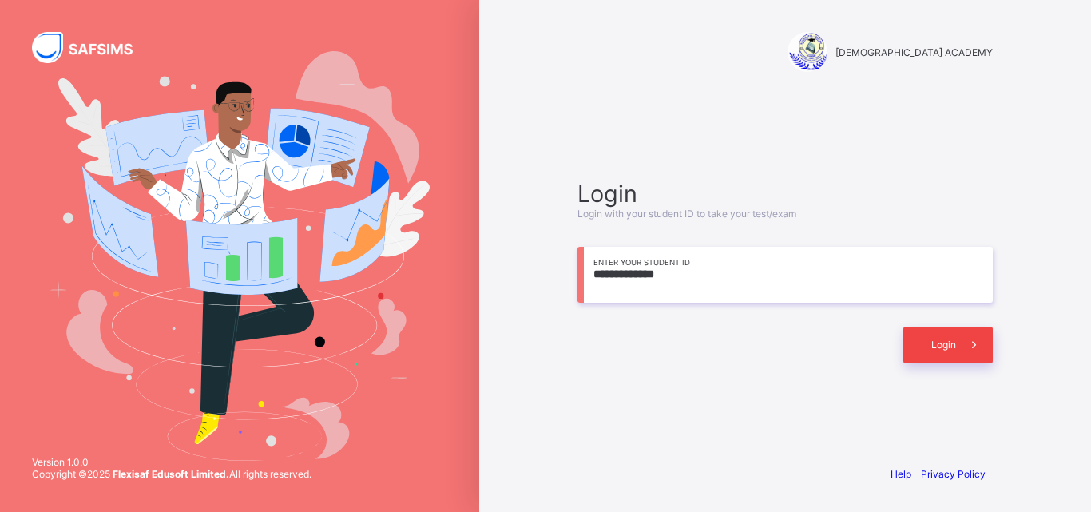
type input "**********"
click at [949, 347] on span "Login" at bounding box center [943, 345] width 25 height 12
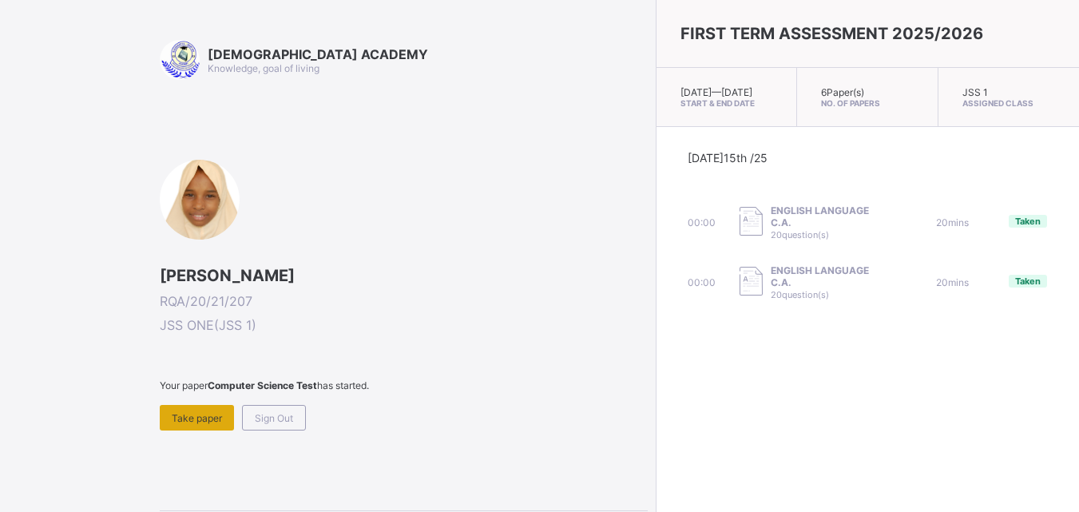
click at [196, 421] on span "Take paper" at bounding box center [197, 418] width 50 height 12
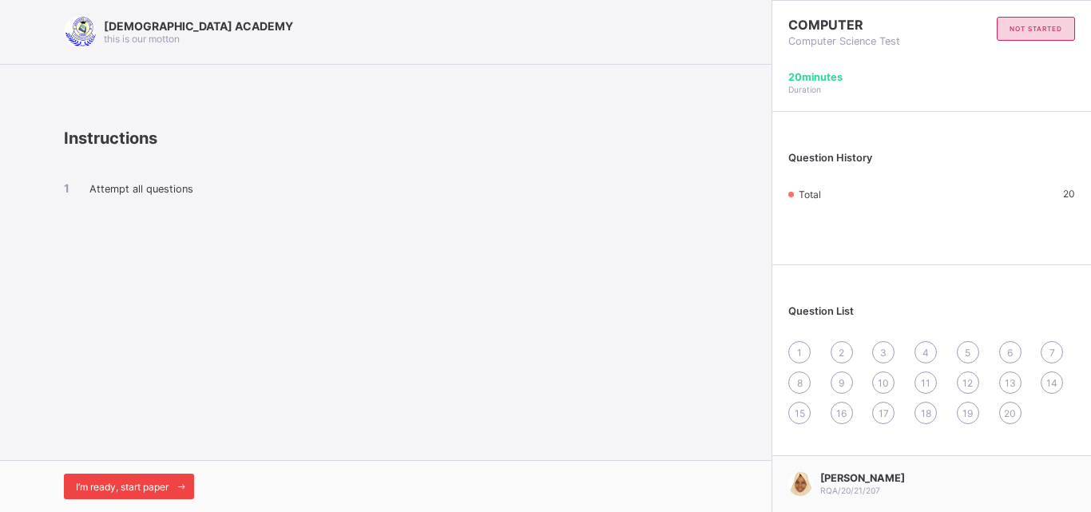
click at [157, 487] on span "I’m ready, start paper" at bounding box center [122, 487] width 93 height 12
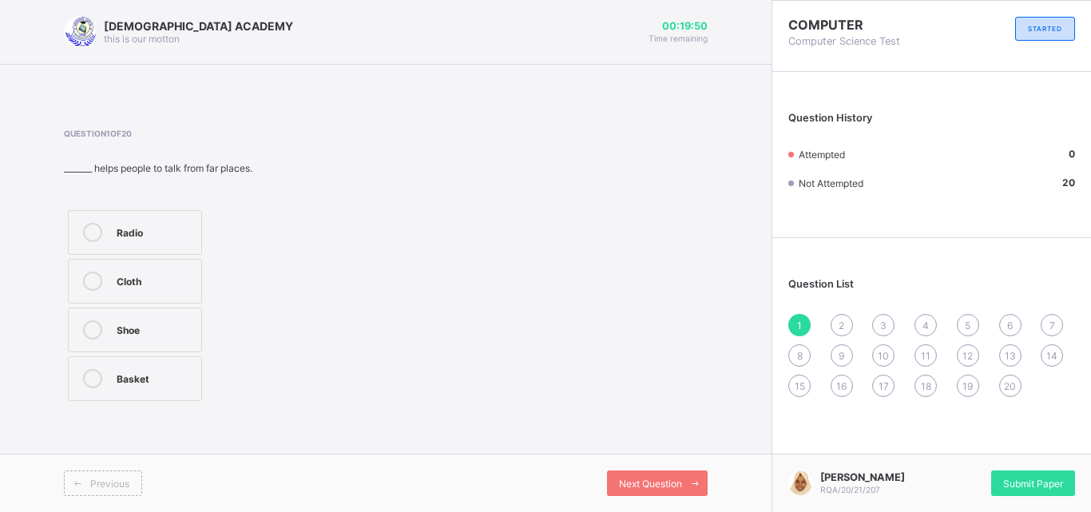
click at [162, 247] on label "Radio" at bounding box center [135, 232] width 134 height 45
click at [637, 486] on span "Next Question" at bounding box center [650, 484] width 63 height 12
click at [253, 267] on label "Stone age" at bounding box center [170, 281] width 205 height 45
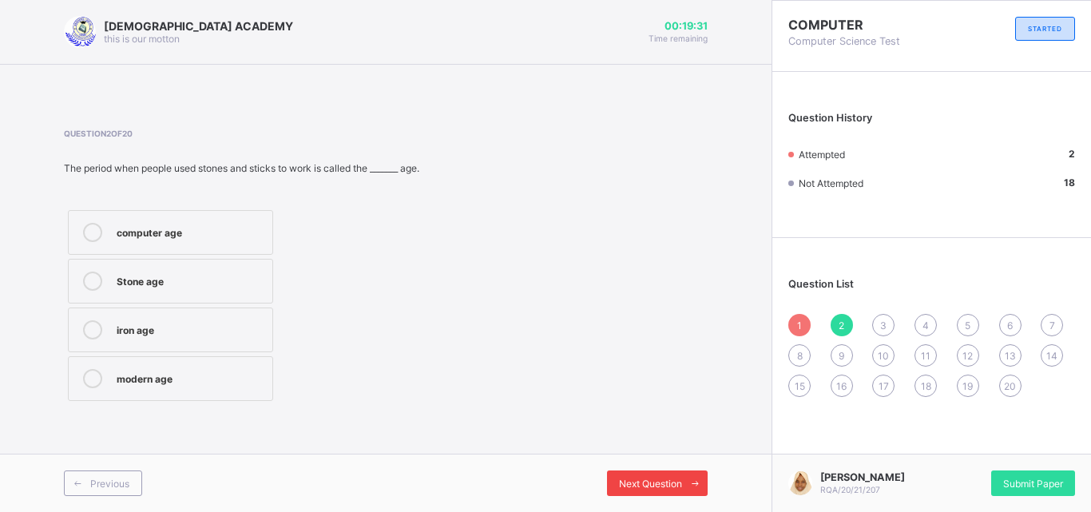
click at [633, 482] on span "Next Question" at bounding box center [650, 484] width 63 height 12
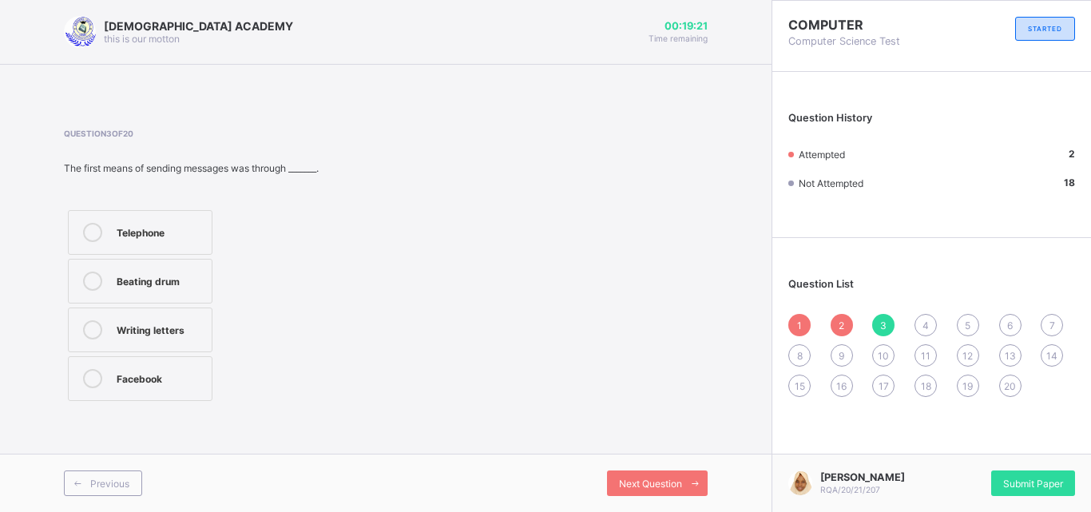
click at [204, 285] on div "Beating drum" at bounding box center [160, 280] width 87 height 16
click at [650, 481] on span "Next Question" at bounding box center [650, 484] width 63 height 12
click at [216, 236] on div "Technology" at bounding box center [186, 231] width 138 height 16
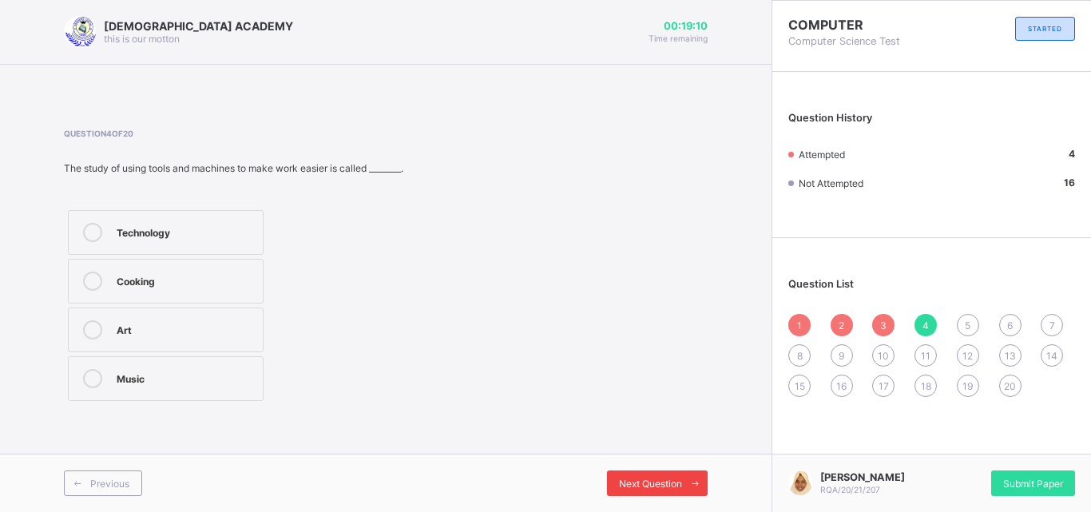
click at [627, 476] on div "Next Question" at bounding box center [657, 483] width 101 height 26
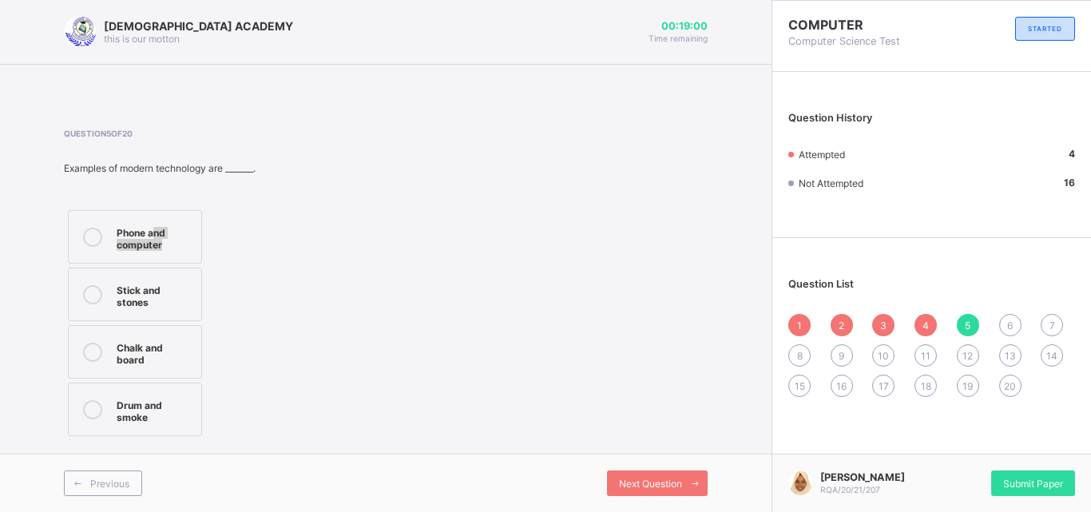
drag, startPoint x: 170, startPoint y: 256, endPoint x: 157, endPoint y: 229, distance: 30.4
click at [157, 229] on label "Phone and computer" at bounding box center [135, 237] width 134 height 54
click at [157, 229] on div "Phone and computer" at bounding box center [155, 237] width 77 height 28
click at [623, 480] on span "Next Question" at bounding box center [650, 484] width 63 height 12
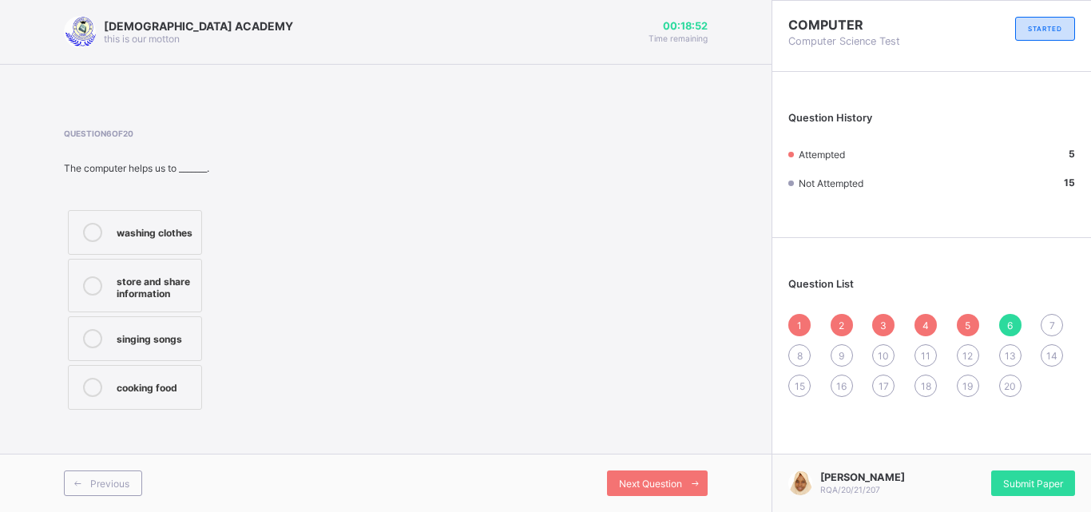
click at [186, 284] on div "store and share information" at bounding box center [155, 286] width 77 height 28
click at [659, 474] on div "Next Question" at bounding box center [657, 483] width 101 height 26
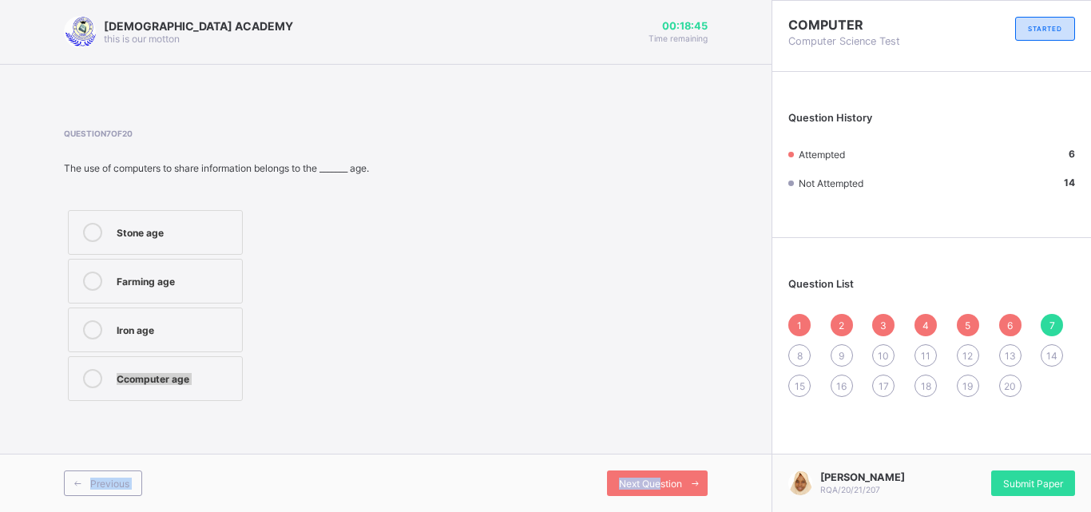
drag, startPoint x: 659, startPoint y: 474, endPoint x: 423, endPoint y: 314, distance: 285.4
click at [423, 314] on div "RAUDHATUL QUR'AN ACADEMY this is our motton 00:18:45 Time remaining Question 7 …" at bounding box center [386, 256] width 772 height 512
click at [198, 382] on div "Ccomputer age" at bounding box center [175, 377] width 117 height 16
click at [657, 482] on span "Next Question" at bounding box center [650, 484] width 63 height 12
click at [264, 234] on div "Computer age" at bounding box center [190, 231] width 147 height 16
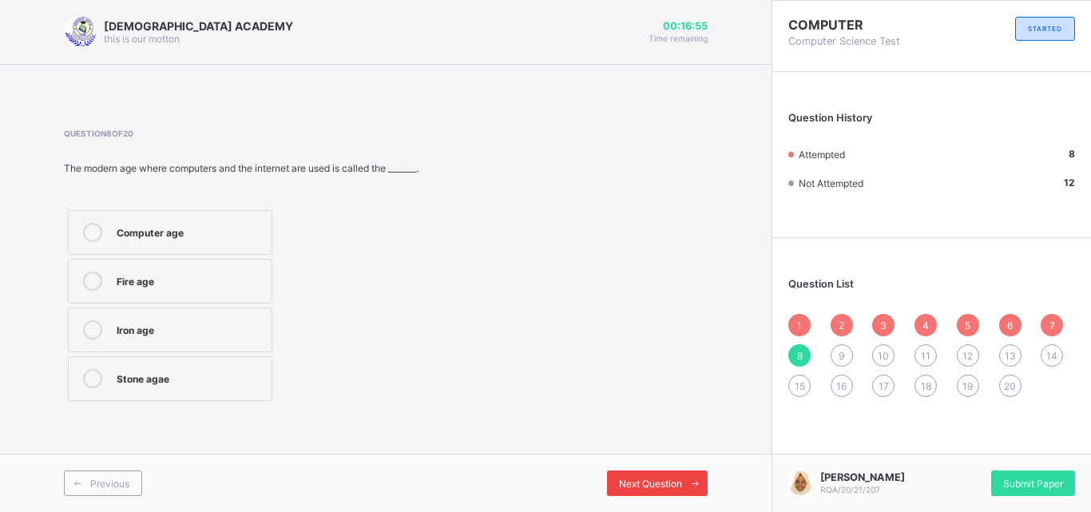
click at [644, 490] on div "Next Question" at bounding box center [657, 483] width 101 height 26
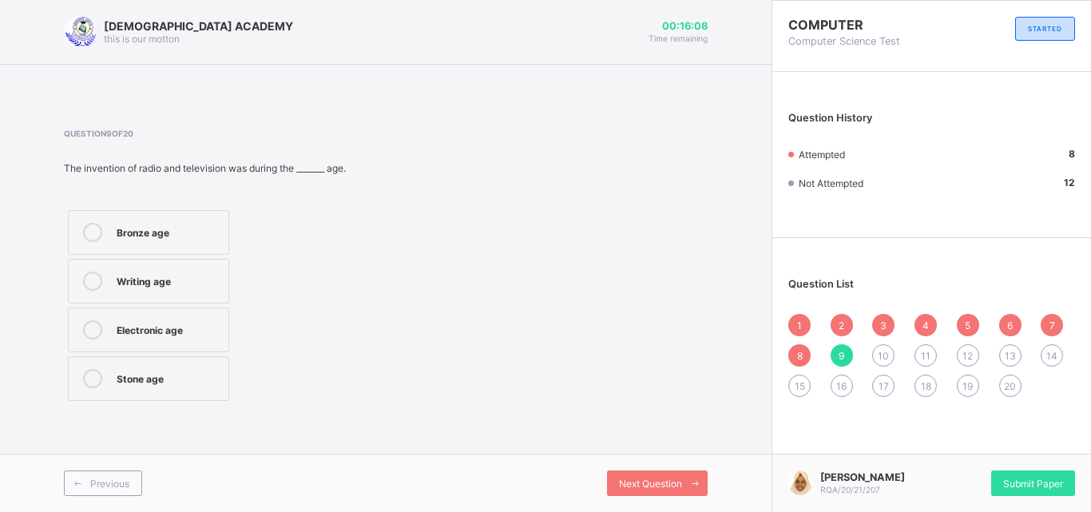
drag, startPoint x: 190, startPoint y: 324, endPoint x: 280, endPoint y: 366, distance: 99.0
click at [280, 366] on div "Bronze age Writing age Electronic age Stone age" at bounding box center [205, 305] width 282 height 199
click at [202, 329] on div "Electronic age" at bounding box center [169, 328] width 104 height 16
click at [669, 476] on div "Next Question" at bounding box center [657, 483] width 101 height 26
click at [208, 275] on div "Computer" at bounding box center [179, 280] width 125 height 16
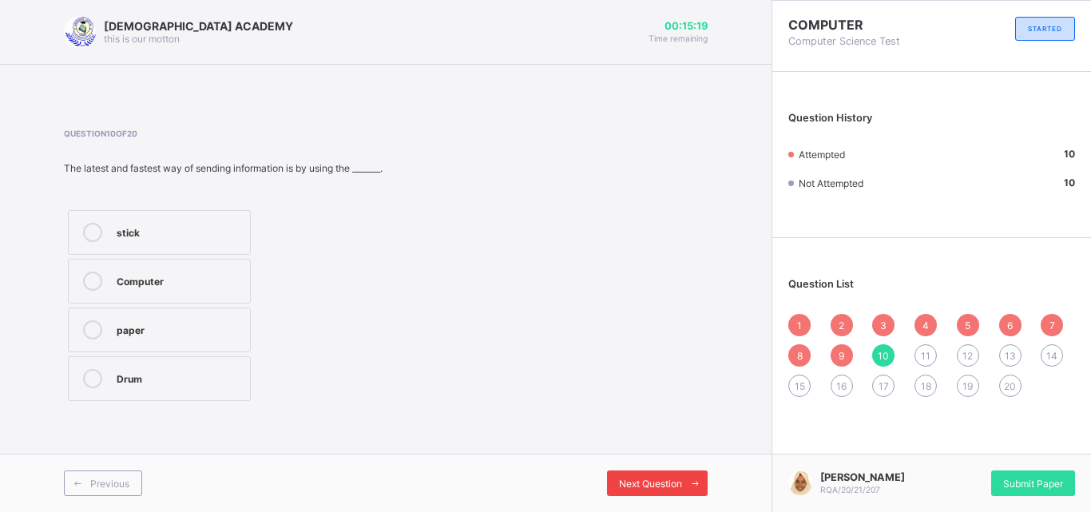
click at [683, 476] on span at bounding box center [695, 483] width 26 height 26
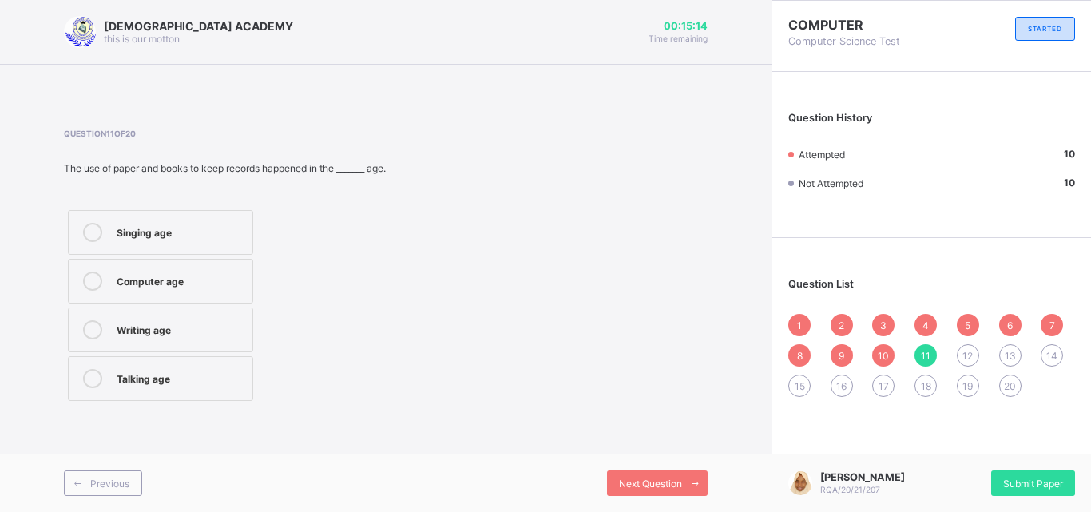
click at [198, 275] on div "Computer age" at bounding box center [181, 280] width 128 height 16
click at [622, 489] on span "Next Question" at bounding box center [650, 484] width 63 height 12
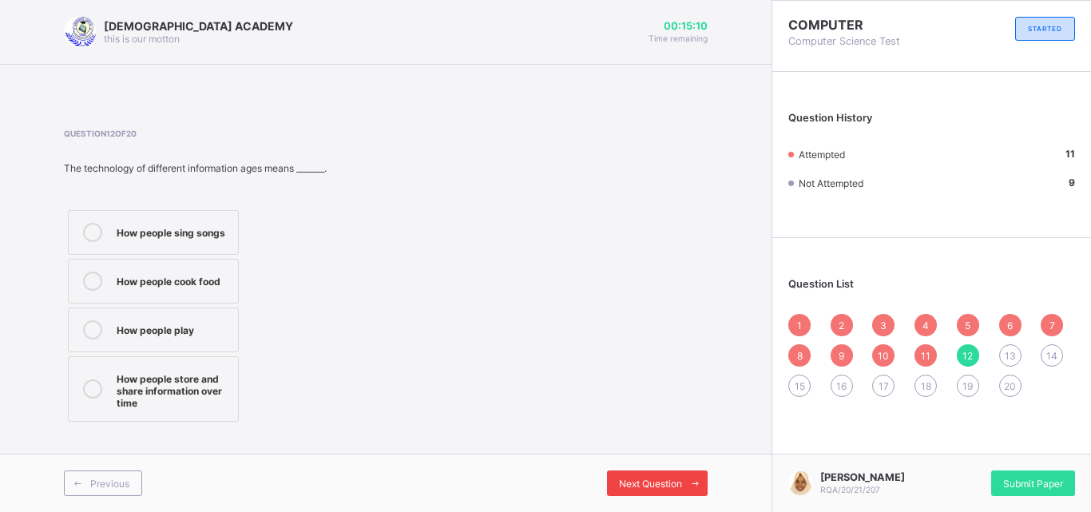
click at [639, 474] on div "Next Question" at bounding box center [657, 483] width 101 height 26
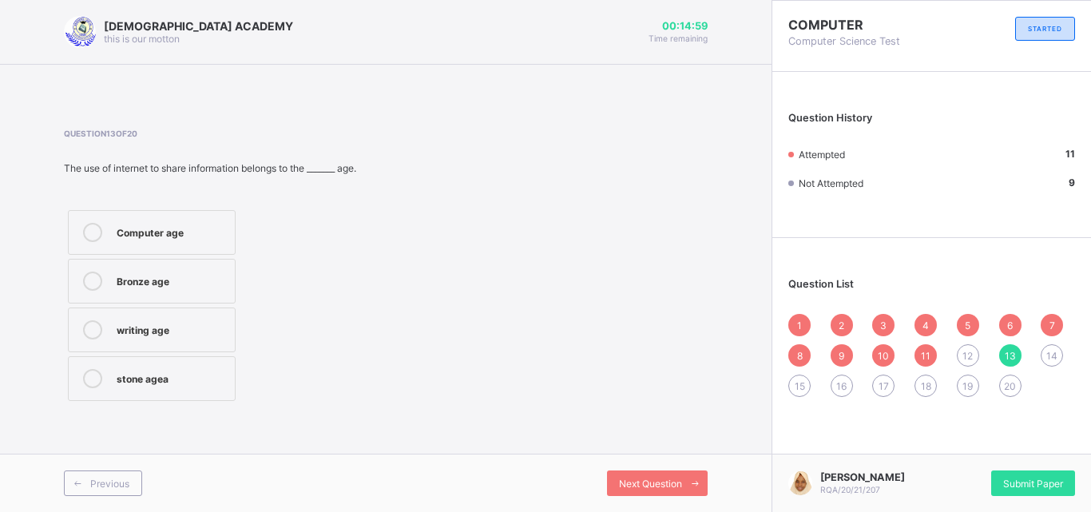
click at [223, 221] on label "Computer age" at bounding box center [152, 232] width 168 height 45
click at [632, 482] on span "Next Question" at bounding box center [650, 484] width 63 height 12
click at [975, 353] on div "12" at bounding box center [968, 355] width 22 height 22
click at [198, 382] on div "How people store and share information over time" at bounding box center [173, 389] width 113 height 40
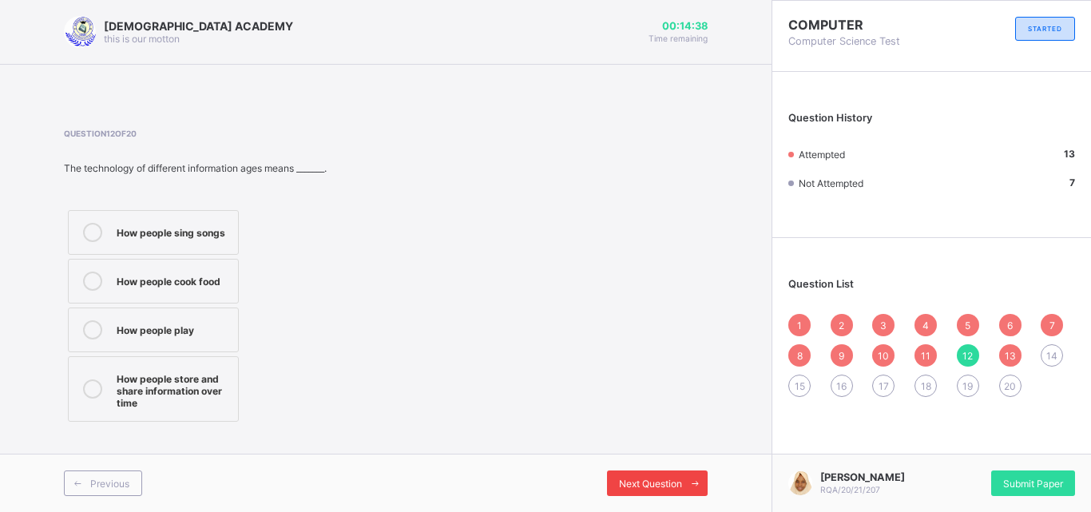
click at [650, 482] on span "Next Question" at bounding box center [650, 484] width 63 height 12
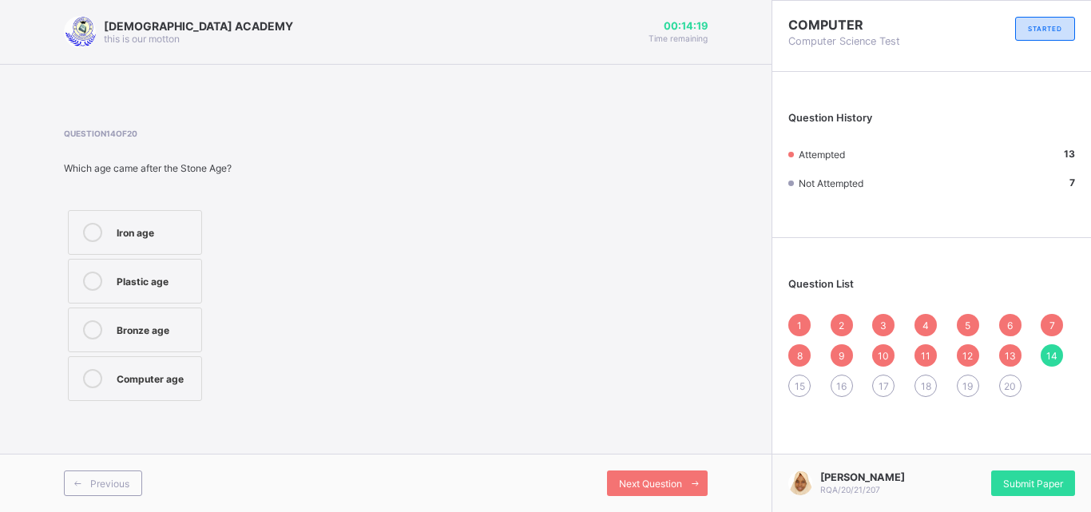
click at [157, 388] on label "Computer age" at bounding box center [135, 378] width 134 height 45
click at [643, 480] on span "Next Question" at bounding box center [650, 484] width 63 height 12
click at [162, 383] on div "Sticks and stones" at bounding box center [155, 392] width 77 height 28
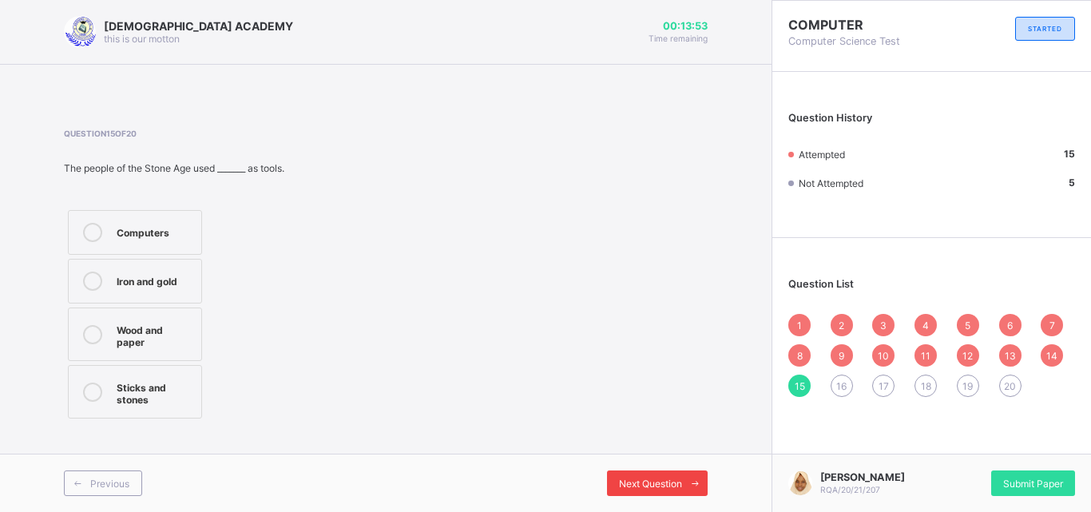
click at [662, 478] on span "Next Question" at bounding box center [650, 484] width 63 height 12
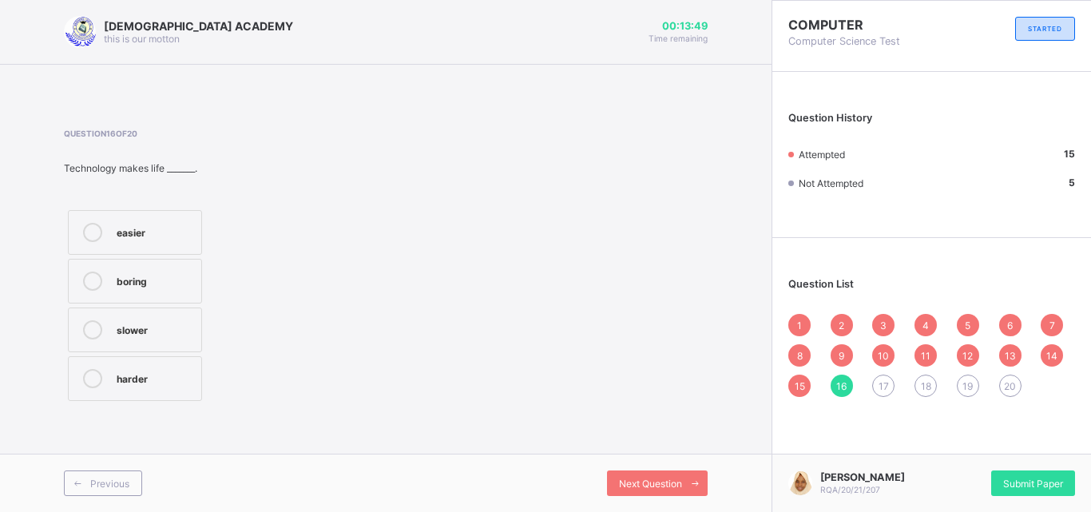
click at [151, 227] on div "easier" at bounding box center [155, 231] width 77 height 16
click at [659, 487] on span "Next Question" at bounding box center [650, 484] width 63 height 12
drag, startPoint x: 173, startPoint y: 317, endPoint x: 151, endPoint y: 379, distance: 65.9
click at [151, 379] on div "Television Radio Beating drum Email" at bounding box center [135, 305] width 142 height 199
click at [151, 379] on div "Email" at bounding box center [155, 377] width 77 height 16
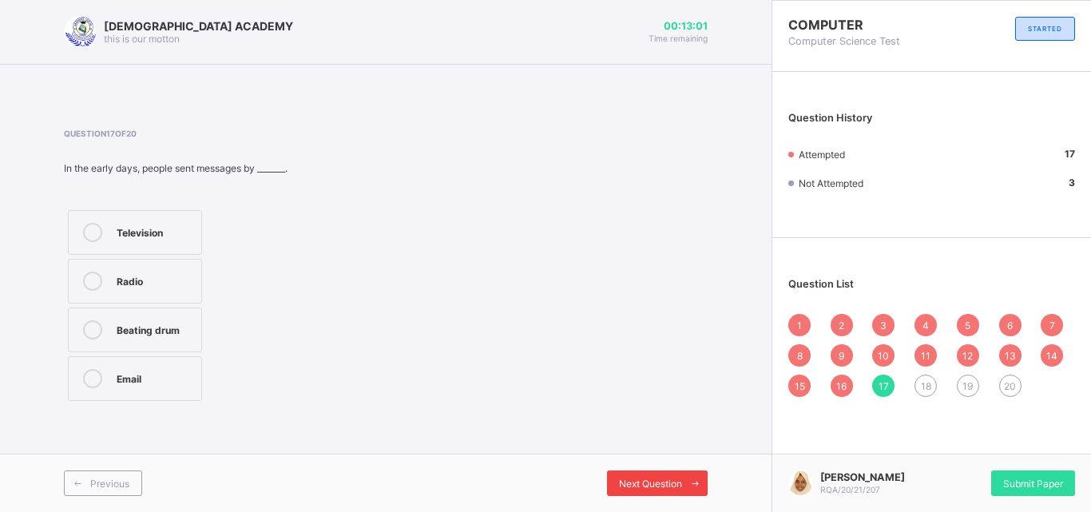
click at [623, 478] on span "Next Question" at bounding box center [650, 484] width 63 height 12
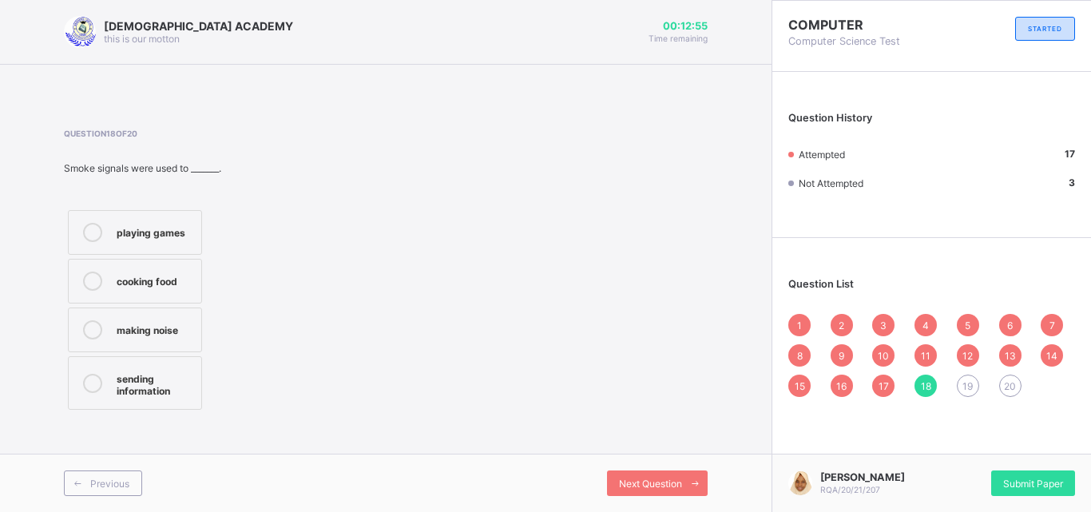
click at [129, 387] on div "sending information" at bounding box center [155, 383] width 77 height 28
click at [638, 480] on span "Next Question" at bounding box center [650, 484] width 63 height 12
click at [169, 332] on div "Modern age" at bounding box center [155, 328] width 77 height 16
click at [164, 288] on div "Writing age" at bounding box center [155, 281] width 77 height 19
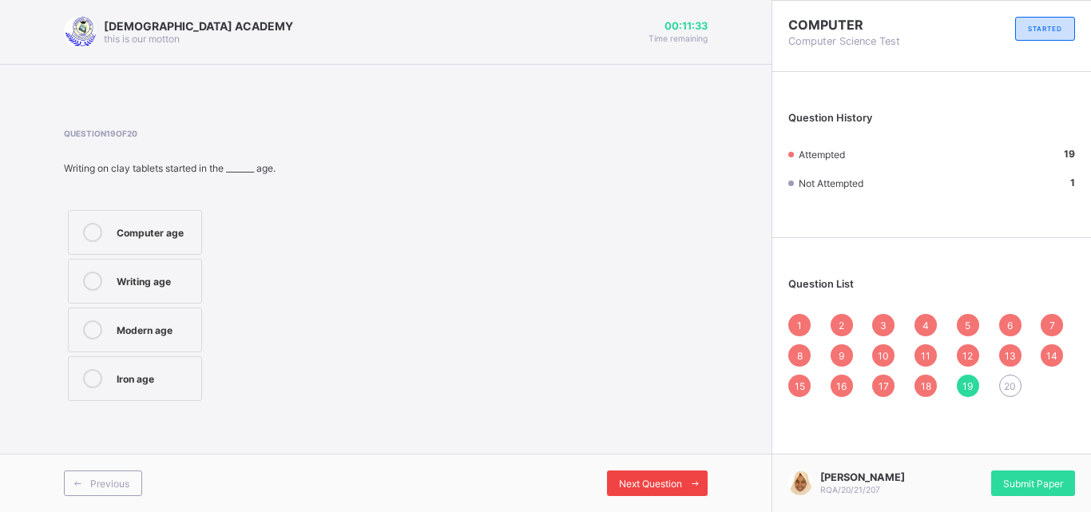
click at [659, 479] on span "Next Question" at bounding box center [650, 484] width 63 height 12
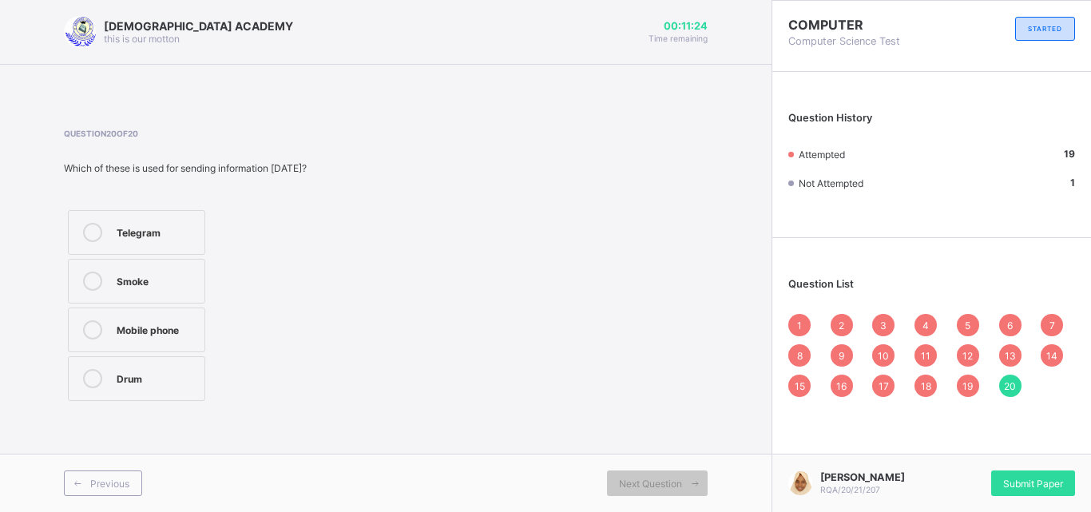
click at [182, 321] on div "Mobile phone" at bounding box center [157, 328] width 80 height 16
click at [800, 328] on span "1" at bounding box center [799, 326] width 5 height 12
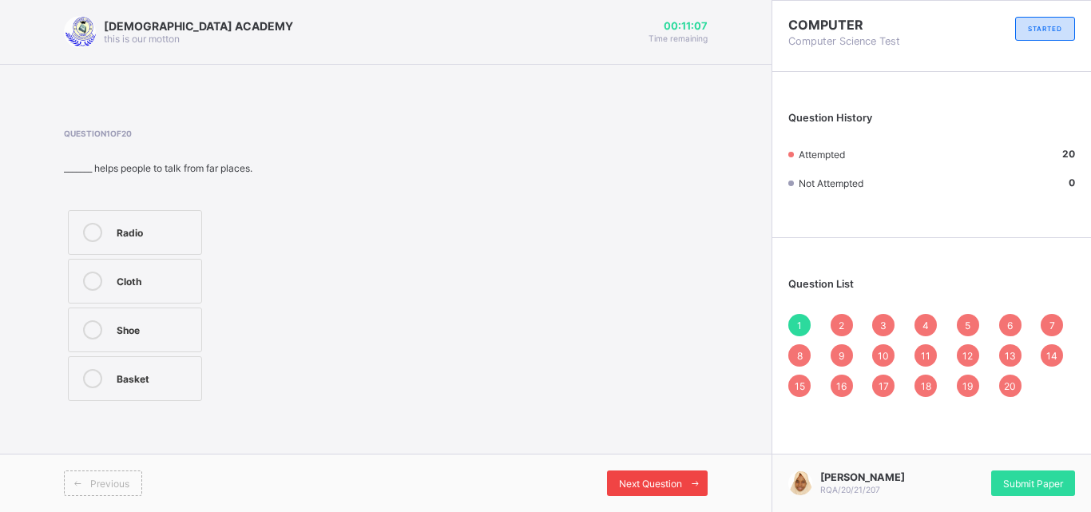
click at [674, 490] on div "Next Question" at bounding box center [657, 483] width 101 height 26
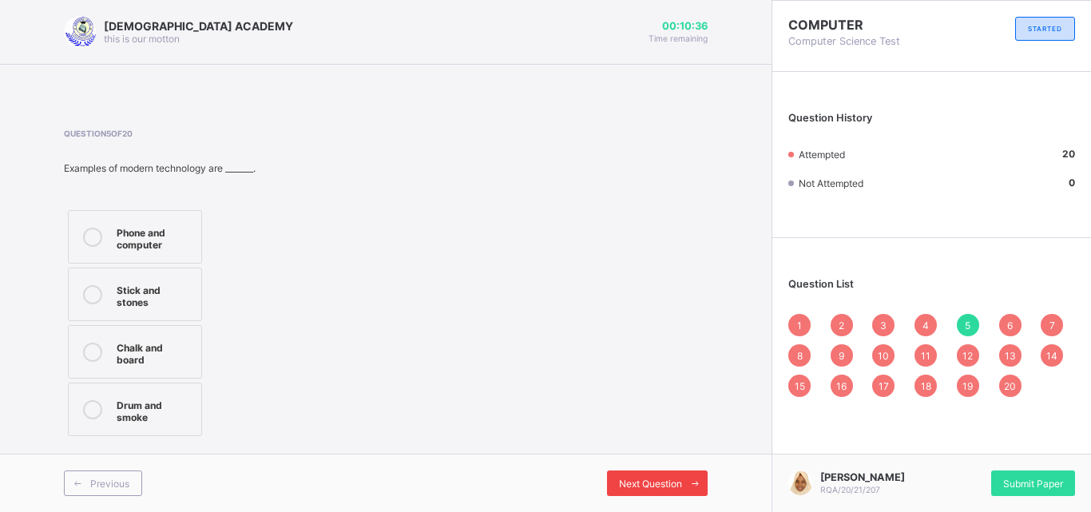
click at [674, 490] on div "Next Question" at bounding box center [657, 483] width 101 height 26
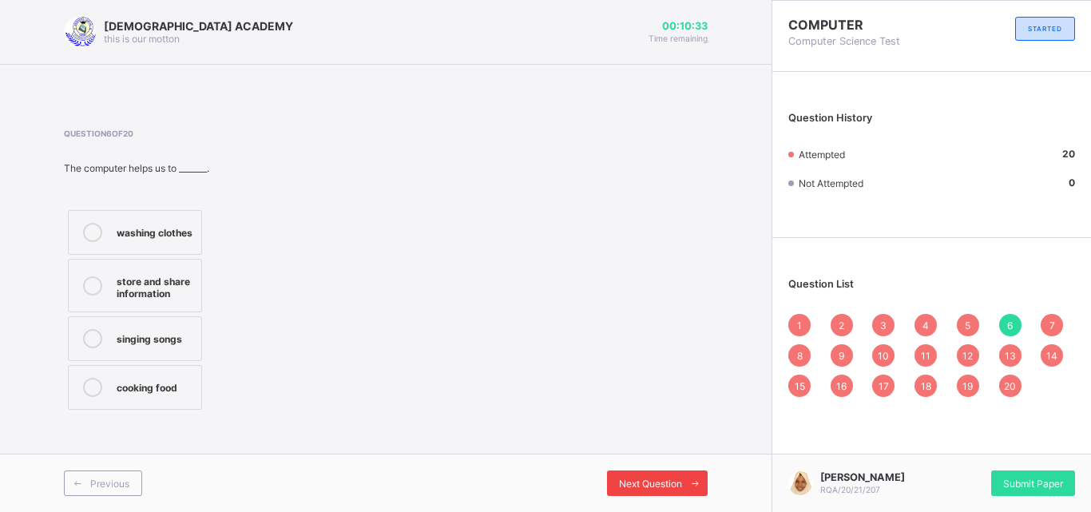
click at [674, 490] on div "Next Question" at bounding box center [657, 483] width 101 height 26
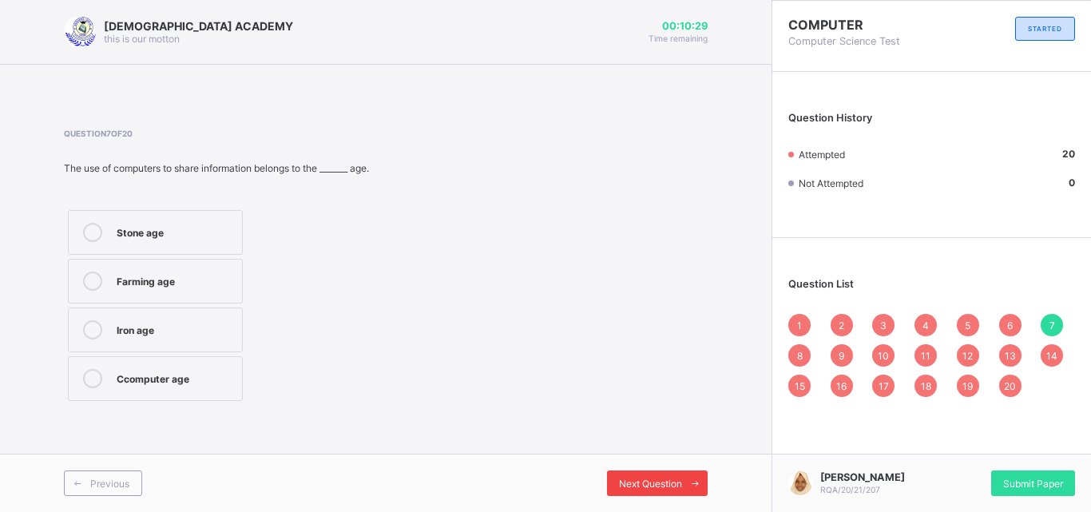
click at [674, 490] on div "Next Question" at bounding box center [657, 483] width 101 height 26
click at [658, 489] on span "Next Question" at bounding box center [650, 484] width 63 height 12
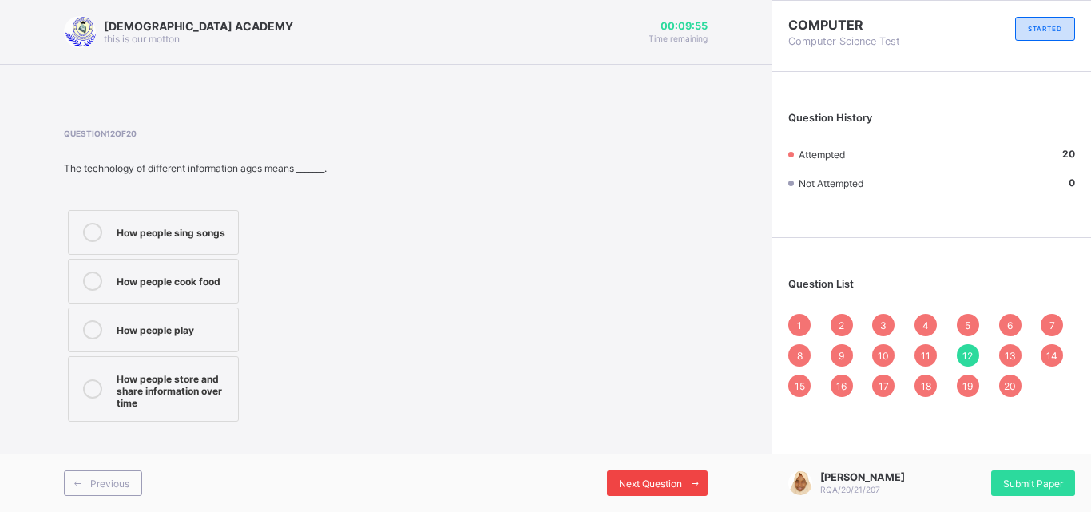
click at [675, 476] on div "Next Question" at bounding box center [657, 483] width 101 height 26
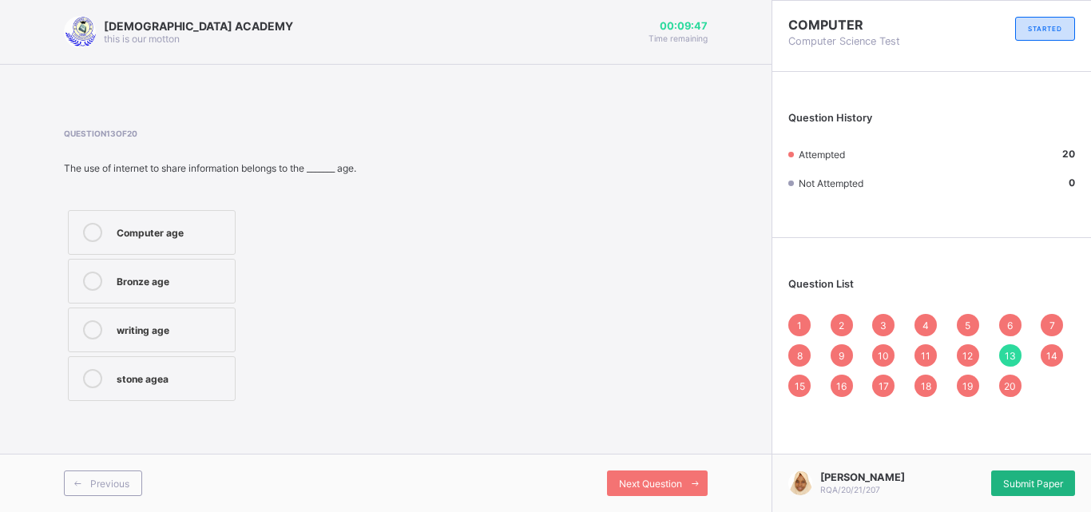
click at [1036, 479] on span "Submit Paper" at bounding box center [1033, 484] width 60 height 12
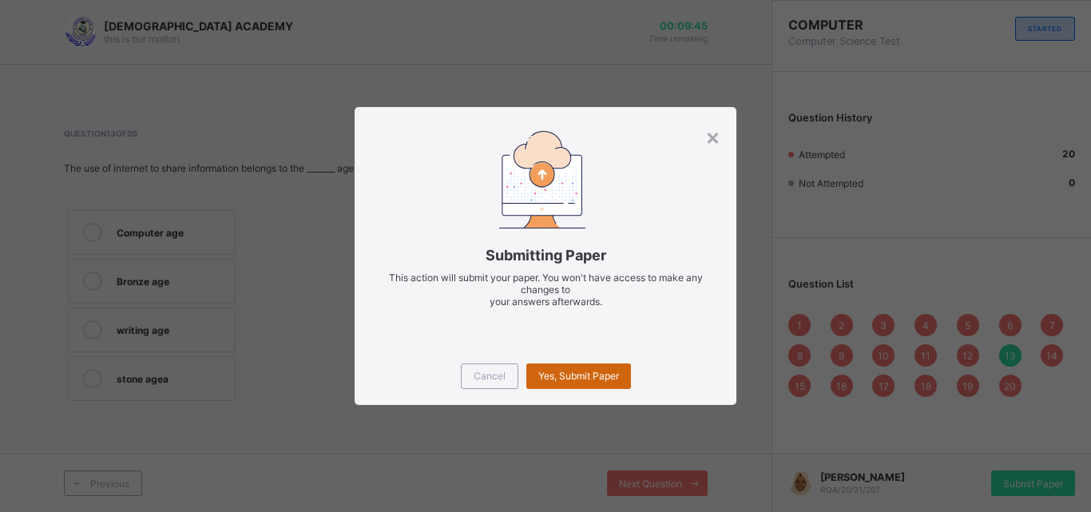
click at [595, 367] on div "Yes, Submit Paper" at bounding box center [578, 376] width 105 height 26
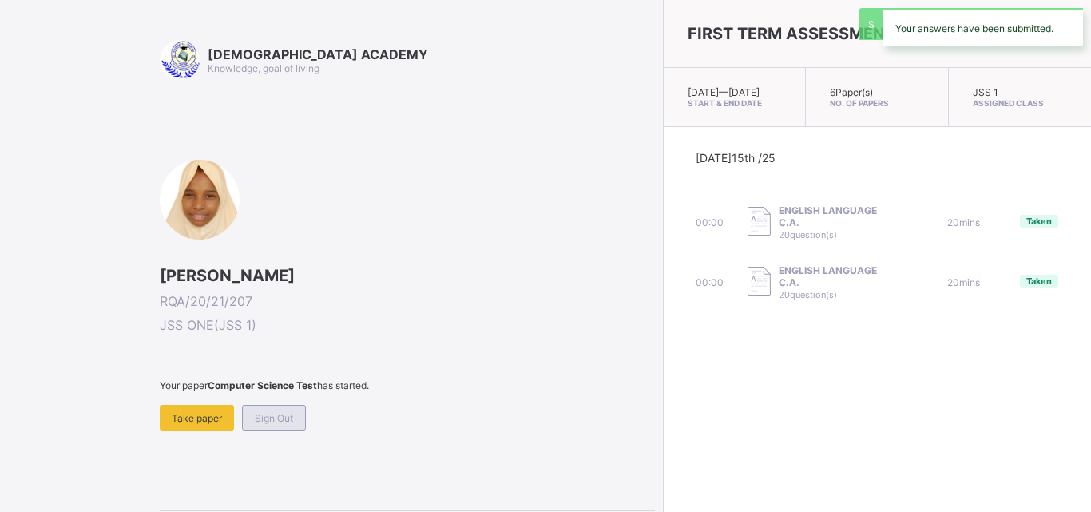
click at [285, 419] on span "Sign Out" at bounding box center [274, 418] width 38 height 12
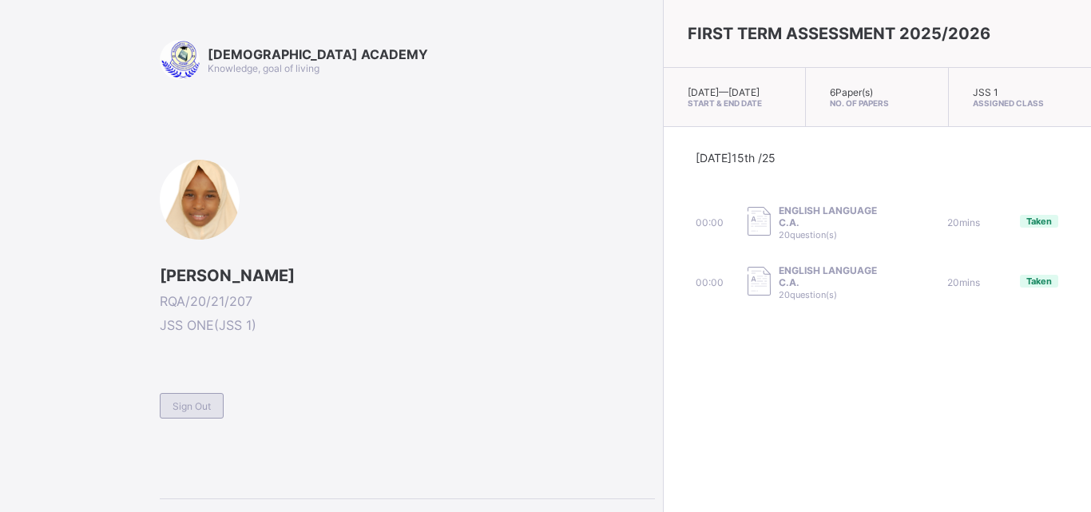
click at [200, 402] on span "Sign Out" at bounding box center [192, 406] width 38 height 12
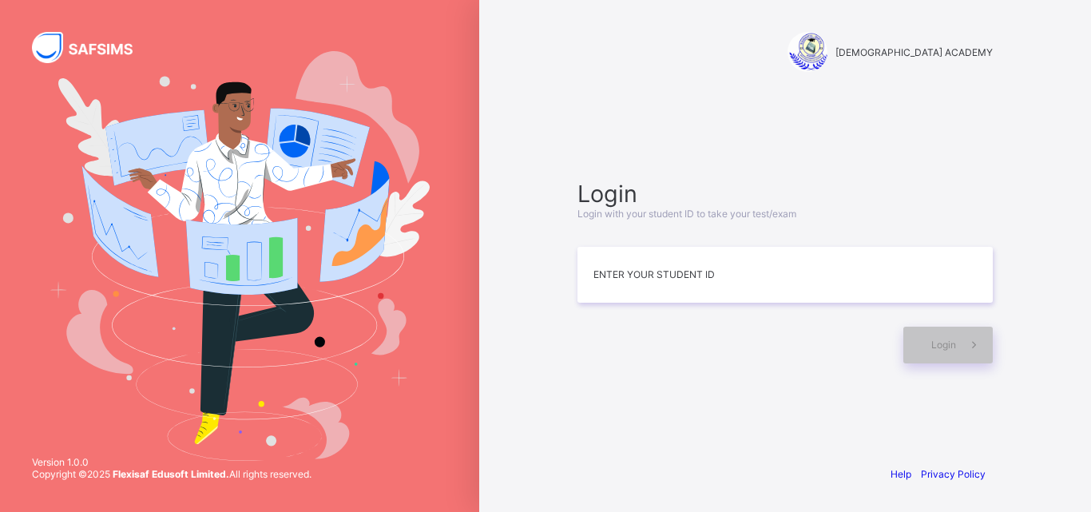
click at [697, 415] on div "Login Login with your student ID to take your test/exam Enter your Student ID L…" at bounding box center [785, 271] width 447 height 298
click at [709, 270] on input at bounding box center [785, 275] width 415 height 56
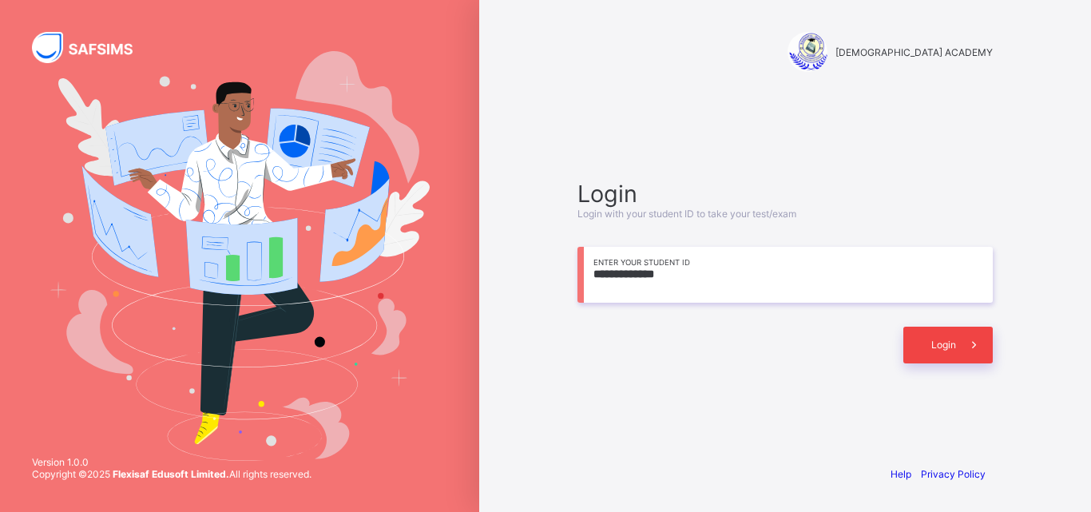
type input "**********"
click at [963, 346] on span at bounding box center [974, 345] width 37 height 37
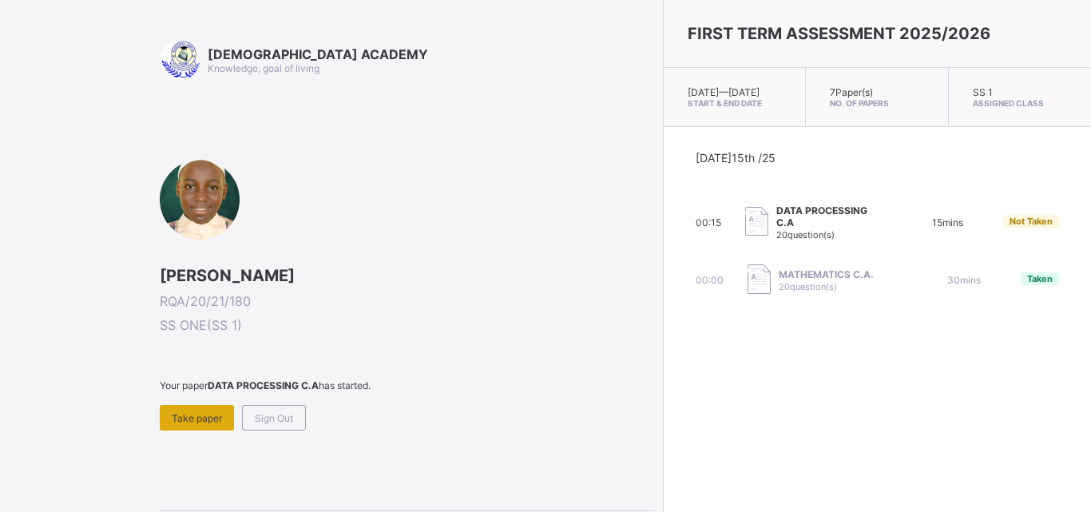
click at [209, 421] on span "Take paper" at bounding box center [197, 418] width 50 height 12
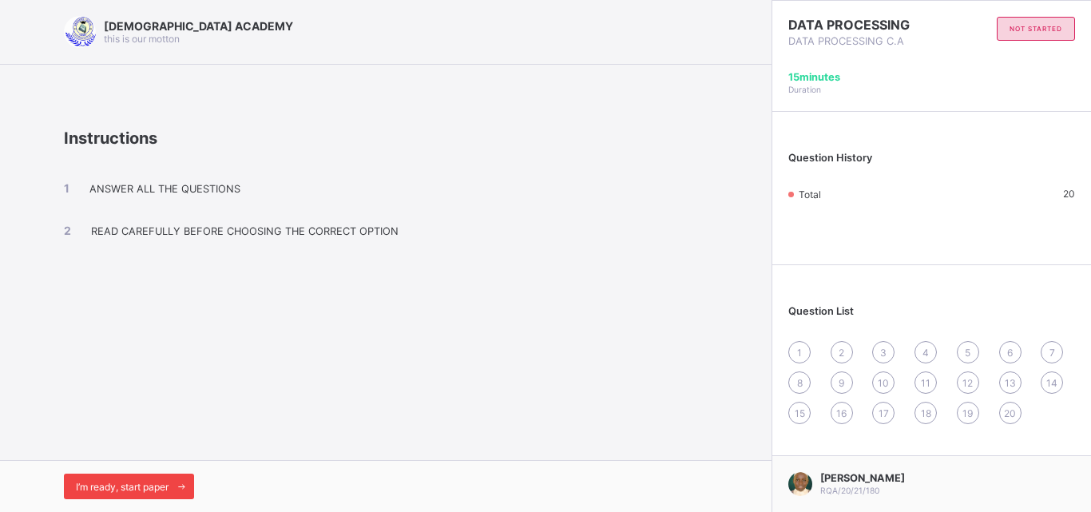
click at [138, 486] on span "I’m ready, start paper" at bounding box center [122, 487] width 93 height 12
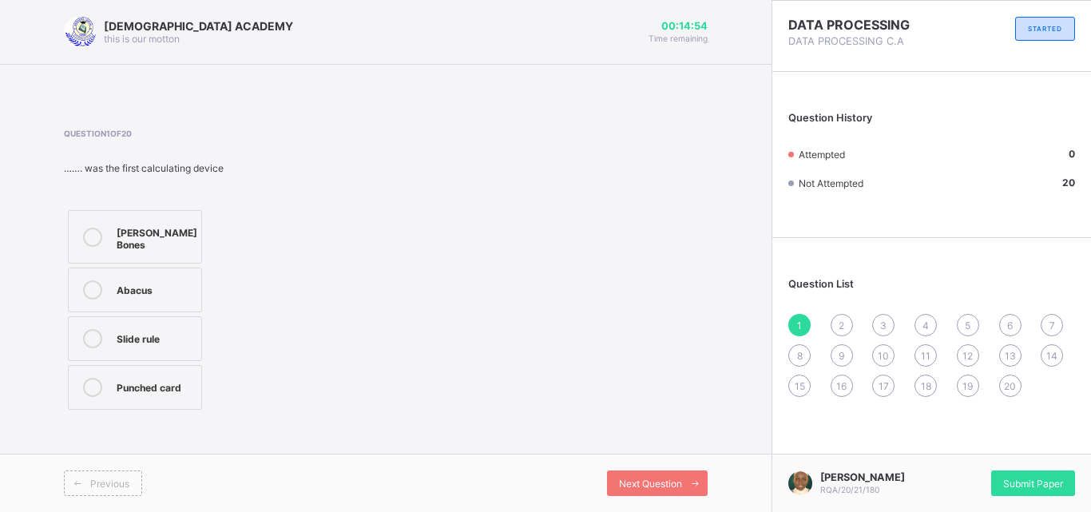
click at [157, 280] on div "Abacus" at bounding box center [155, 288] width 77 height 16
click at [617, 473] on div "Next Question" at bounding box center [657, 483] width 101 height 26
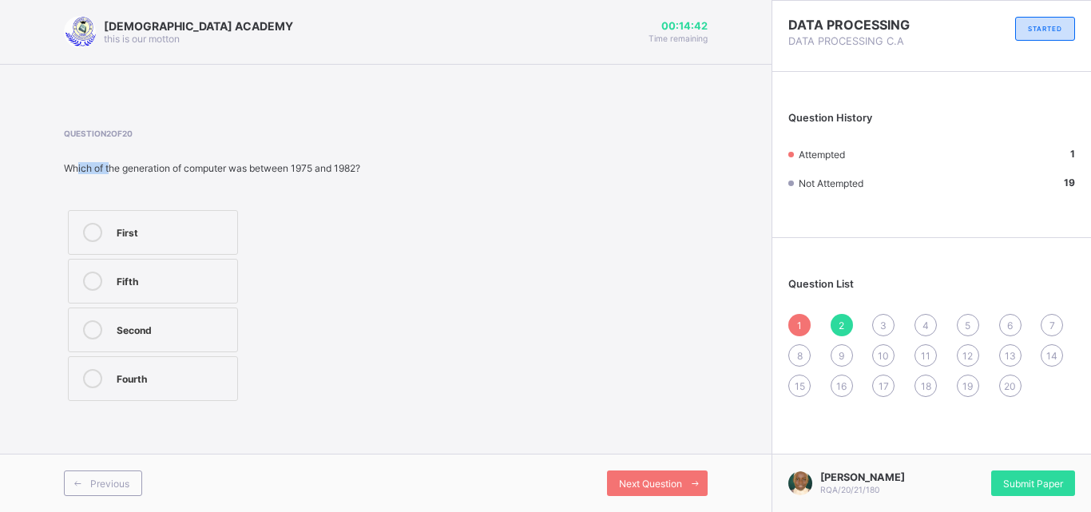
drag, startPoint x: 76, startPoint y: 167, endPoint x: 109, endPoint y: 165, distance: 32.8
click at [109, 165] on div "Which of the generation of computer was between 1975 and 1982?" at bounding box center [212, 168] width 296 height 12
drag, startPoint x: 50, startPoint y: 165, endPoint x: 375, endPoint y: 166, distance: 325.9
click at [375, 166] on div "RAUDHATUL QUR'AN ACADEMY this is our motton 00:14:35 Time remaining Question 2 …" at bounding box center [386, 256] width 772 height 512
copy div "Which of the generation of computer was between 1975 and 1982?"
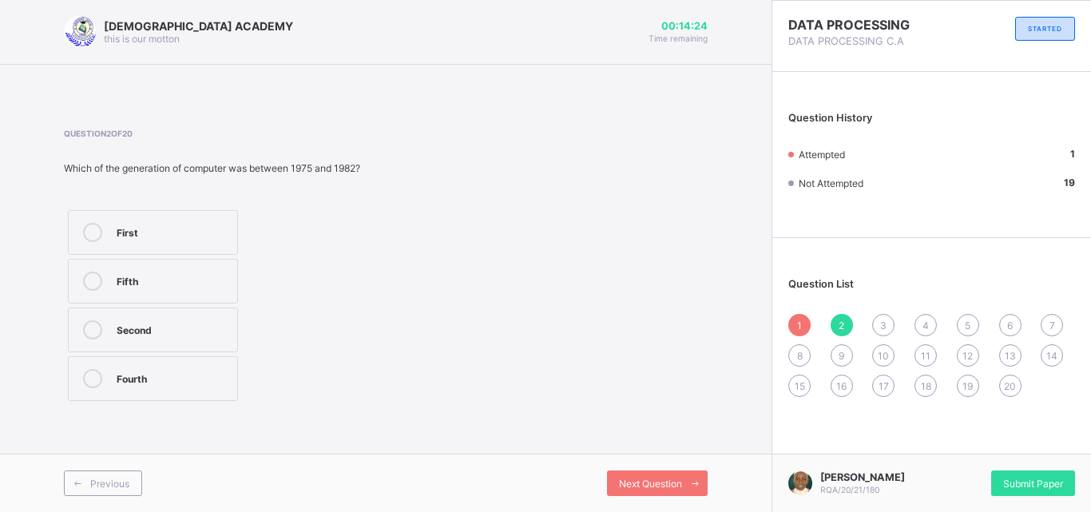
click at [420, 250] on div "Question 2 of 20 Which of the generation of computer was between 1975 and 1982?…" at bounding box center [386, 267] width 644 height 276
click at [670, 339] on div "Question 2 of 20 Which of the generation of computer was between 1975 and 1982?…" at bounding box center [386, 267] width 644 height 276
click at [173, 285] on div "Fifth" at bounding box center [173, 280] width 113 height 16
click at [173, 398] on label "Fourth" at bounding box center [153, 378] width 170 height 45
click at [650, 490] on div "Next Question" at bounding box center [657, 483] width 101 height 26
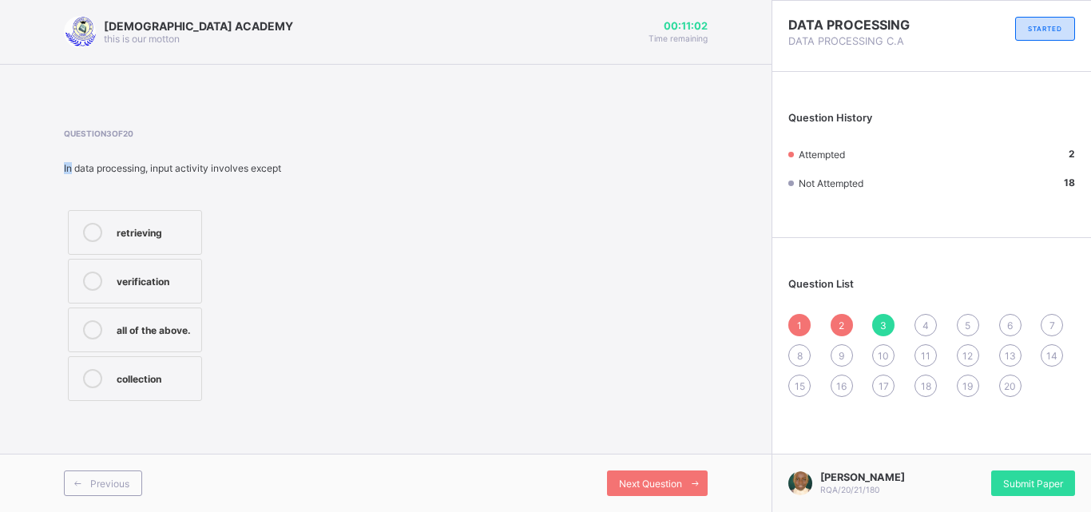
drag, startPoint x: 71, startPoint y: 165, endPoint x: 280, endPoint y: 152, distance: 209.7
click at [280, 152] on div "Question 3 of 20 In data processing, input activity involves except retrieving …" at bounding box center [182, 267] width 236 height 276
click at [364, 287] on div "Question 3 of 20 In data processing, input activity involves except retrieving …" at bounding box center [386, 267] width 644 height 276
drag, startPoint x: 50, startPoint y: 164, endPoint x: 283, endPoint y: 170, distance: 232.5
click at [283, 170] on div "RAUDHATUL QUR'AN ACADEMY this is our motton 00:10:52 Time remaining Question 3 …" at bounding box center [386, 256] width 772 height 512
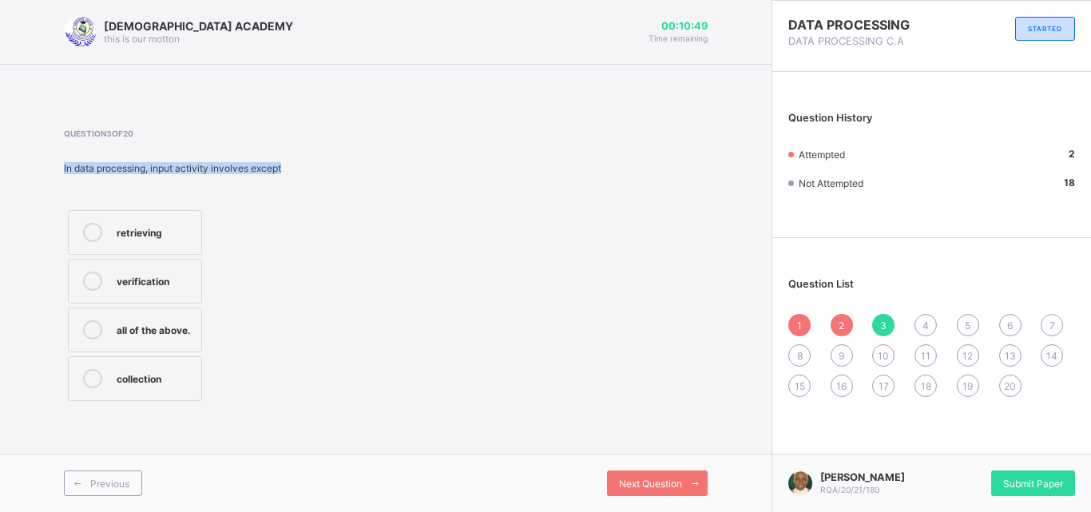
copy div "In data processing, input activity involves except"
click at [296, 270] on div "retrieving verification all of the above. collection" at bounding box center [182, 305] width 236 height 199
click at [157, 335] on div "all of the above." at bounding box center [155, 328] width 77 height 16
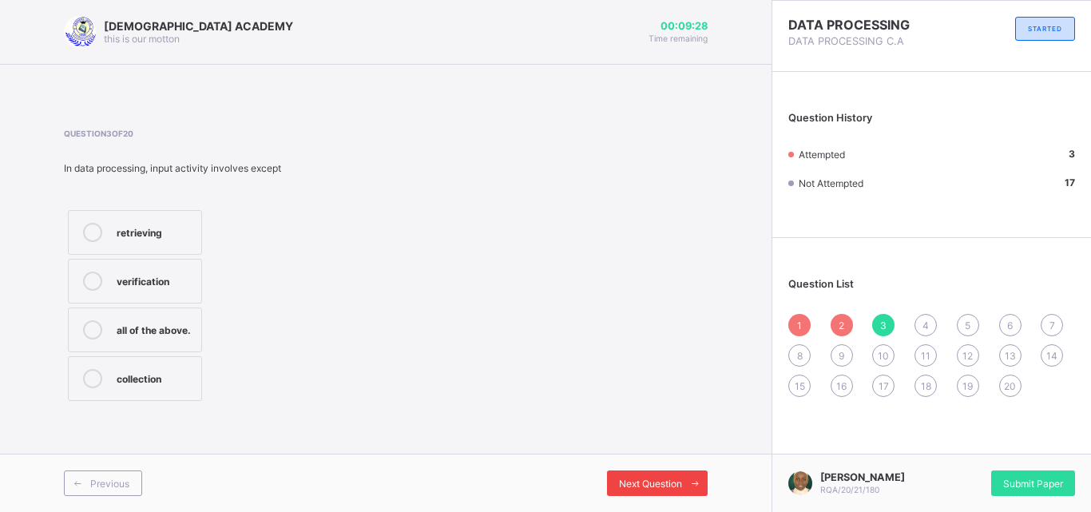
click at [657, 471] on div "Next Question" at bounding box center [657, 483] width 101 height 26
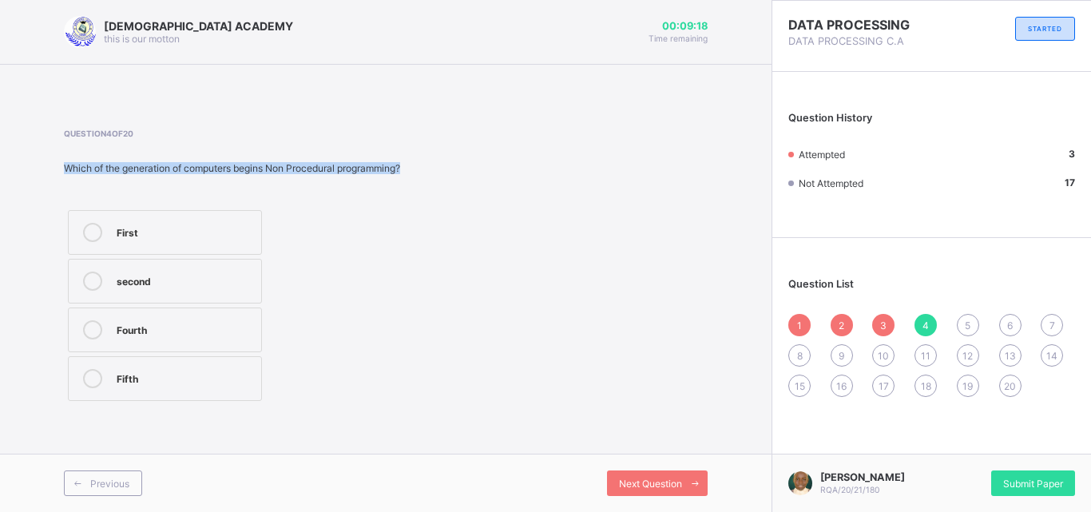
drag, startPoint x: 62, startPoint y: 168, endPoint x: 415, endPoint y: 169, distance: 353.9
click at [415, 169] on div "RAUDHATUL QUR'AN ACADEMY this is our motton 00:09:18 Time remaining Question 4 …" at bounding box center [386, 256] width 772 height 512
copy div "Which of the generation of computers begins Non Procedural programming?"
click at [312, 273] on div "First second Fourth Fifth" at bounding box center [232, 305] width 336 height 199
click at [214, 366] on label "Fifth" at bounding box center [165, 378] width 194 height 45
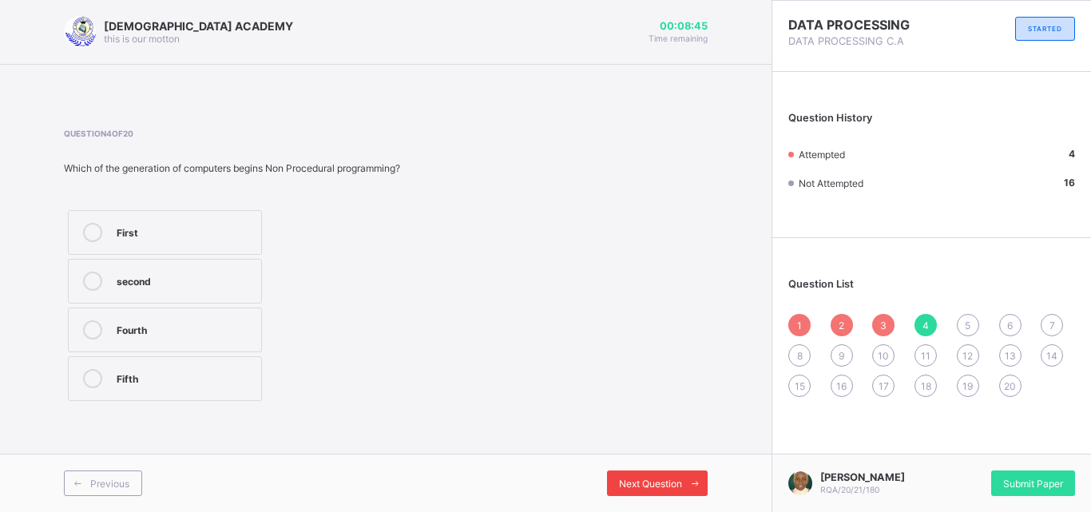
click at [686, 485] on span at bounding box center [695, 483] width 26 height 26
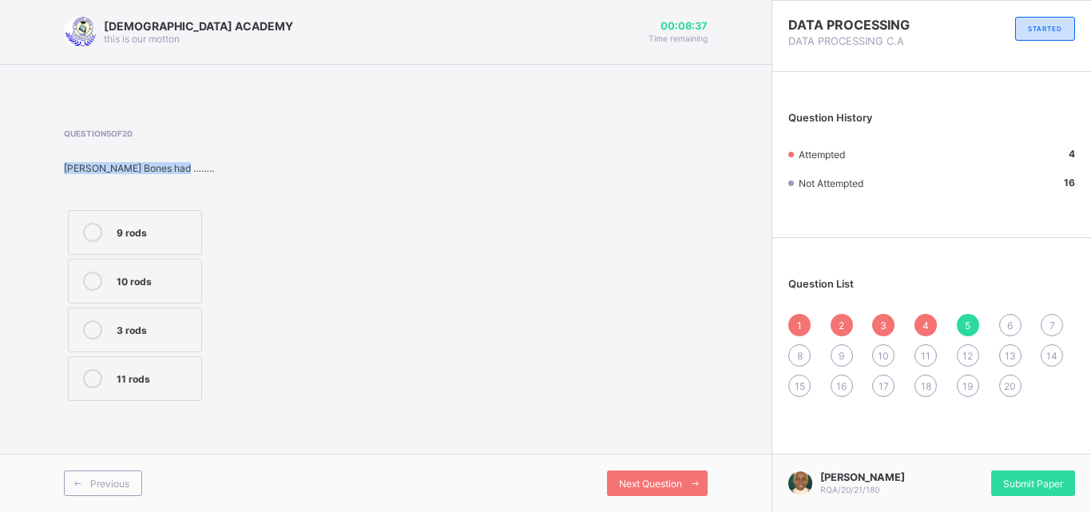
drag, startPoint x: 60, startPoint y: 169, endPoint x: 183, endPoint y: 165, distance: 123.1
click at [183, 165] on div "RAUDHATUL QUR'AN ACADEMY this is our motton 00:08:37 Time remaining Question 5 …" at bounding box center [386, 256] width 772 height 512
copy div "Napier’s Bones had …….."
click at [328, 227] on div "Question 5 of 20 Napier’s Bones had …….. 9 rods 10 rods 3 rods 11 rods" at bounding box center [386, 267] width 644 height 276
click at [881, 320] on span "3" at bounding box center [883, 326] width 6 height 12
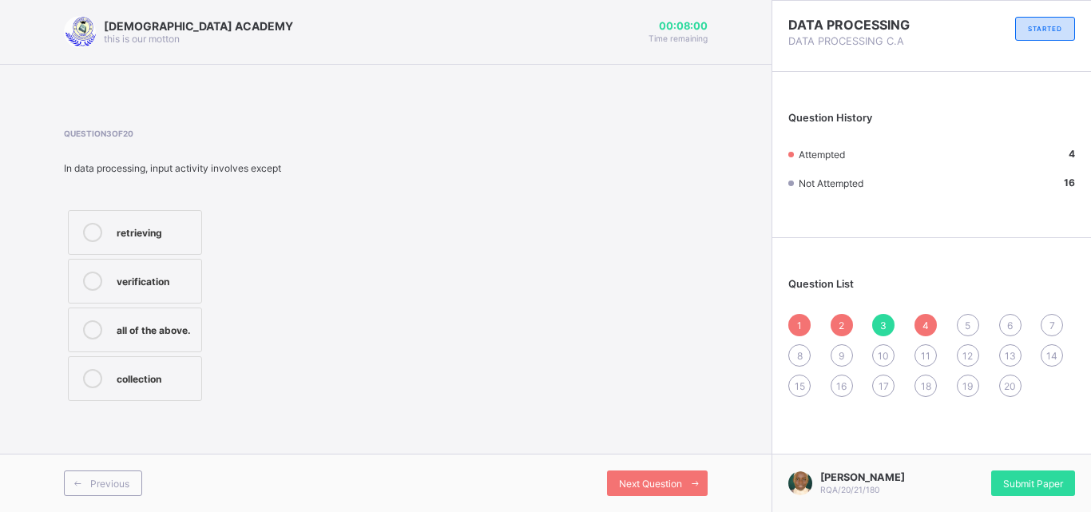
click at [925, 326] on span "4" at bounding box center [926, 326] width 6 height 12
click at [964, 320] on div "5" at bounding box center [968, 325] width 22 height 22
click at [166, 224] on div "9 rods" at bounding box center [155, 231] width 77 height 16
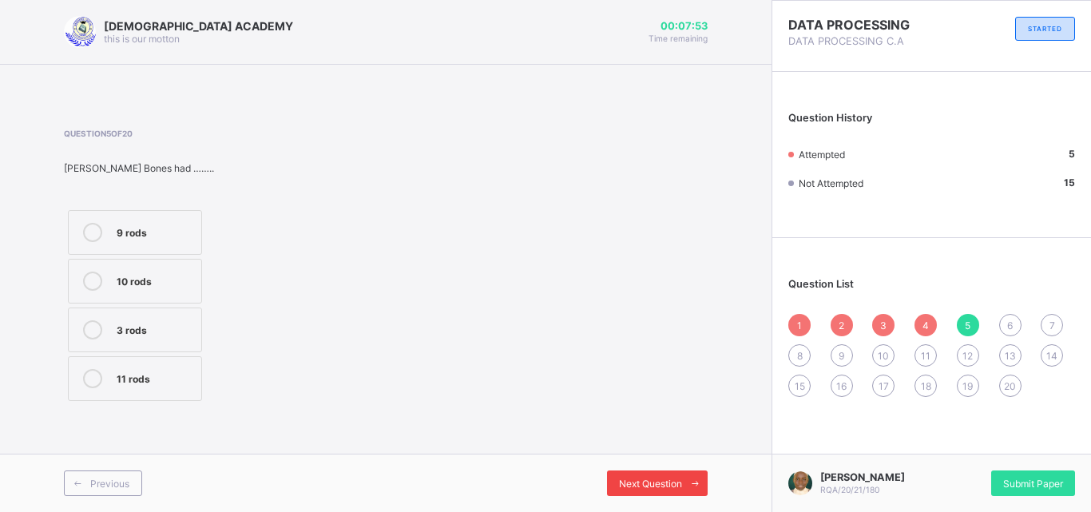
click at [631, 480] on span "Next Question" at bounding box center [650, 484] width 63 height 12
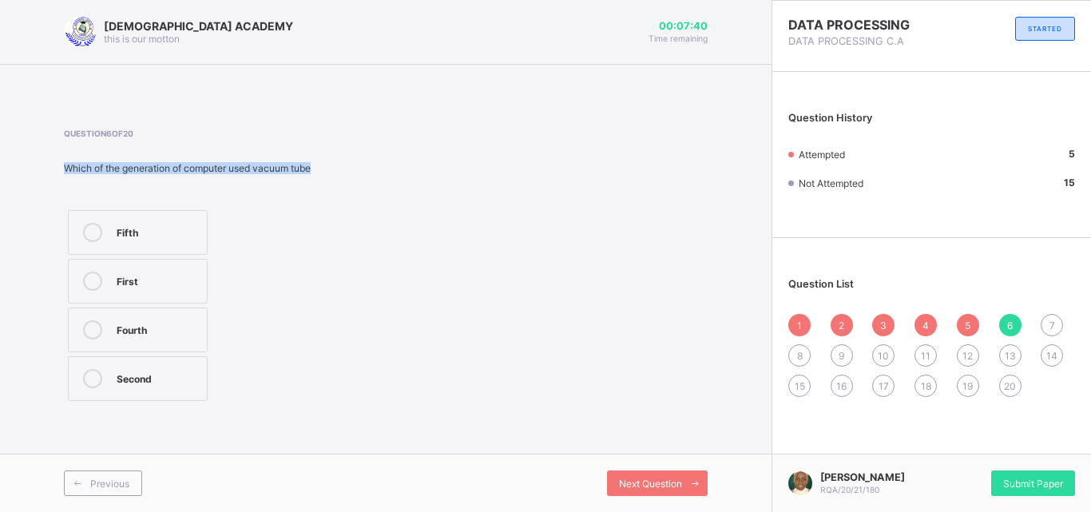
drag, startPoint x: 62, startPoint y: 167, endPoint x: 325, endPoint y: 162, distance: 262.8
click at [325, 162] on div "RAUDHATUL QUR'AN ACADEMY this is our motton 00:07:40 Time remaining Question 6 …" at bounding box center [386, 256] width 772 height 512
copy div "Which of the generation of computer used vacuum tube"
click at [172, 286] on div "First" at bounding box center [158, 280] width 82 height 16
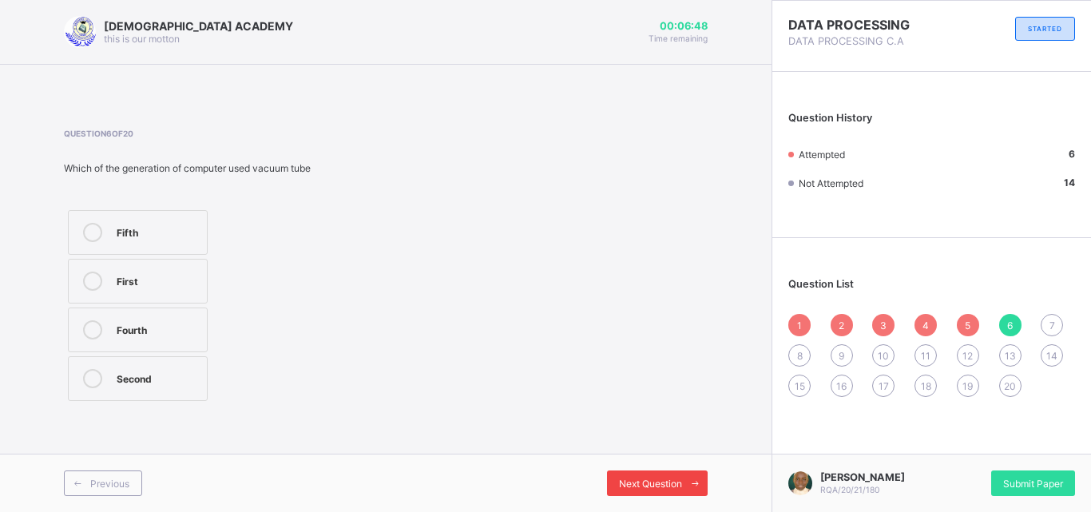
click at [637, 476] on div "Next Question" at bounding box center [657, 483] width 101 height 26
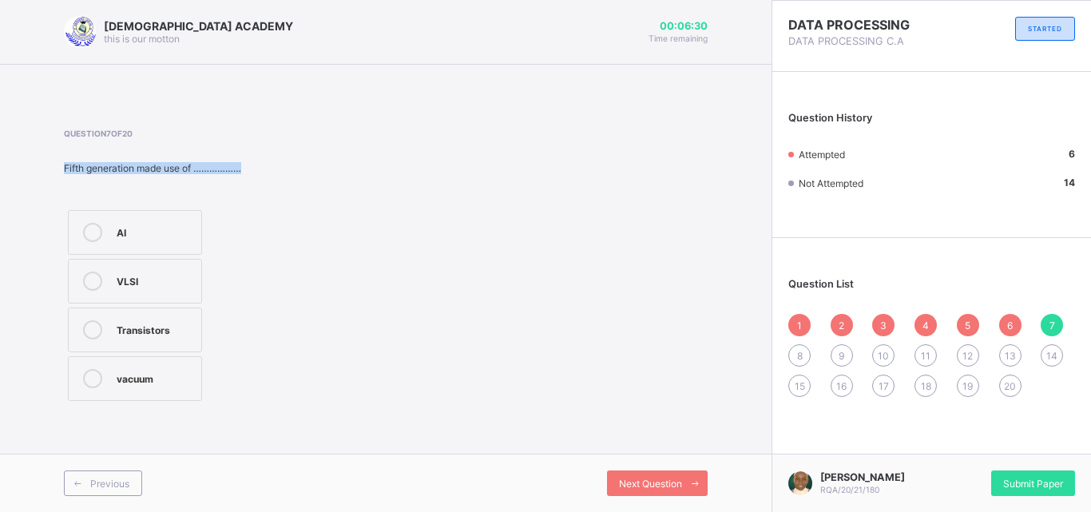
drag, startPoint x: 58, startPoint y: 170, endPoint x: 253, endPoint y: 167, distance: 195.7
click at [253, 167] on div "RAUDHATUL QUR'AN ACADEMY this is our motton 00:06:30 Time remaining Question 7 …" at bounding box center [386, 256] width 772 height 512
copy div "Fifth generation made use of ………………"
click at [175, 229] on div "AI" at bounding box center [155, 231] width 77 height 16
click at [655, 489] on span "Next Question" at bounding box center [650, 484] width 63 height 12
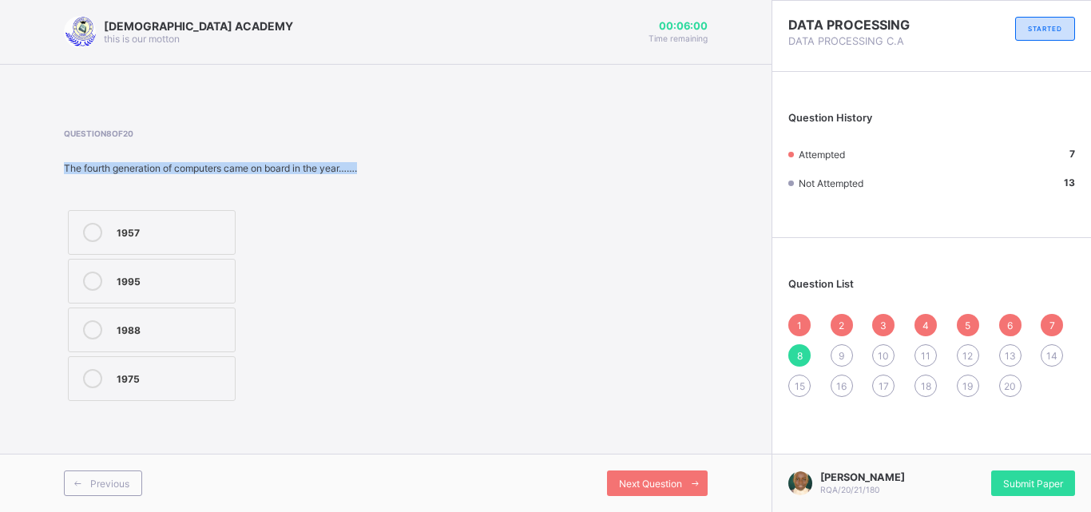
drag, startPoint x: 63, startPoint y: 165, endPoint x: 374, endPoint y: 166, distance: 310.7
click at [374, 166] on div "RAUDHATUL QUR'AN ACADEMY this is our motton 00:06:00 Time remaining Question 8 …" at bounding box center [386, 256] width 772 height 512
copy div "The fourth generation of computers came on board in the year……."
click at [331, 239] on div "1957 1995 1988 1975" at bounding box center [210, 305] width 293 height 199
click at [173, 236] on div "1957" at bounding box center [172, 231] width 110 height 16
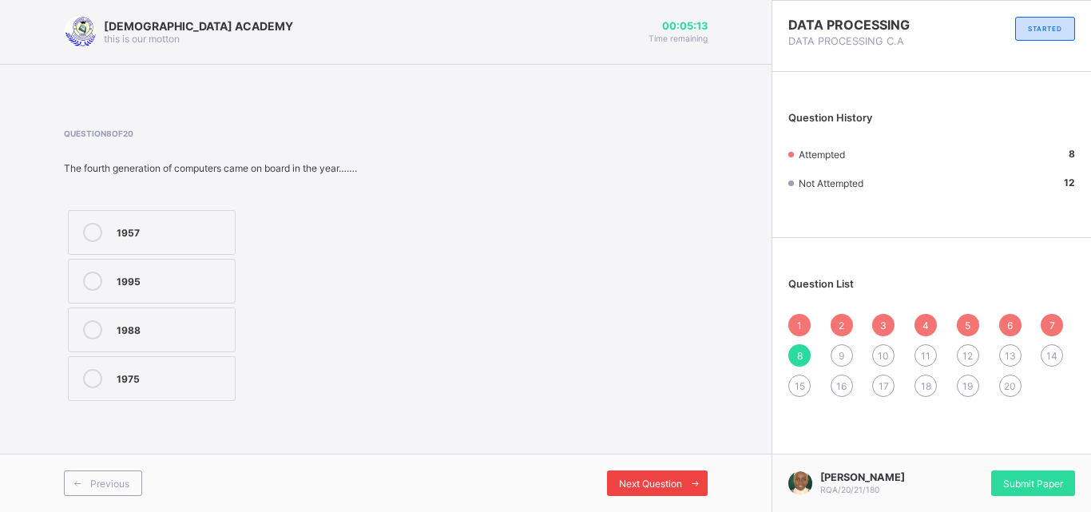
click at [654, 486] on span "Next Question" at bounding box center [650, 484] width 63 height 12
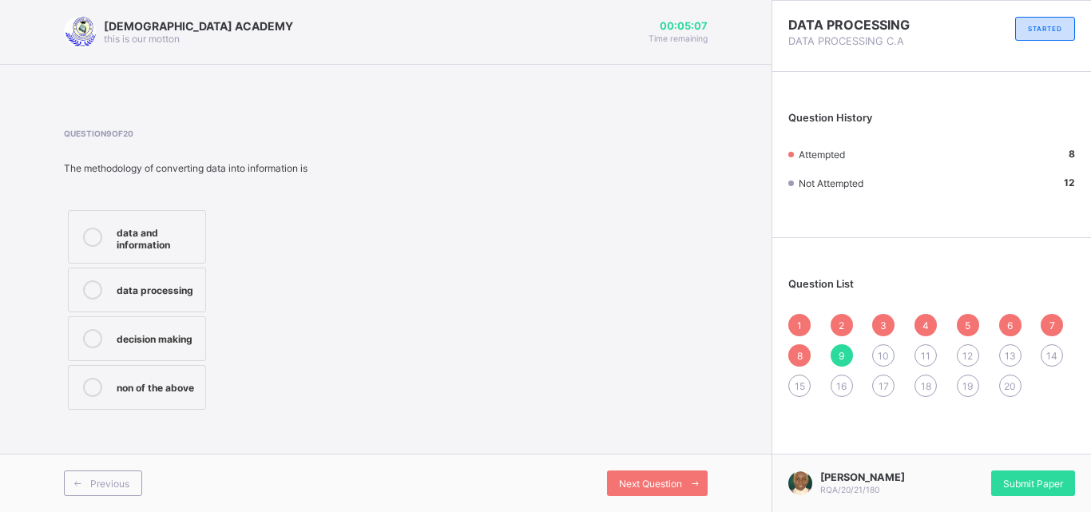
drag, startPoint x: 63, startPoint y: 166, endPoint x: 347, endPoint y: 161, distance: 284.4
click at [347, 161] on div "RAUDHATUL QUR'AN ACADEMY this is our motton 00:05:07 Time remaining Question 9 …" at bounding box center [386, 256] width 772 height 512
drag, startPoint x: 233, startPoint y: 172, endPoint x: 328, endPoint y: 189, distance: 95.9
click at [332, 169] on div "Question 9 of 20 The methodology of converting data into information is data an…" at bounding box center [386, 271] width 644 height 285
click at [328, 189] on div "Question 9 of 20 The methodology of converting data into information is data an…" at bounding box center [386, 271] width 644 height 285
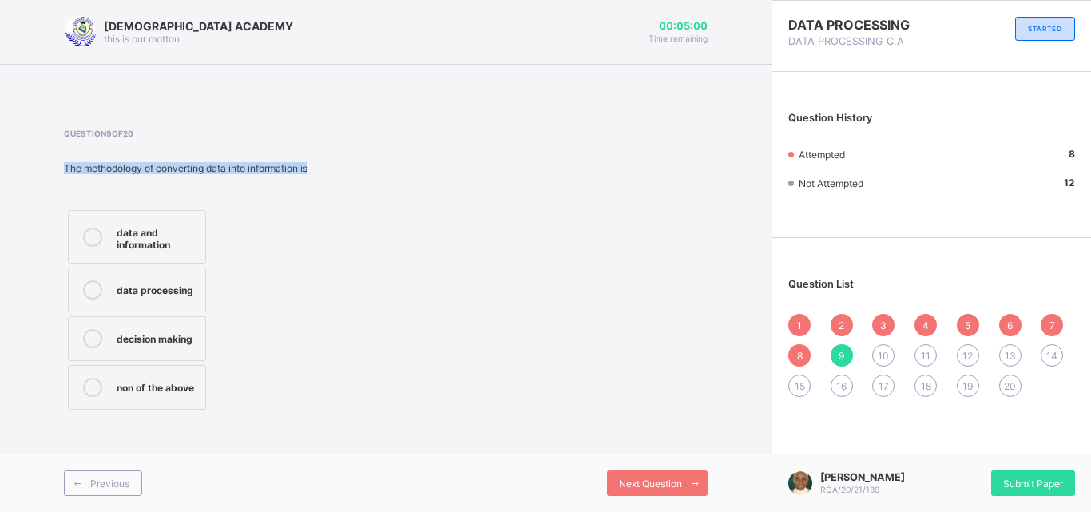
drag, startPoint x: 64, startPoint y: 169, endPoint x: 316, endPoint y: 173, distance: 251.6
click at [316, 173] on div "Question 9 of 20 The methodology of converting data into information is data an…" at bounding box center [386, 271] width 644 height 285
copy div "The methodology of converting data into information is"
click at [278, 291] on div "data and information data processing decision making non of the above" at bounding box center [186, 310] width 244 height 208
click at [166, 291] on div "data processing" at bounding box center [157, 288] width 81 height 16
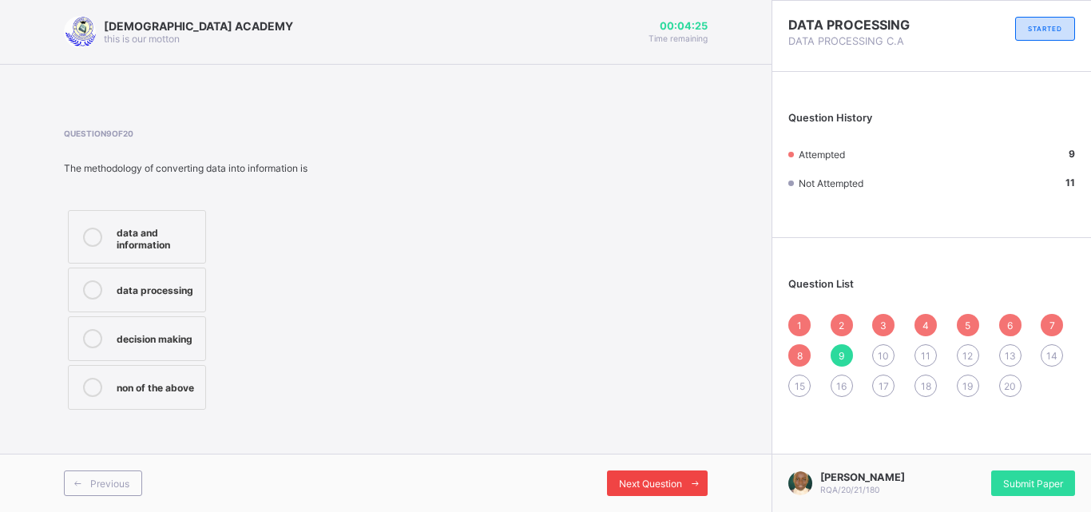
click at [650, 492] on div "Next Question" at bounding box center [657, 483] width 101 height 26
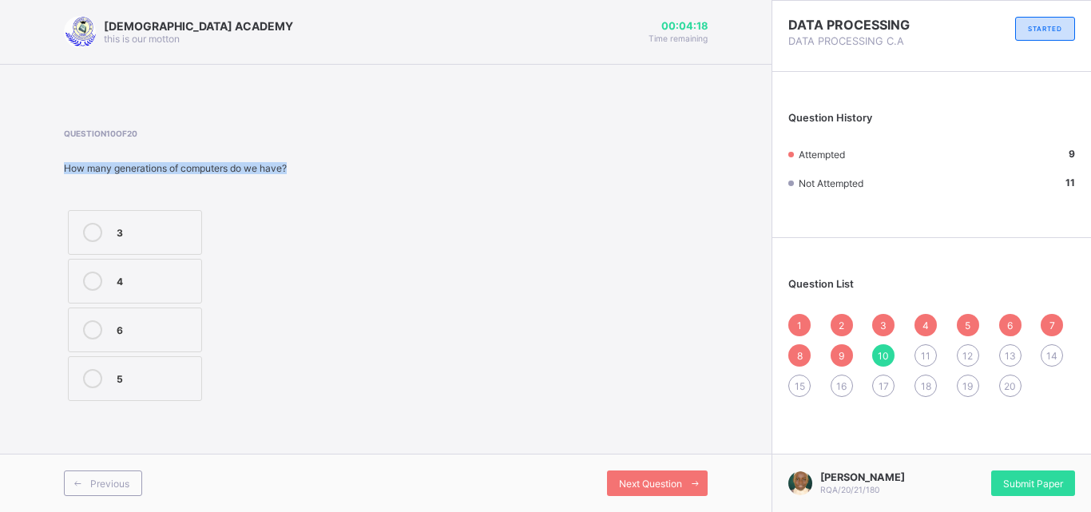
drag, startPoint x: 63, startPoint y: 166, endPoint x: 296, endPoint y: 173, distance: 232.5
click at [296, 173] on div "RAUDHATUL QUR'AN ACADEMY this is our motton 00:04:18 Time remaining Question 10…" at bounding box center [386, 256] width 772 height 512
copy div "How many generations of computers do we have?"
click at [142, 362] on label "5" at bounding box center [135, 378] width 134 height 45
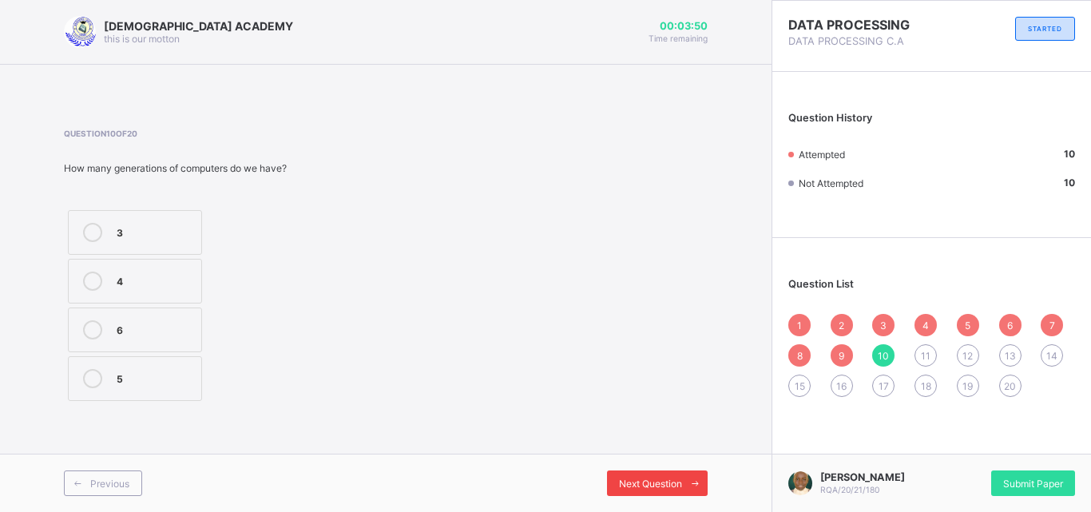
click at [650, 482] on span "Next Question" at bounding box center [650, 484] width 63 height 12
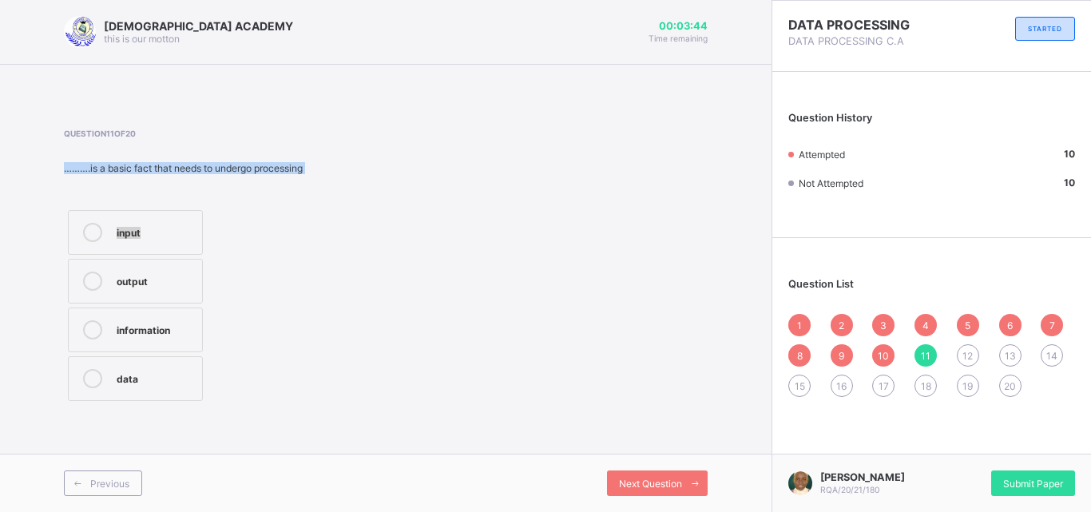
drag, startPoint x: 50, startPoint y: 165, endPoint x: 324, endPoint y: 178, distance: 274.3
click at [324, 178] on div "RAUDHATUL QUR'AN ACADEMY this is our motton 00:03:44 Time remaining Question 11…" at bounding box center [386, 256] width 772 height 512
copy div "……….is a basic fact that needs to undergo processing input"
click at [299, 332] on div "input output information data" at bounding box center [183, 305] width 239 height 199
click at [173, 368] on label "data" at bounding box center [135, 378] width 135 height 45
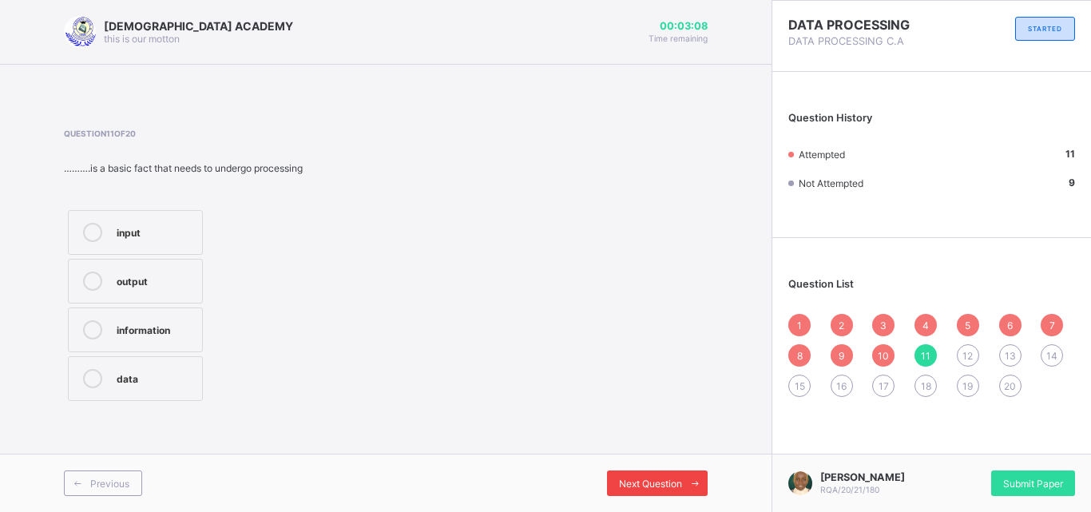
click at [635, 478] on span "Next Question" at bounding box center [650, 484] width 63 height 12
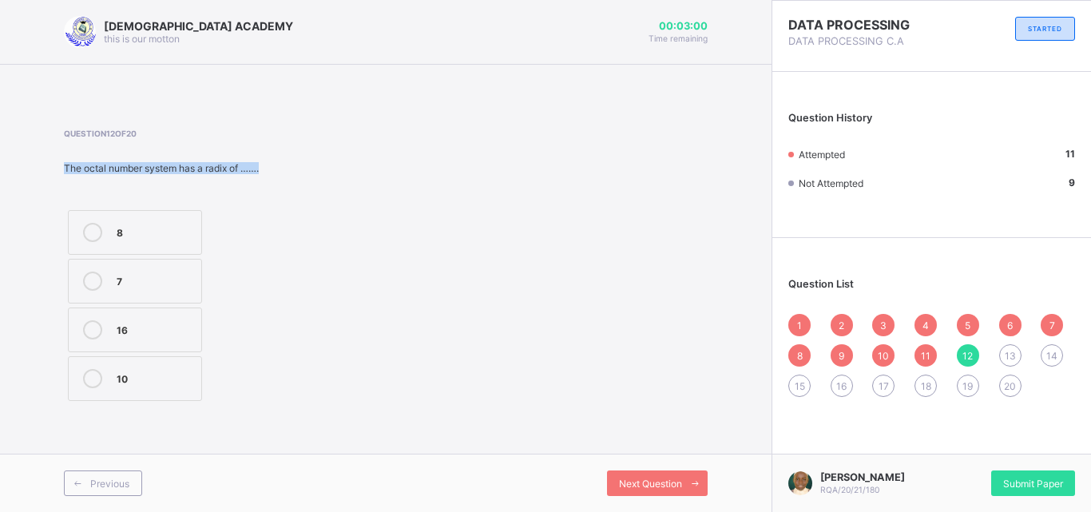
click at [57, 168] on div "RAUDHATUL QUR'AN ACADEMY this is our motton 00:03:00 Time remaining Question 12…" at bounding box center [386, 256] width 772 height 512
click at [270, 255] on div "8 7 16 10" at bounding box center [182, 305] width 236 height 199
click at [140, 236] on div "8" at bounding box center [155, 231] width 77 height 16
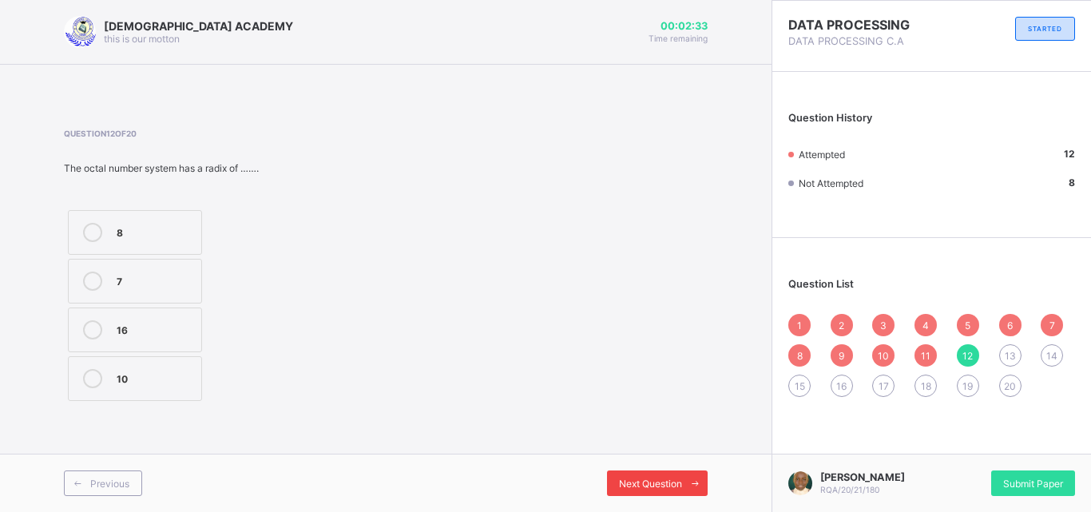
click at [678, 486] on span "Next Question" at bounding box center [650, 484] width 63 height 12
click at [966, 357] on span "12" at bounding box center [968, 356] width 10 height 12
click at [925, 354] on span "11" at bounding box center [926, 356] width 10 height 12
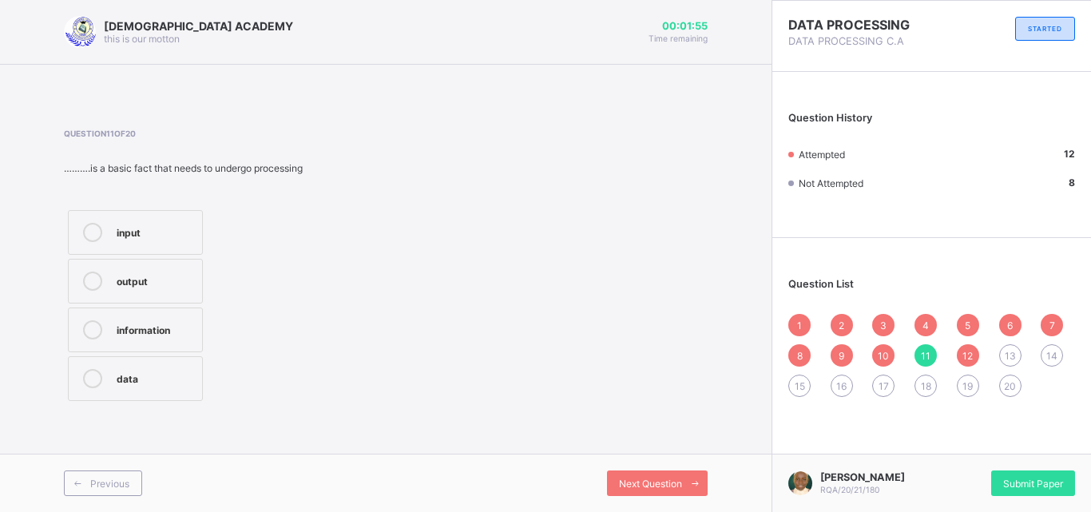
click at [969, 352] on span "12" at bounding box center [968, 356] width 10 height 12
click at [1012, 344] on div "13" at bounding box center [1010, 355] width 22 height 22
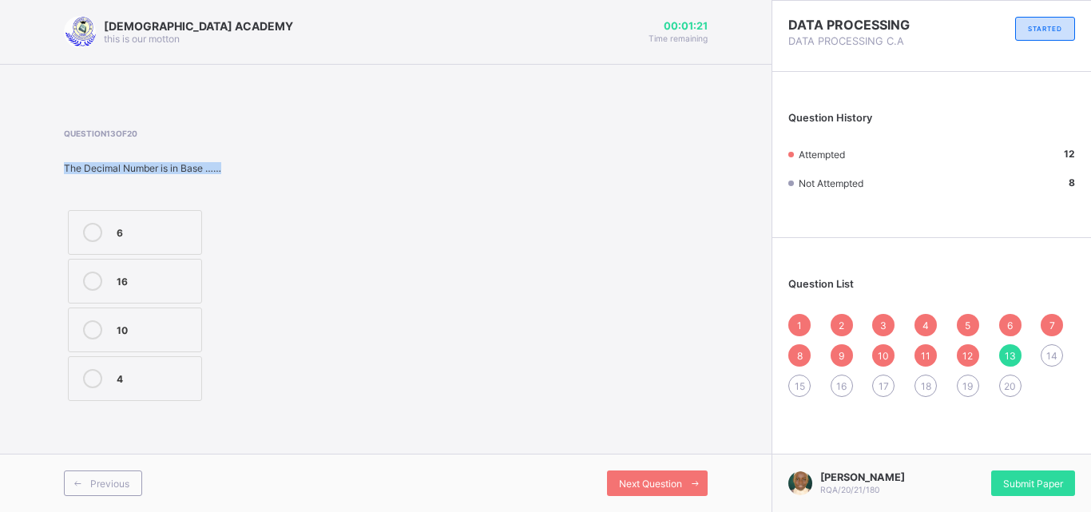
drag, startPoint x: 63, startPoint y: 163, endPoint x: 228, endPoint y: 169, distance: 164.6
click at [228, 169] on div "RAUDHATUL QUR'AN ACADEMY this is our motton 00:01:21 Time remaining Question 13…" at bounding box center [386, 256] width 772 height 512
click at [228, 169] on div "The Decimal Number is in Base ……" at bounding box center [182, 168] width 236 height 12
click at [141, 337] on div "10" at bounding box center [155, 329] width 77 height 19
click at [626, 496] on div "Previous Next Question" at bounding box center [386, 483] width 772 height 58
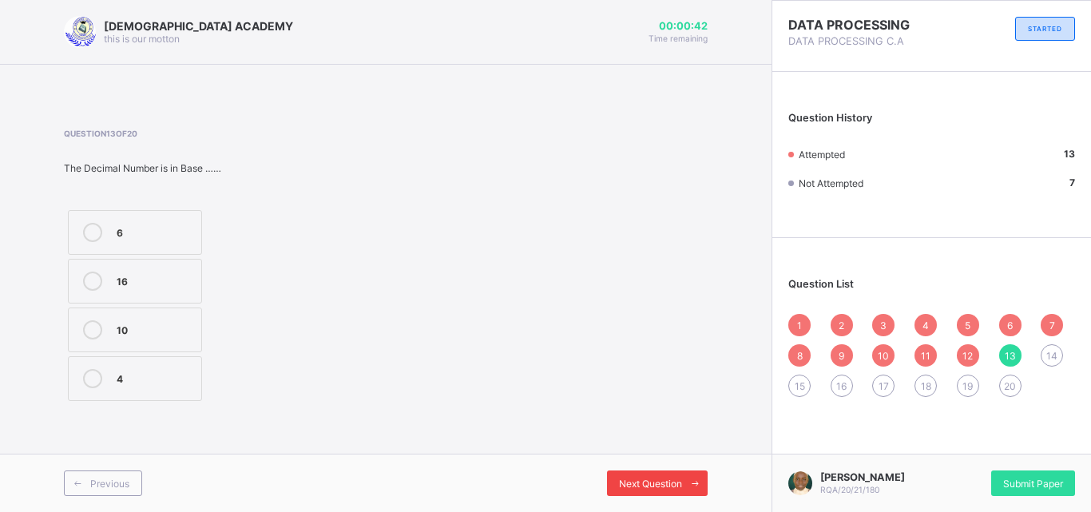
click at [636, 485] on span "Next Question" at bounding box center [650, 484] width 63 height 12
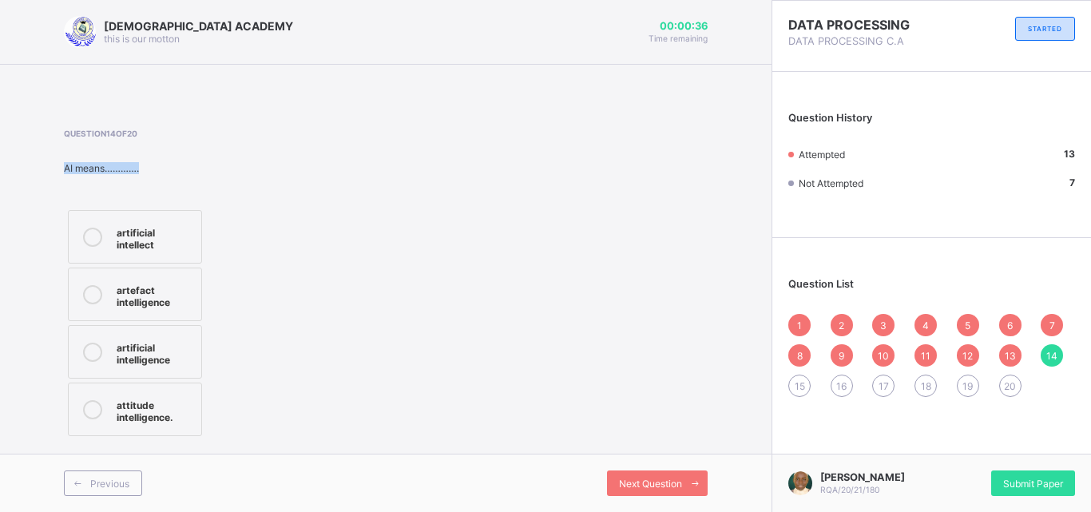
drag, startPoint x: 64, startPoint y: 165, endPoint x: 157, endPoint y: 167, distance: 92.7
click at [157, 167] on div "AI means…………." at bounding box center [182, 168] width 236 height 12
click at [163, 228] on div "artificial intellect" at bounding box center [155, 237] width 77 height 28
click at [655, 478] on span "Next Question" at bounding box center [650, 484] width 63 height 12
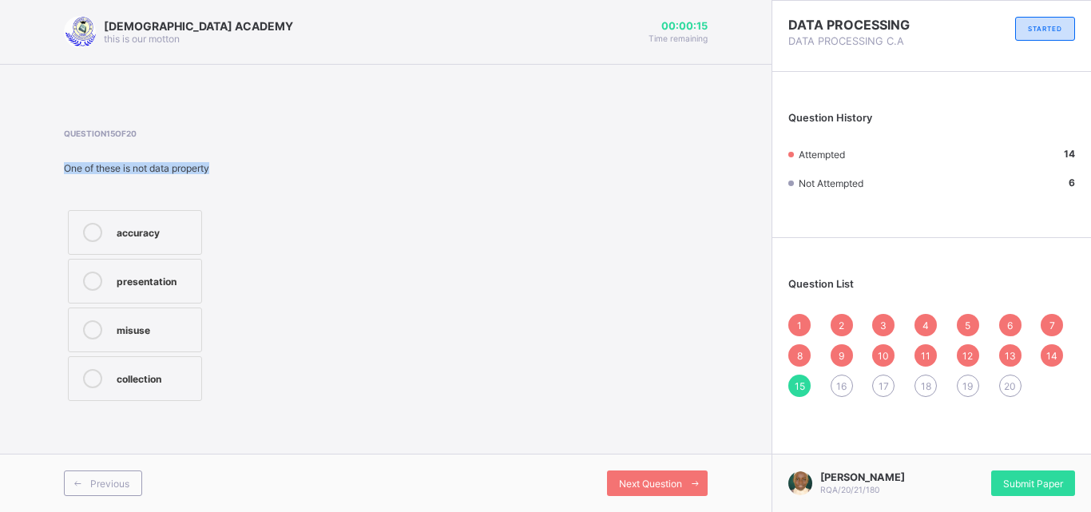
drag, startPoint x: 65, startPoint y: 164, endPoint x: 229, endPoint y: 165, distance: 164.6
click at [229, 165] on div "One of these is not data property" at bounding box center [182, 168] width 236 height 12
click at [1055, 351] on span "14" at bounding box center [1051, 356] width 11 height 12
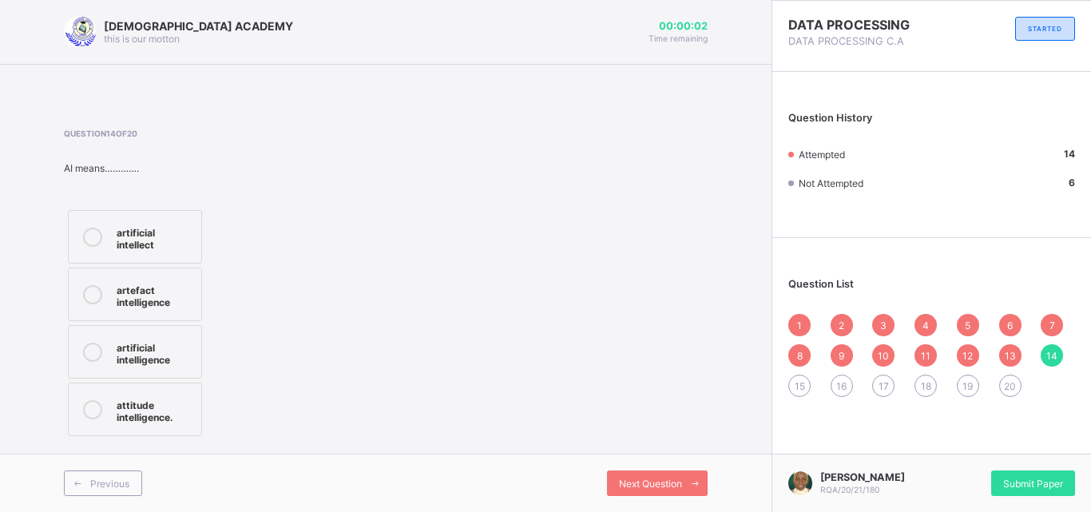
click at [797, 395] on div "15" at bounding box center [799, 386] width 22 height 22
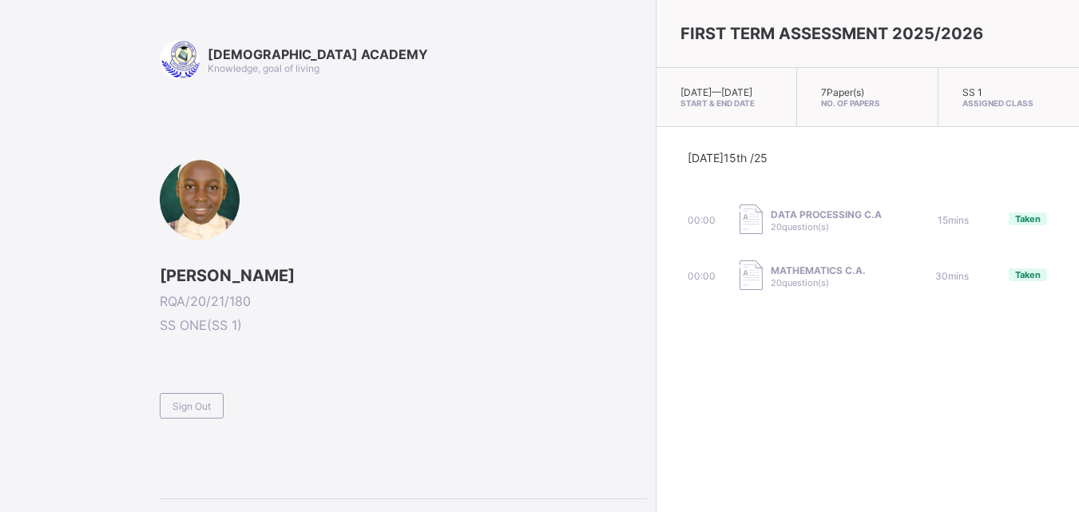
click at [748, 412] on div "FIRST TERM ASSESSMENT 2025/2026 Mon, Oct 13th 2025 — Tue, Oct 21st 2025 Start &…" at bounding box center [867, 256] width 423 height 512
click at [205, 408] on span "Sign Out" at bounding box center [192, 406] width 38 height 12
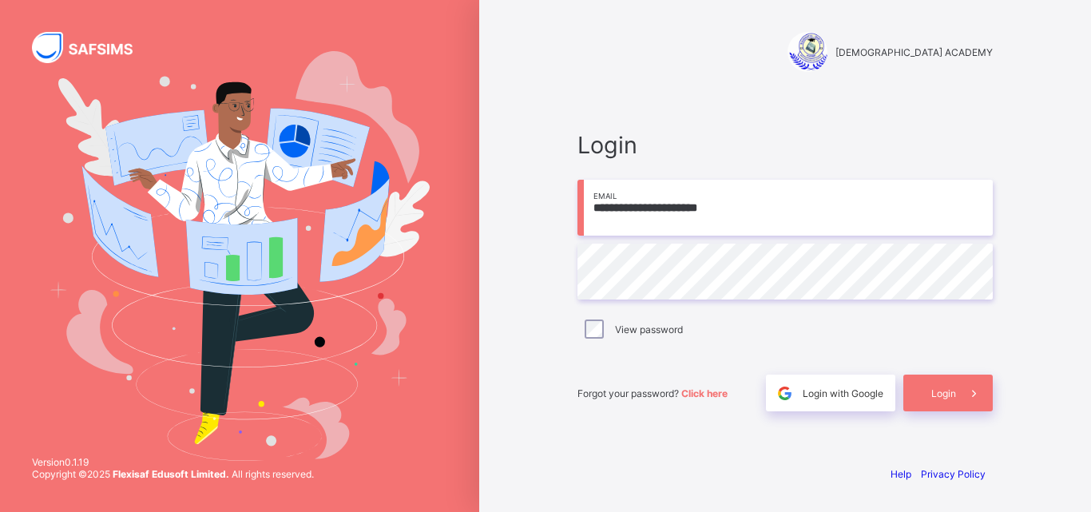
click at [517, 216] on div "**********" at bounding box center [785, 256] width 612 height 512
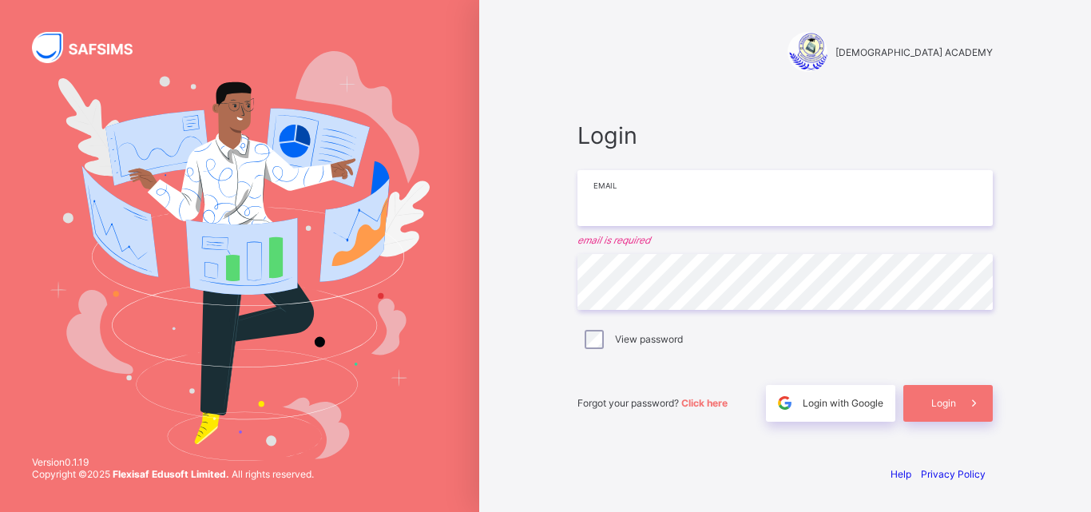
drag, startPoint x: 611, startPoint y: 208, endPoint x: 669, endPoint y: 174, distance: 66.6
click at [688, 109] on div "Login Email email is required Password View password Forgot your password? Clic…" at bounding box center [785, 271] width 447 height 362
drag, startPoint x: 669, startPoint y: 174, endPoint x: 713, endPoint y: 241, distance: 80.6
click at [713, 241] on div "Login Email email is required Password View password Forgot your password? Clic…" at bounding box center [785, 271] width 415 height 300
type input "**********"
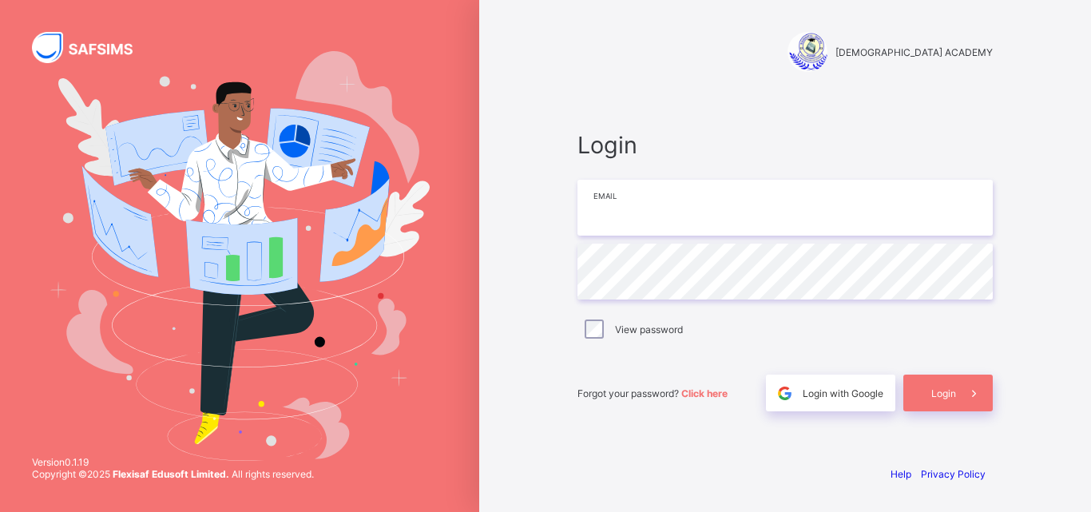
click at [706, 219] on input "email" at bounding box center [785, 208] width 415 height 56
click at [622, 129] on div "Login Email Password View password Forgot your password? Click here Login with …" at bounding box center [785, 271] width 447 height 362
click at [548, 200] on div "[DEMOGRAPHIC_DATA] ACADEMY Login Email Password View password Forgot your passw…" at bounding box center [785, 256] width 479 height 512
click at [559, 270] on div "[DEMOGRAPHIC_DATA] ACADEMY Login Email Password View password Forgot your passw…" at bounding box center [785, 256] width 479 height 512
click at [600, 225] on input "email" at bounding box center [785, 208] width 415 height 56
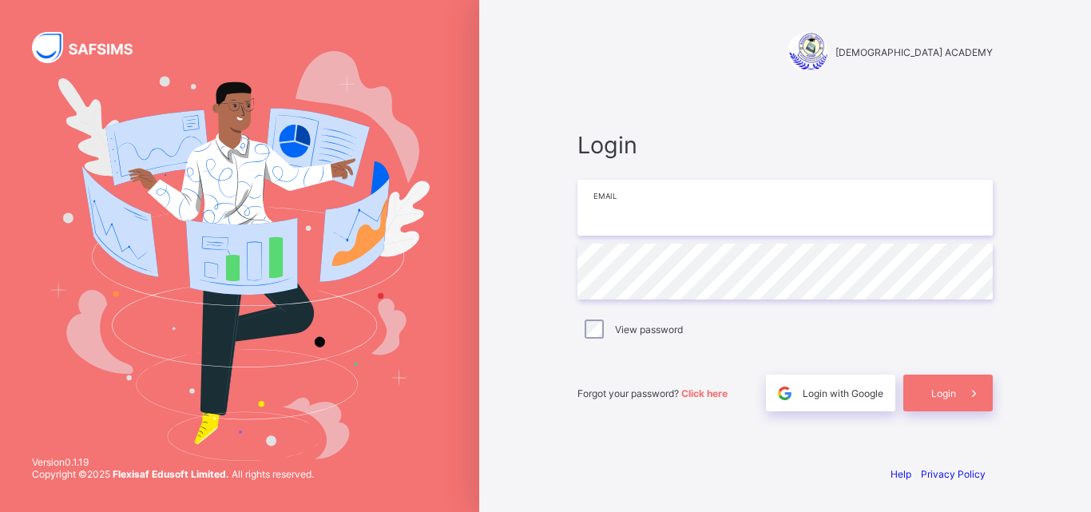
drag, startPoint x: 586, startPoint y: 228, endPoint x: 581, endPoint y: 211, distance: 17.4
click at [581, 211] on input "email" at bounding box center [785, 208] width 415 height 56
